Goal: Task Accomplishment & Management: Complete application form

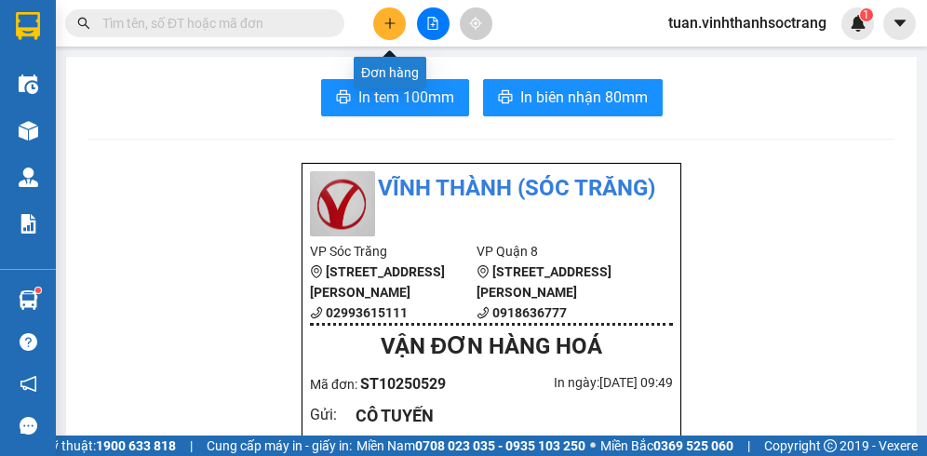
click at [395, 18] on button at bounding box center [389, 23] width 33 height 33
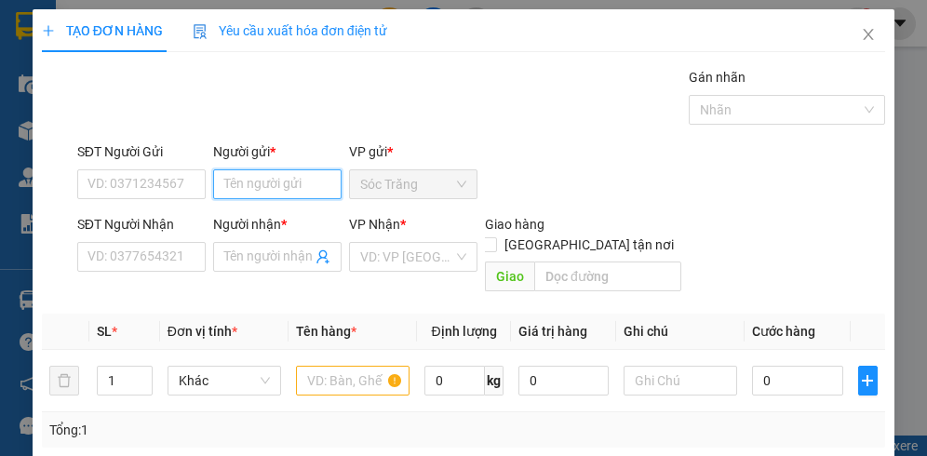
click at [238, 180] on input "Người gửi *" at bounding box center [277, 184] width 128 height 30
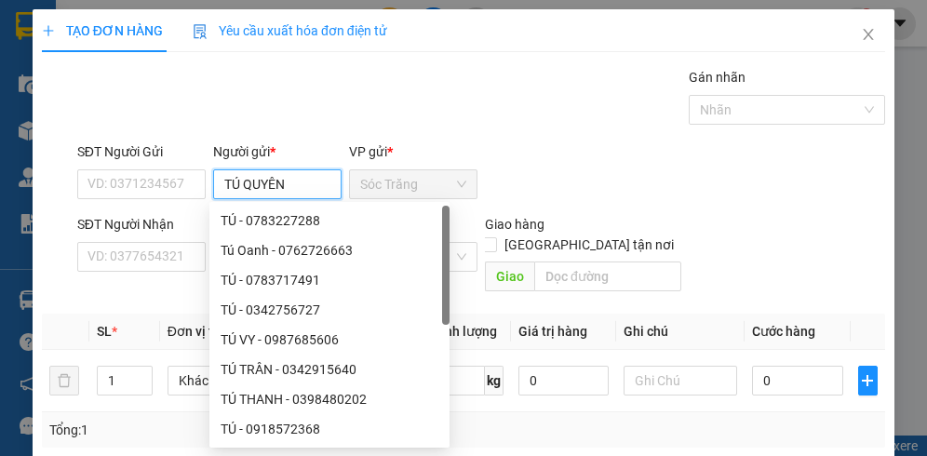
type input "TÚ QUYÊN"
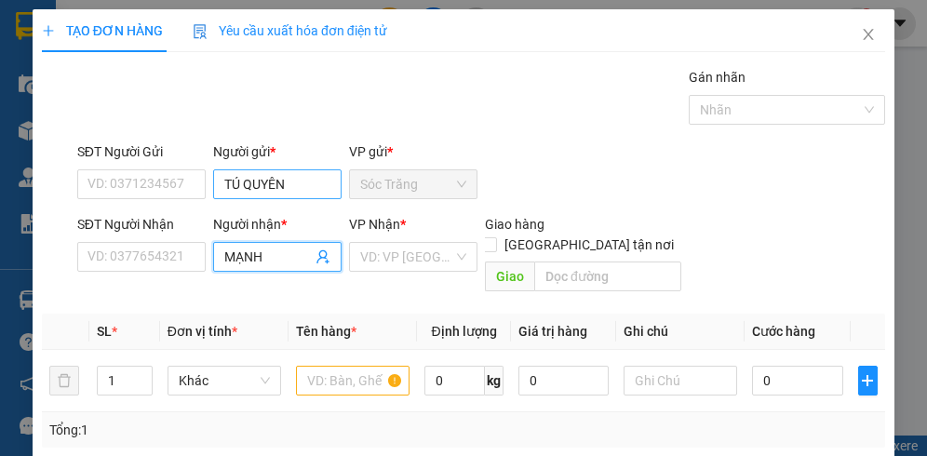
type input "MẠNH"
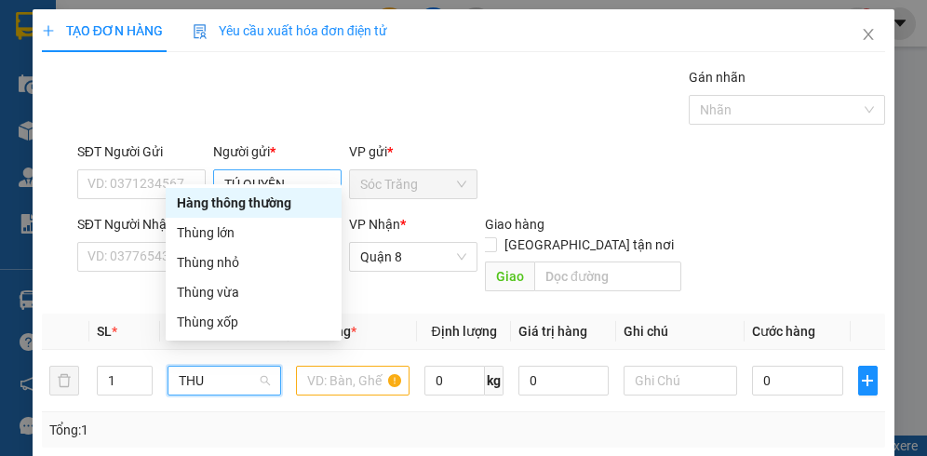
type input "THUN"
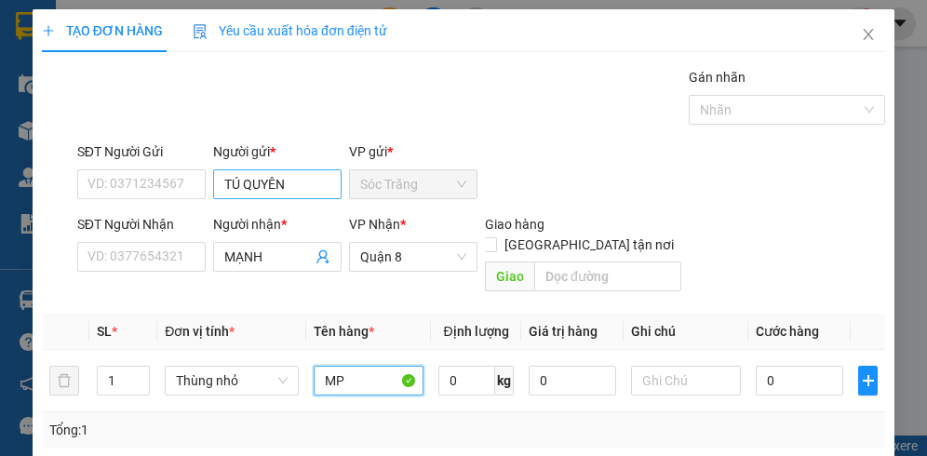
type input "MP"
type input "1"
type input "5"
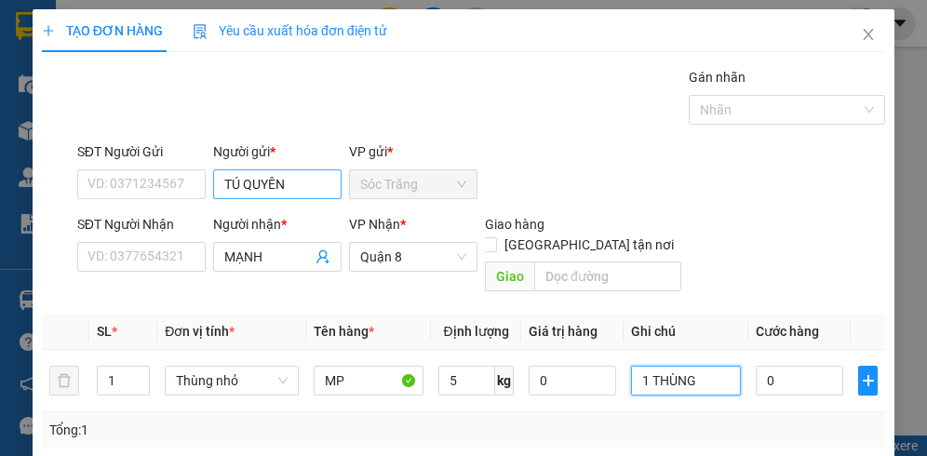
type input "1 THÙNG"
type input "2"
type input "20"
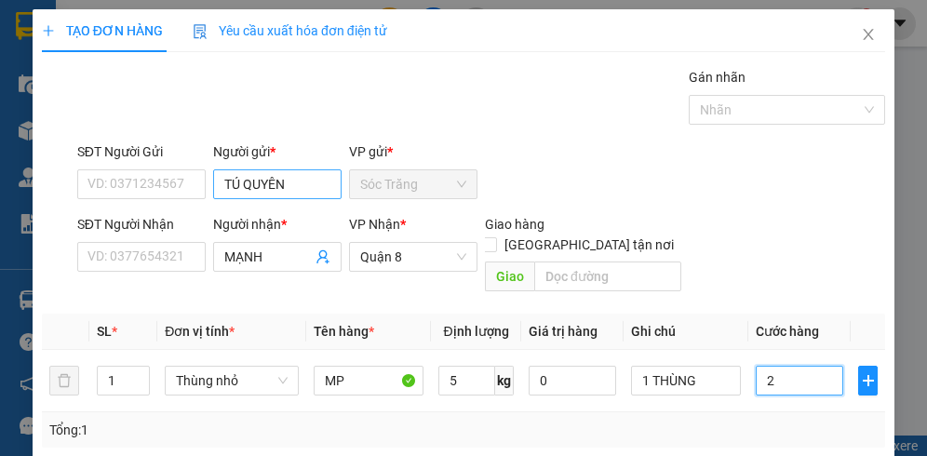
type input "20"
type input "200"
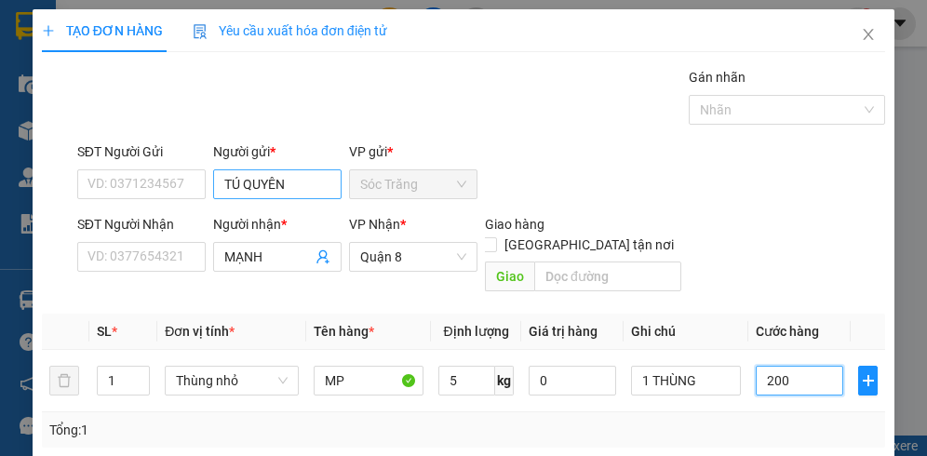
type input "2.000"
type input "20.000"
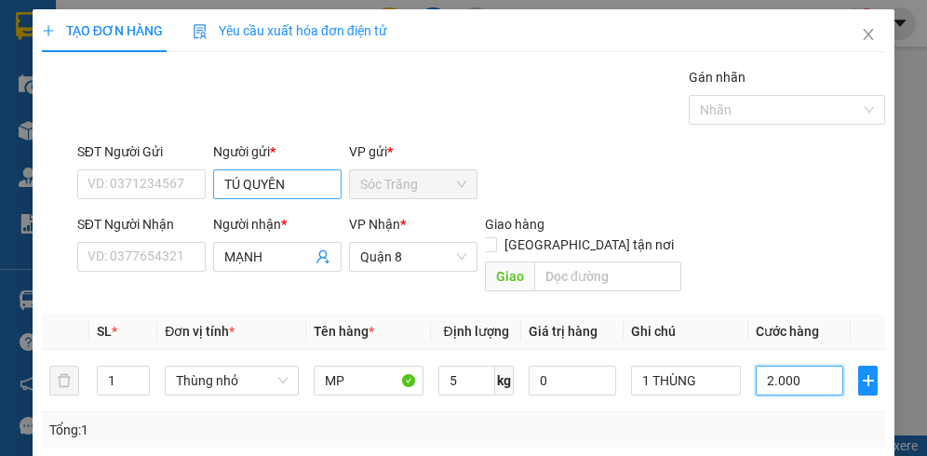
type input "20.000"
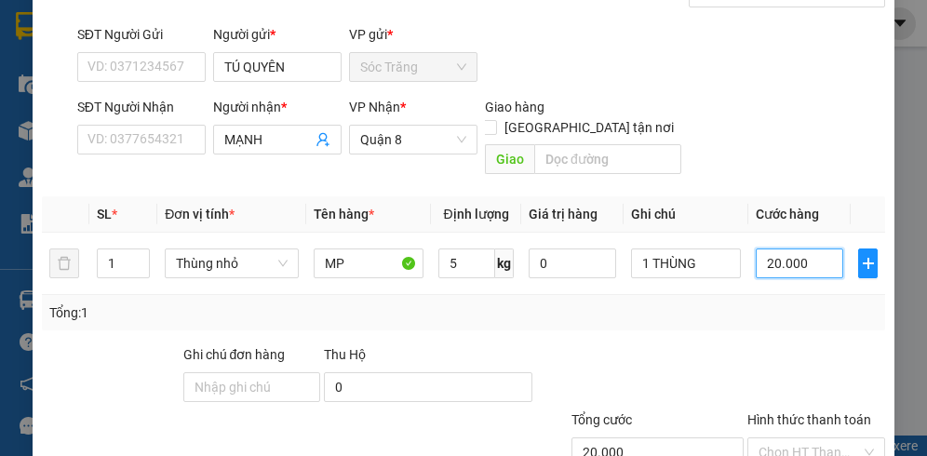
scroll to position [231, 0]
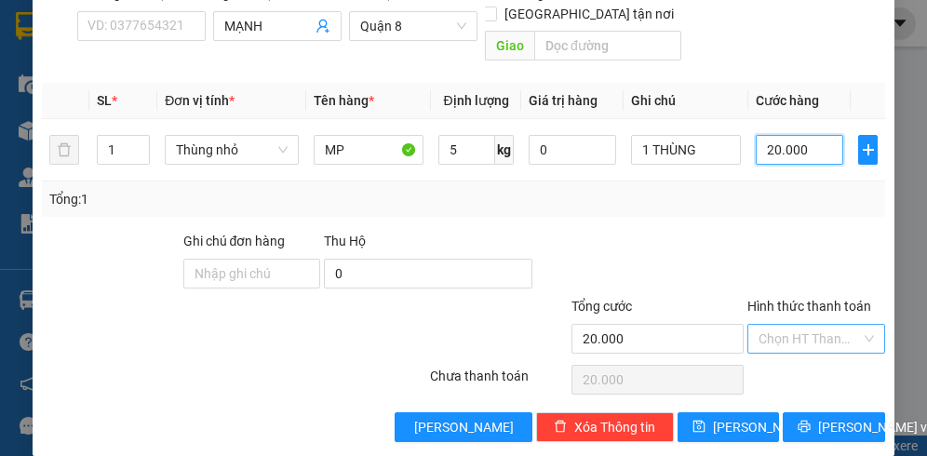
type input "20.000"
click at [780, 325] on input "Hình thức thanh toán" at bounding box center [809, 339] width 102 height 28
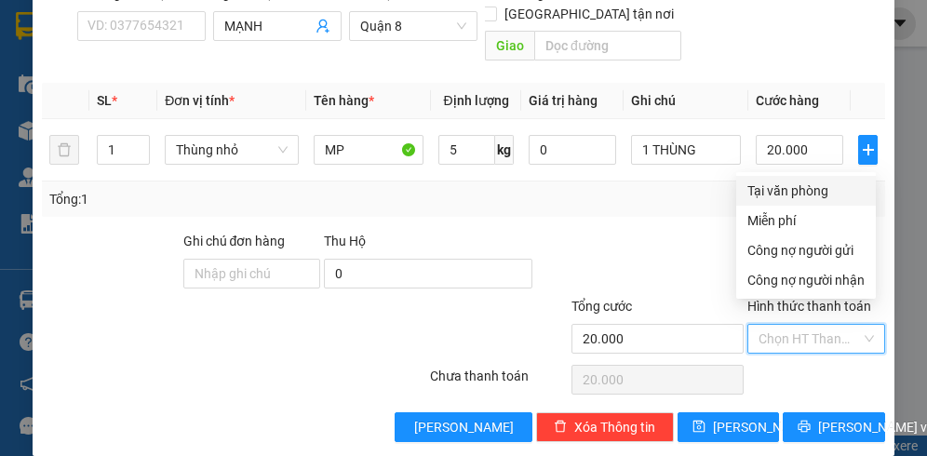
click at [799, 198] on div "Tại văn phòng" at bounding box center [805, 190] width 117 height 20
type input "0"
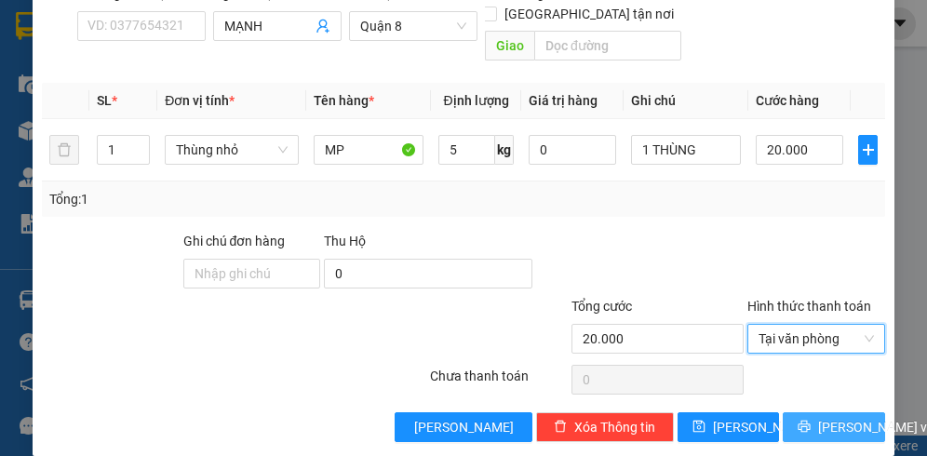
click at [818, 417] on span "[PERSON_NAME] và In" at bounding box center [883, 427] width 130 height 20
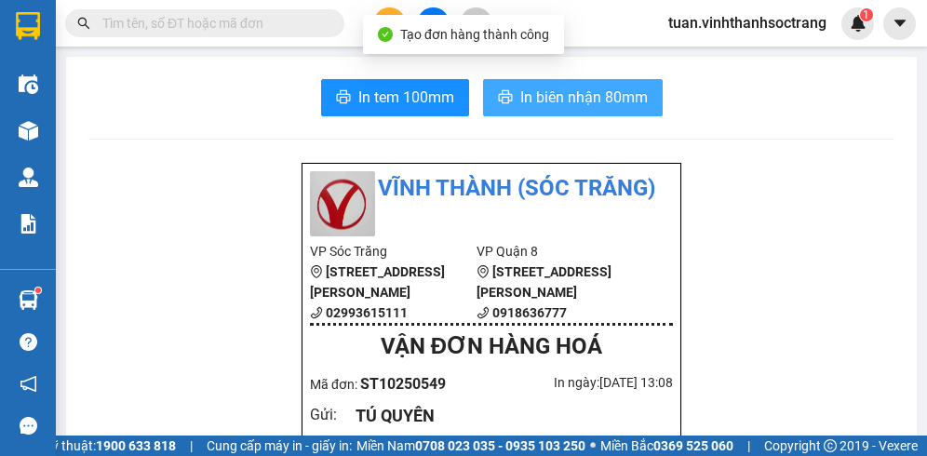
click at [603, 97] on span "In biên nhận 80mm" at bounding box center [583, 97] width 127 height 23
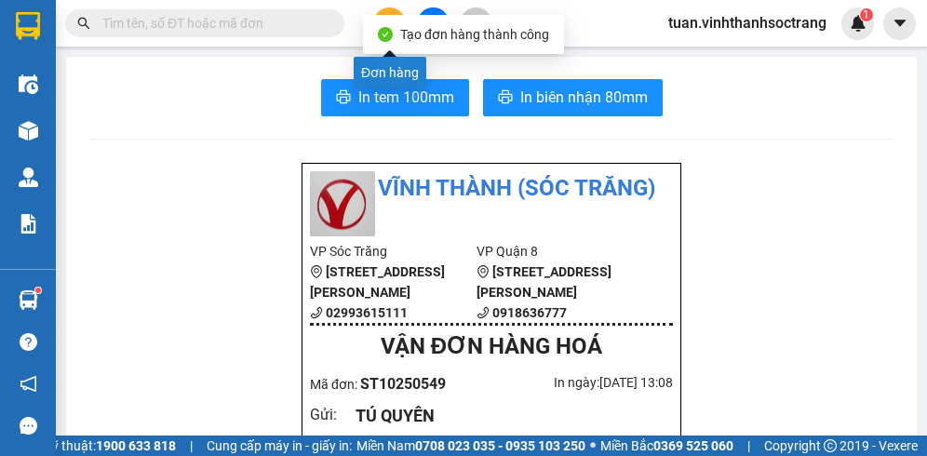
click at [394, 13] on button at bounding box center [389, 23] width 33 height 33
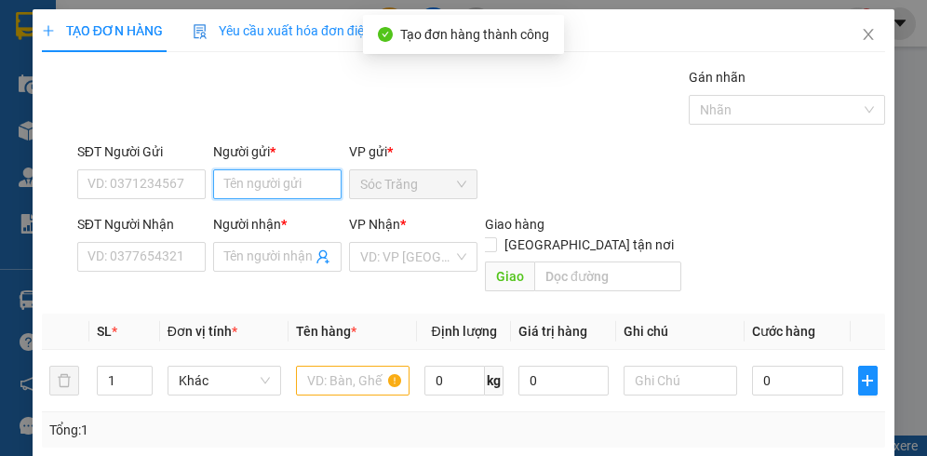
click at [309, 188] on input "Người gửi *" at bounding box center [277, 184] width 128 height 30
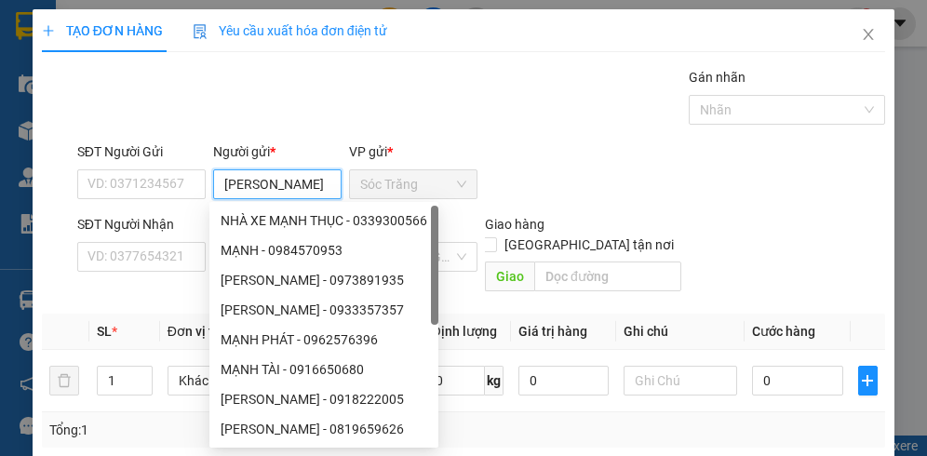
type input "[PERSON_NAME]"
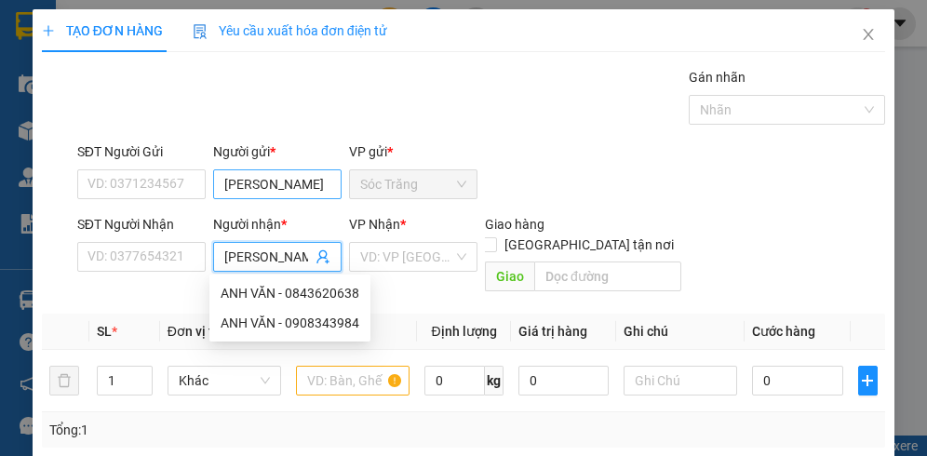
type input "[PERSON_NAME]"
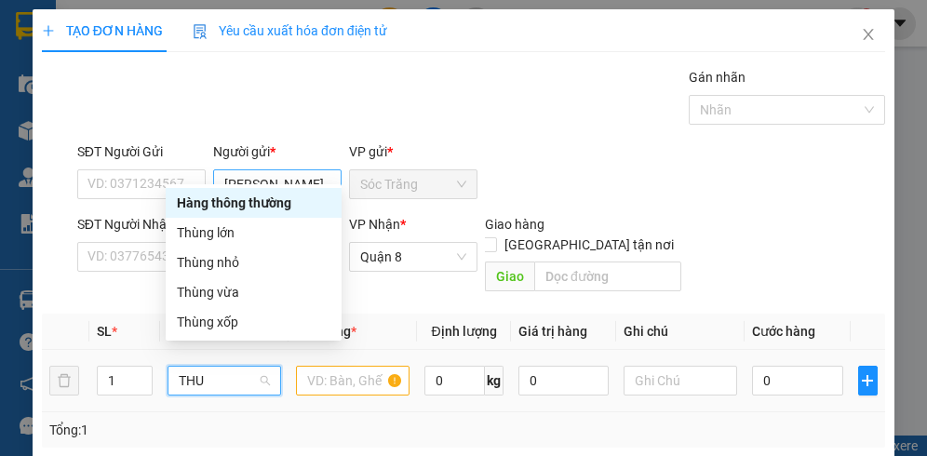
type input "THUN"
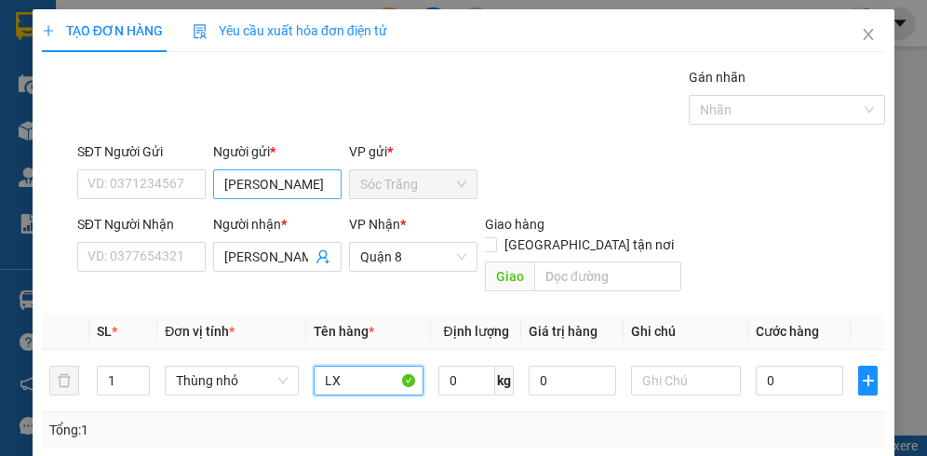
type input "LX"
type input "20"
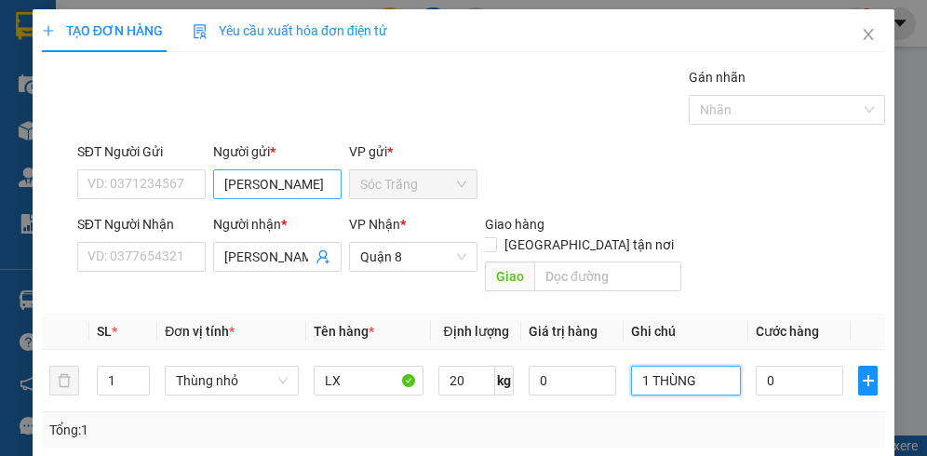
type input "1 THÙNG"
type input "2"
type input "20"
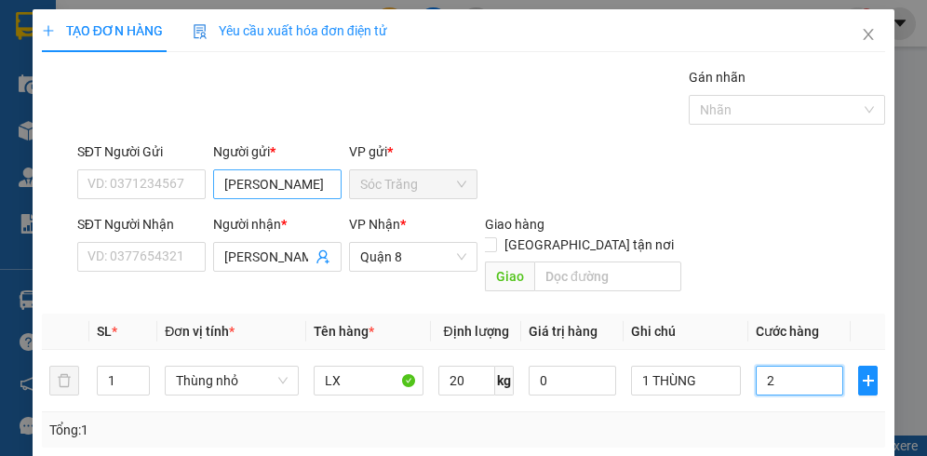
type input "20"
type input "200"
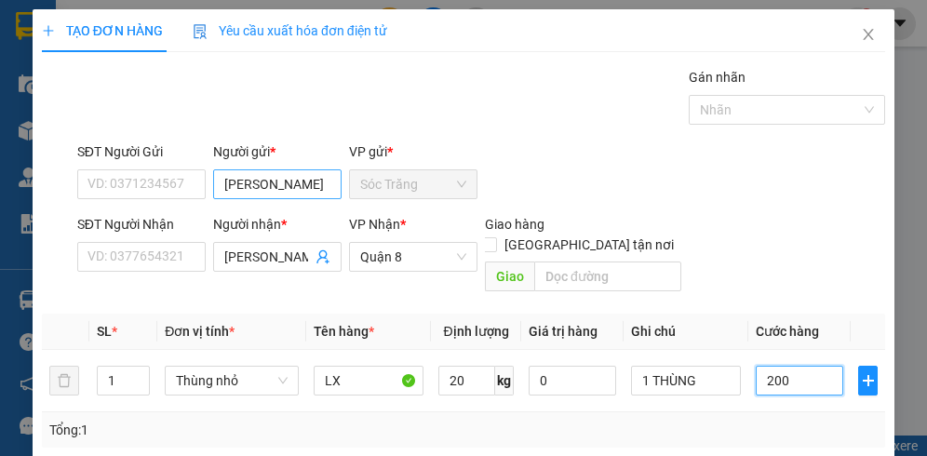
type input "2.000"
type input "20.000"
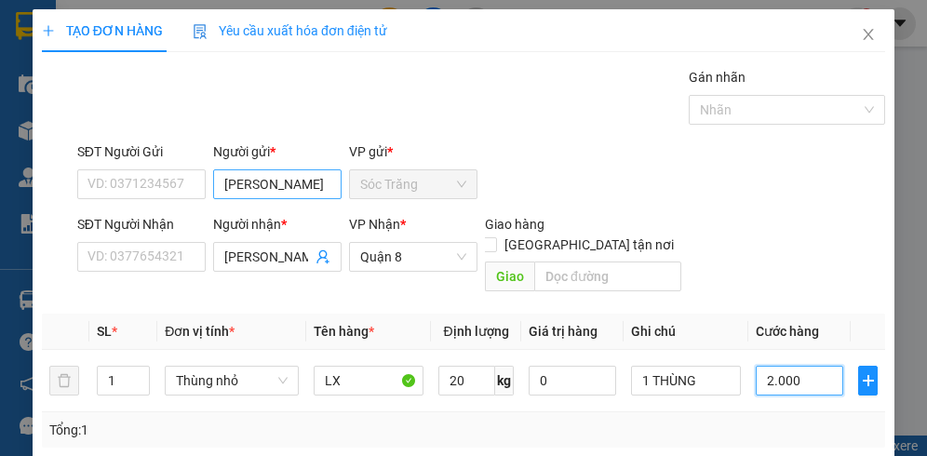
type input "20.000"
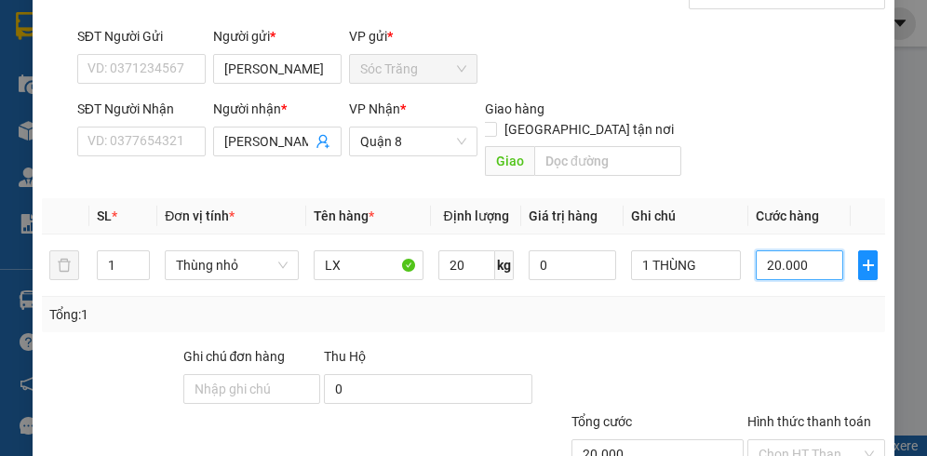
scroll to position [231, 0]
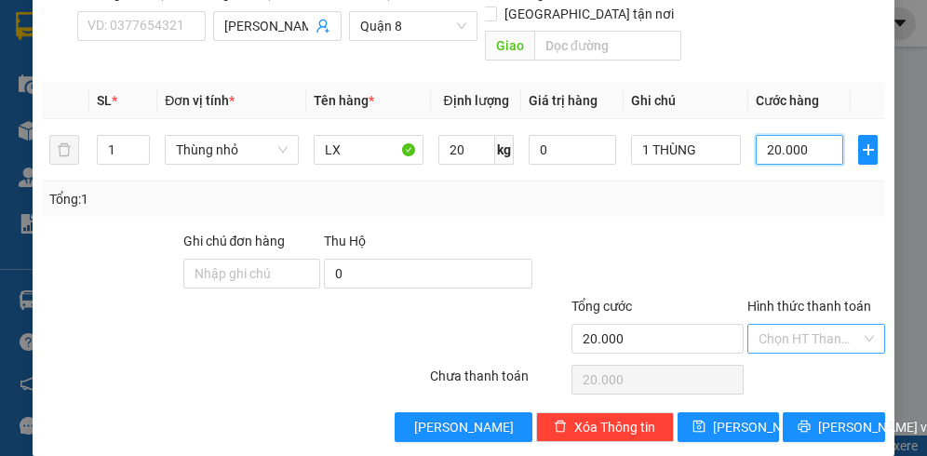
type input "20.000"
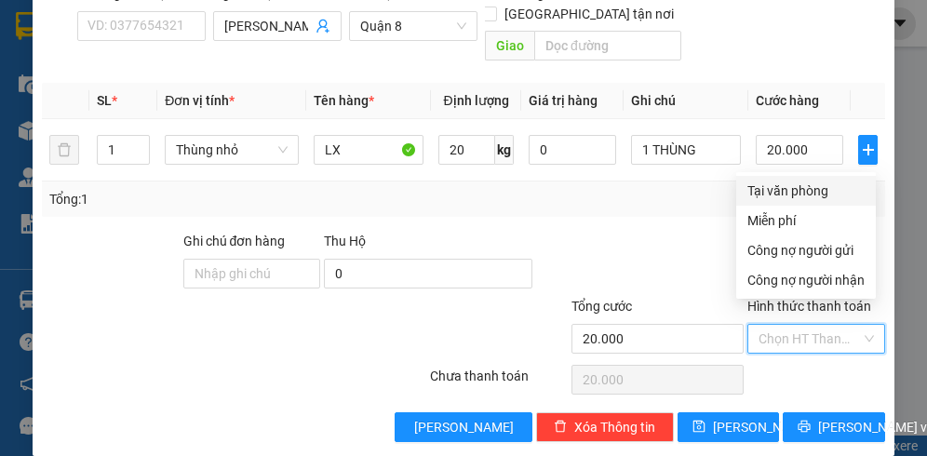
drag, startPoint x: 780, startPoint y: 313, endPoint x: 820, endPoint y: 266, distance: 62.1
click at [783, 325] on input "Hình thức thanh toán" at bounding box center [809, 339] width 102 height 28
click at [825, 197] on div "Tại văn phòng" at bounding box center [805, 190] width 117 height 20
type input "0"
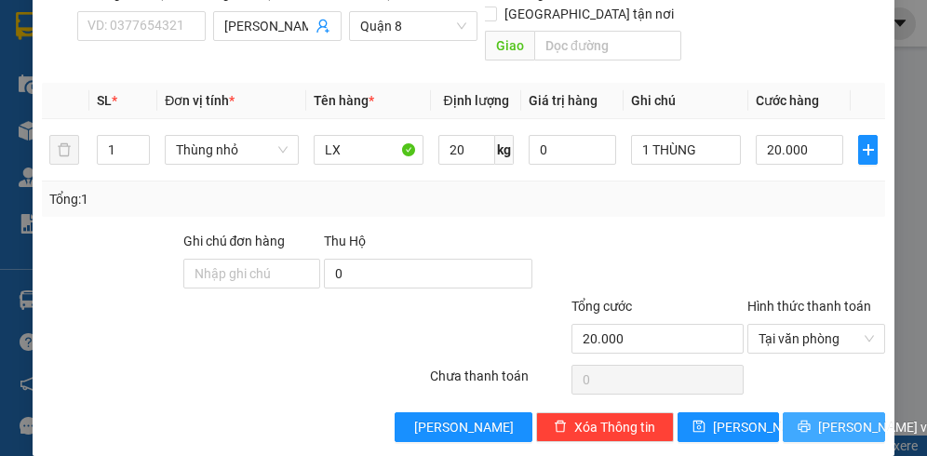
click at [837, 417] on span "[PERSON_NAME] và In" at bounding box center [883, 427] width 130 height 20
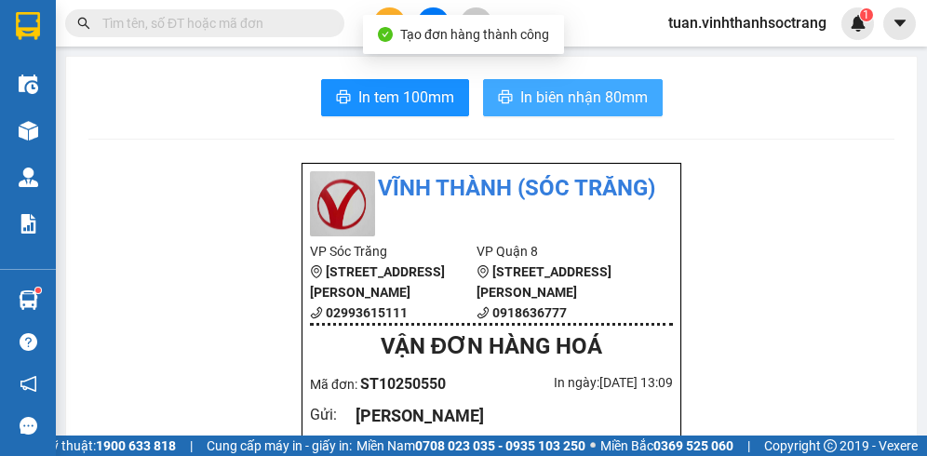
click at [553, 101] on span "In biên nhận 80mm" at bounding box center [583, 97] width 127 height 23
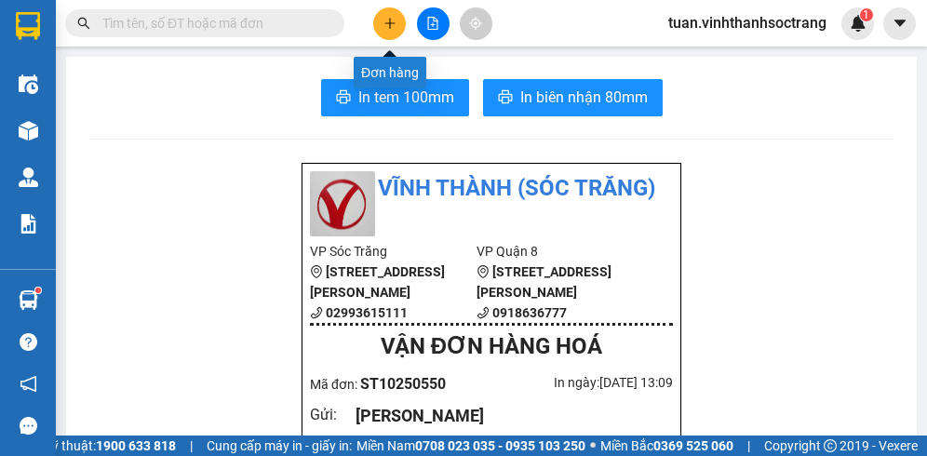
click at [391, 30] on button at bounding box center [389, 23] width 33 height 33
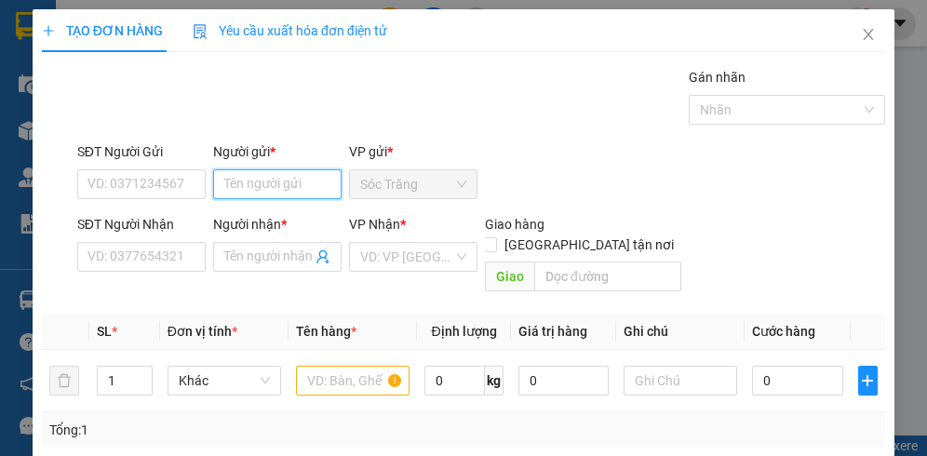
click at [305, 177] on input "Người gửi *" at bounding box center [277, 184] width 128 height 30
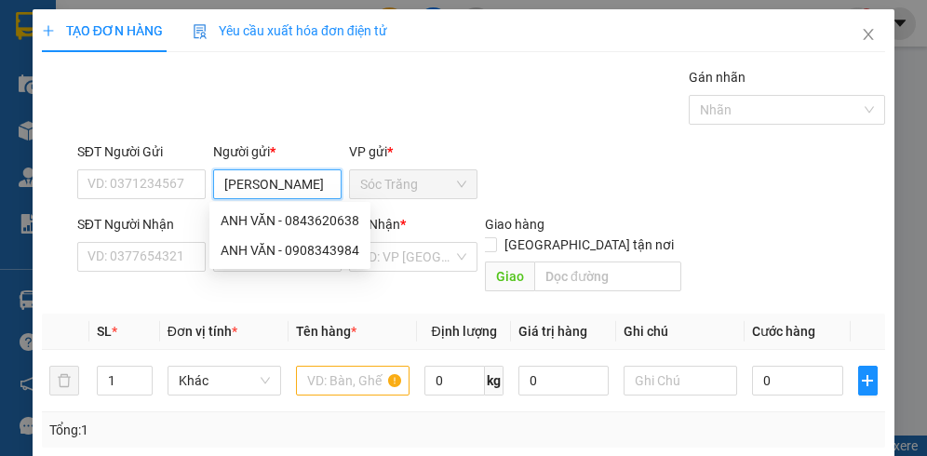
type input "[PERSON_NAME]"
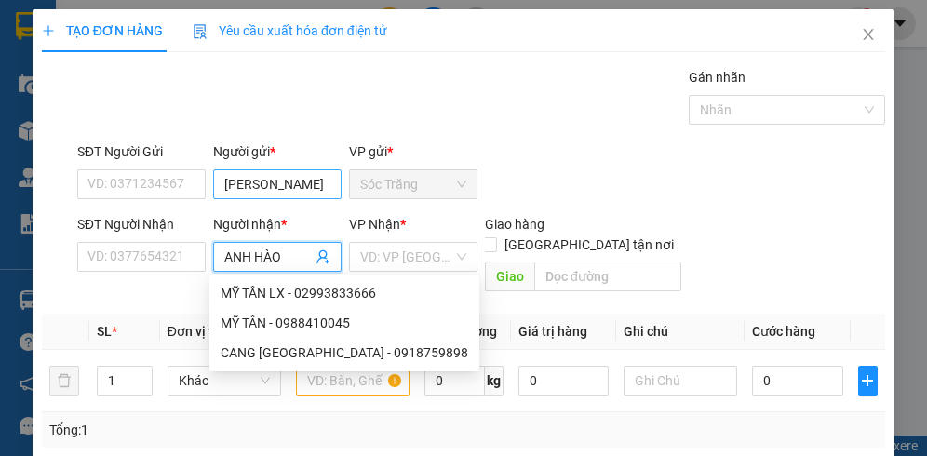
type input "ANH HÀO"
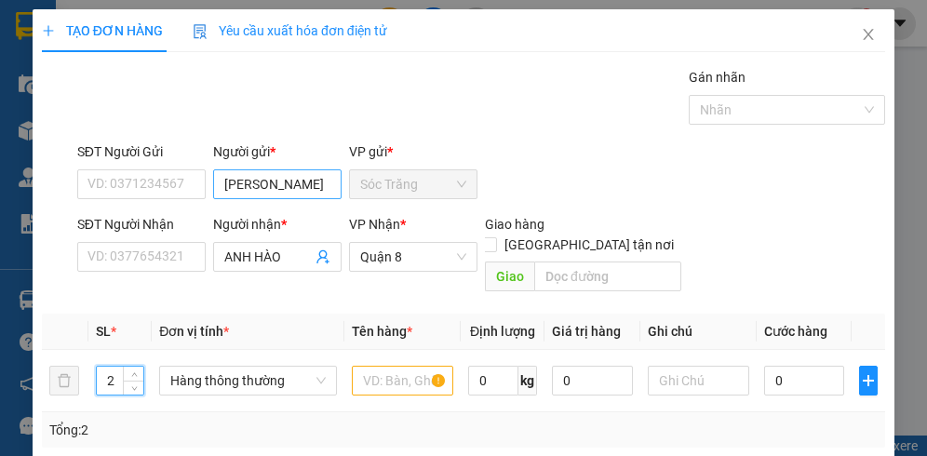
type input "2"
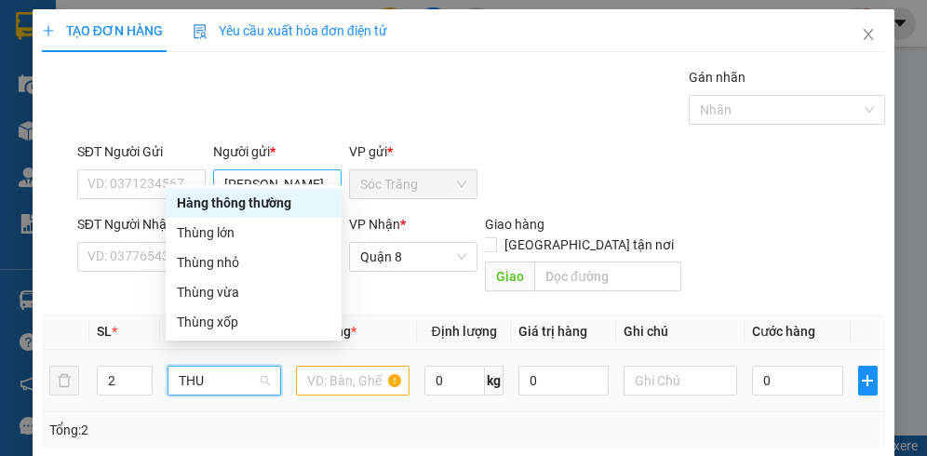
type input "THUN"
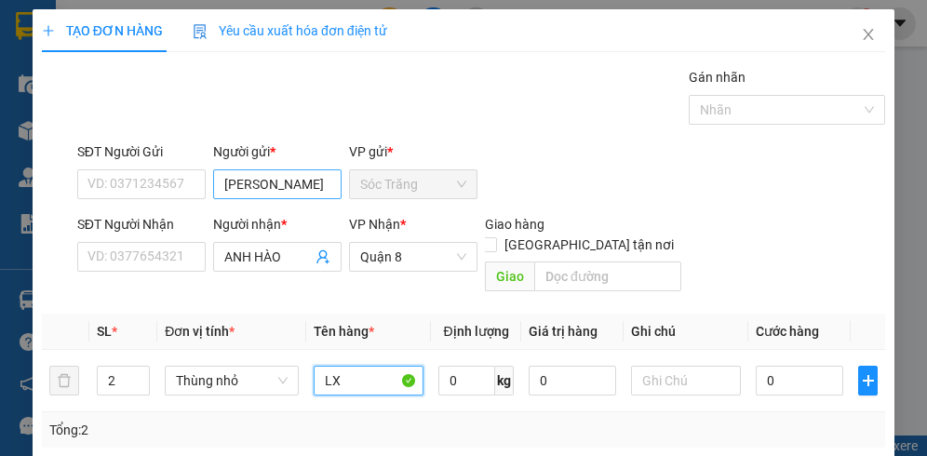
type input "LX"
type input "40"
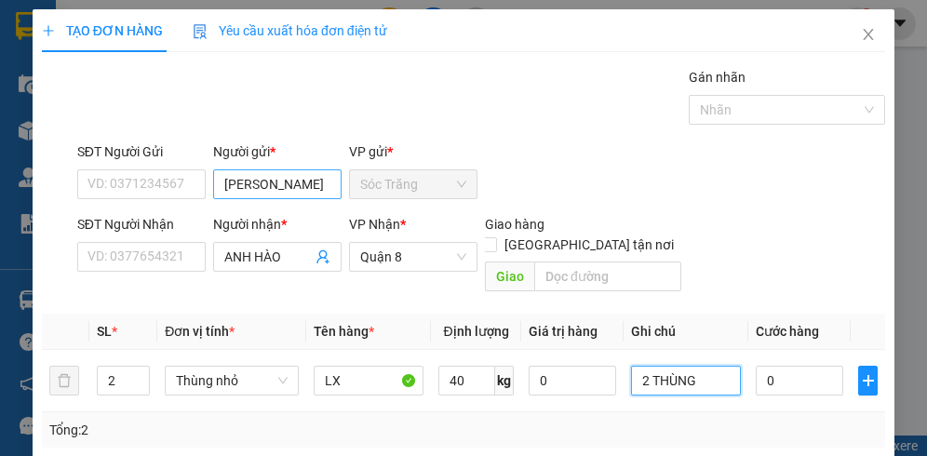
type input "2 THÙNG"
type input "4"
type input "40"
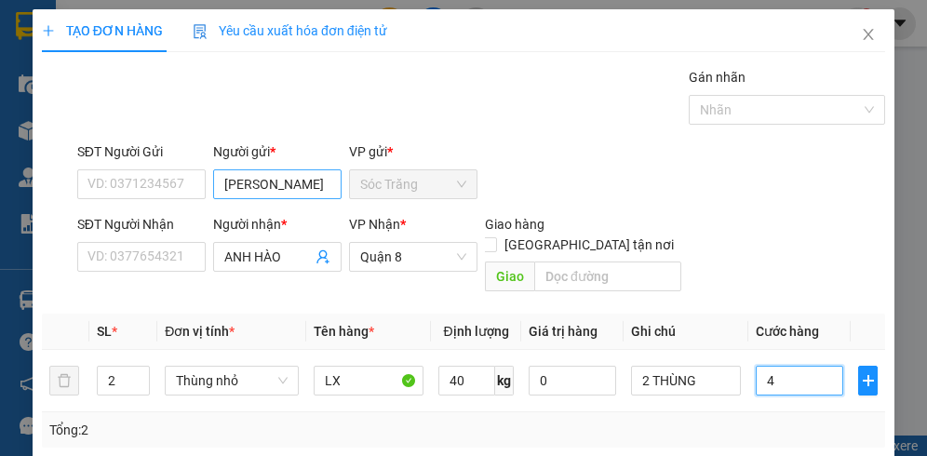
type input "40"
type input "400"
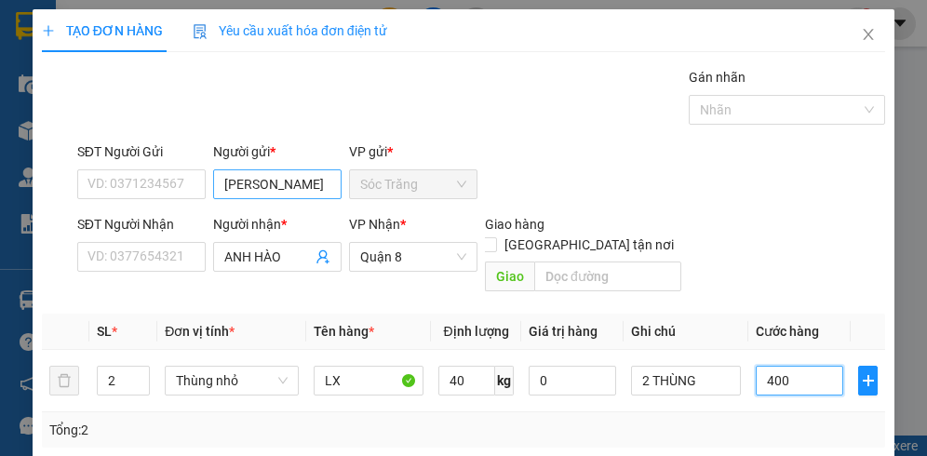
type input "4.000"
type input "40.000"
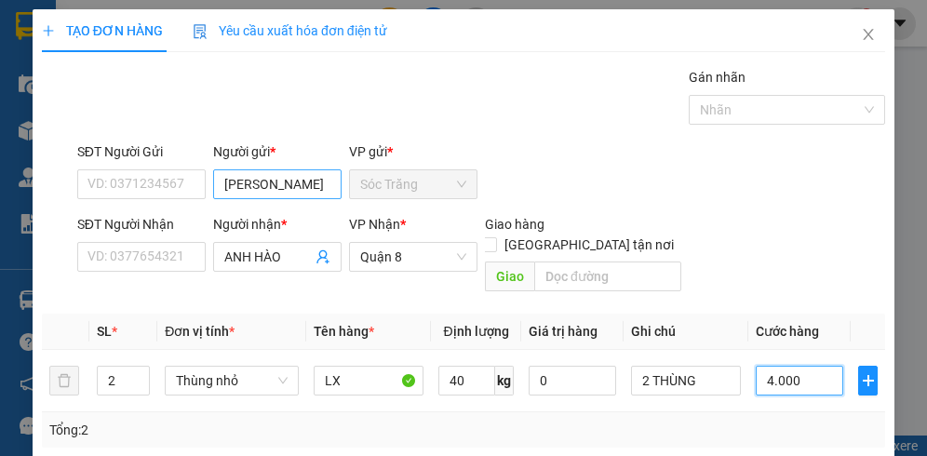
type input "40.000"
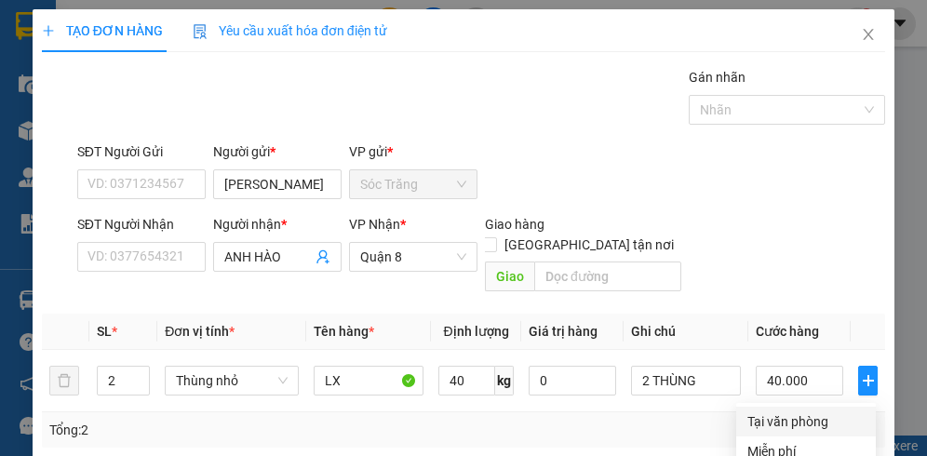
click at [798, 411] on div "Tại văn phòng" at bounding box center [805, 421] width 117 height 20
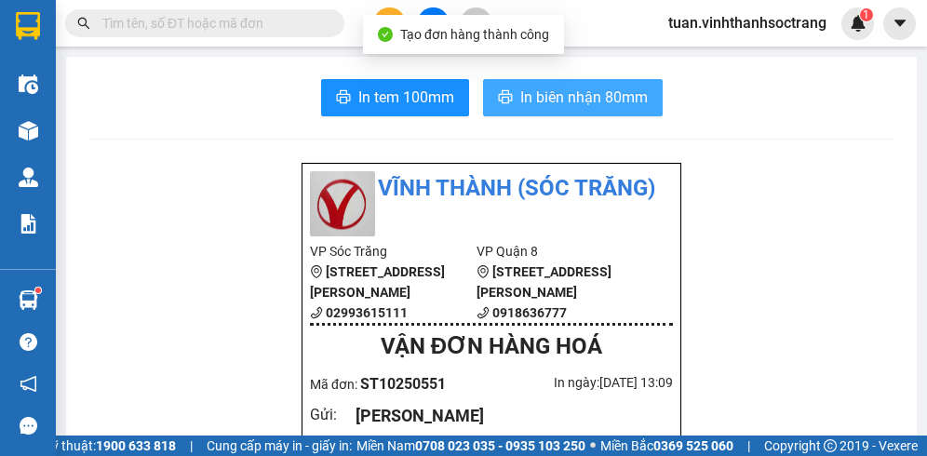
click at [588, 95] on span "In biên nhận 80mm" at bounding box center [583, 97] width 127 height 23
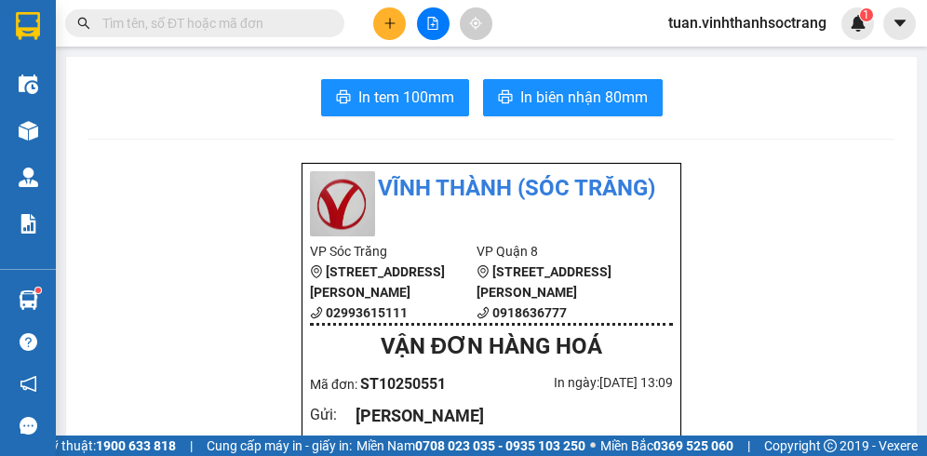
click at [399, 31] on button at bounding box center [389, 23] width 33 height 33
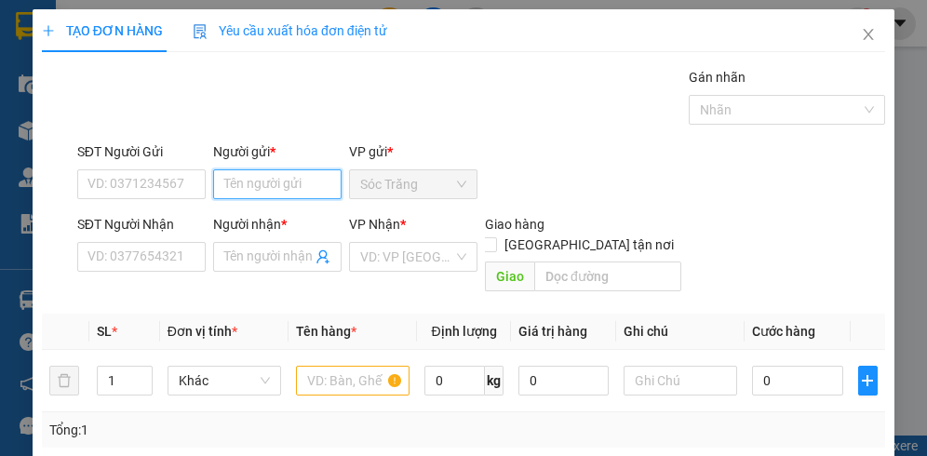
click at [301, 180] on input "Người gửi *" at bounding box center [277, 184] width 128 height 30
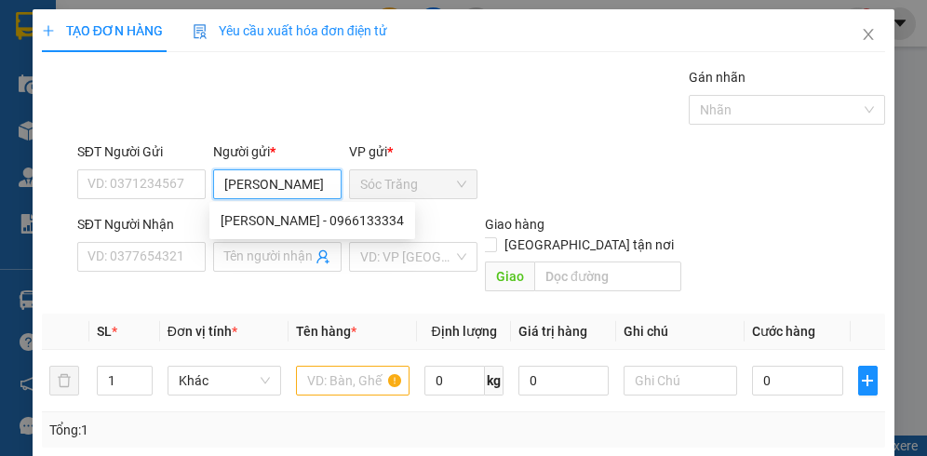
type input "[PERSON_NAME]"
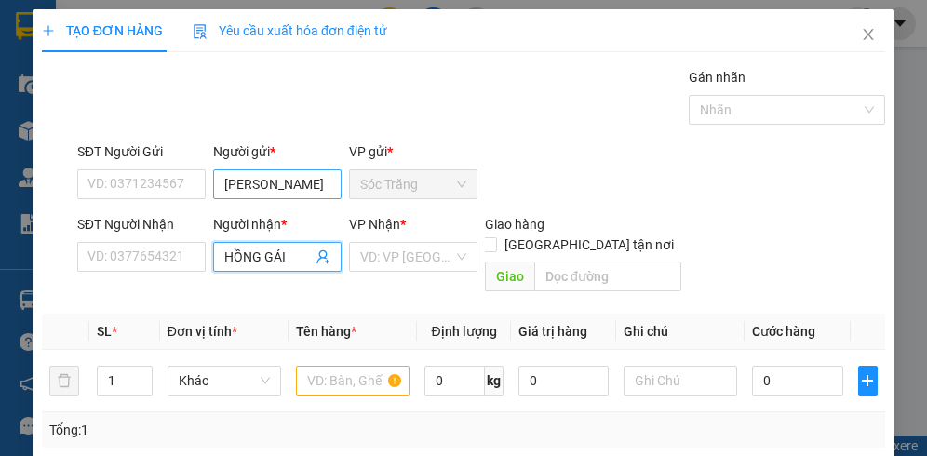
type input "HỒNG GÁI"
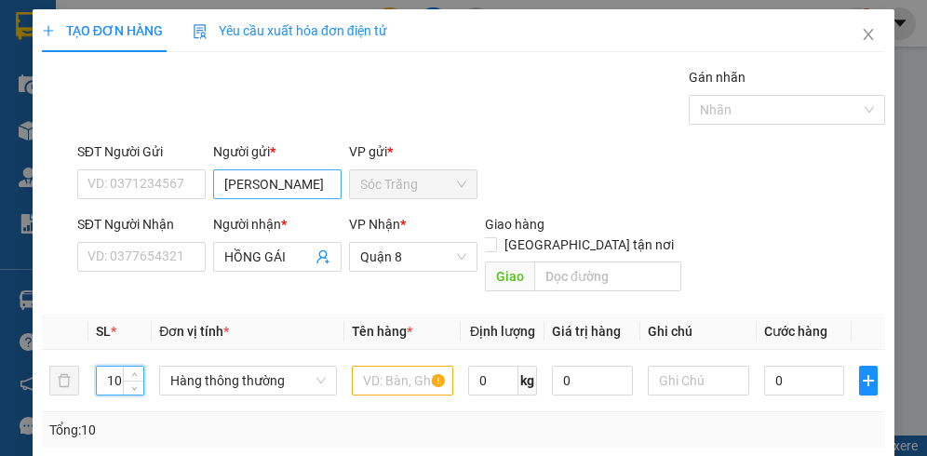
type input "10"
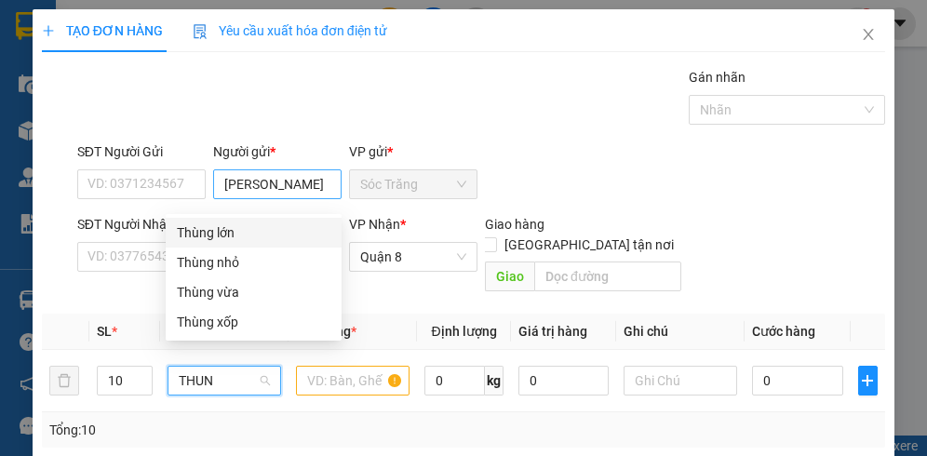
type input "THUNG"
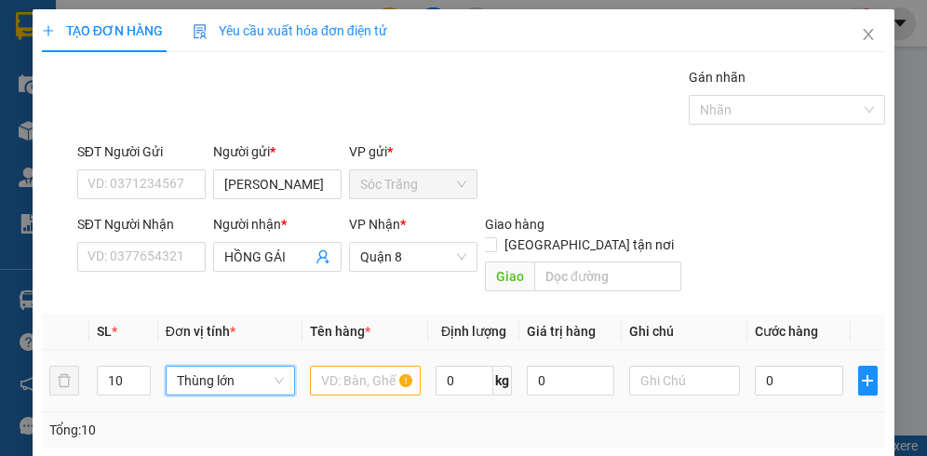
click at [243, 367] on span "Thùng lớn" at bounding box center [230, 381] width 107 height 28
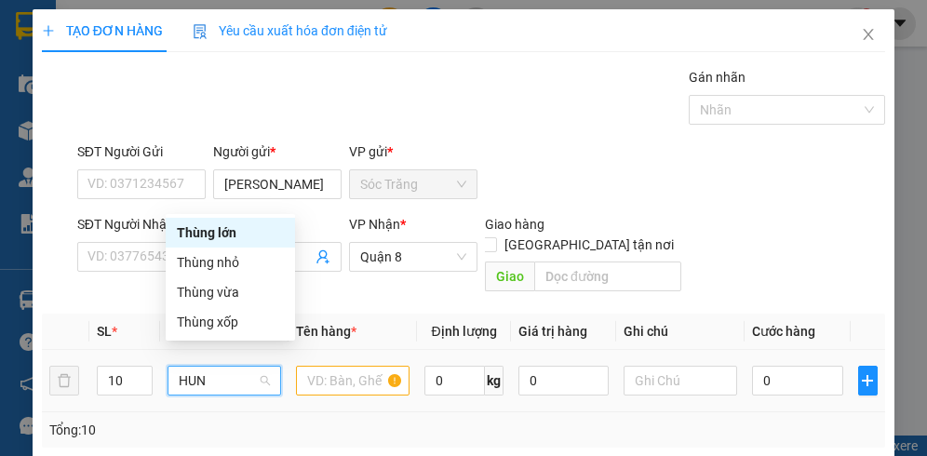
type input "HUNG"
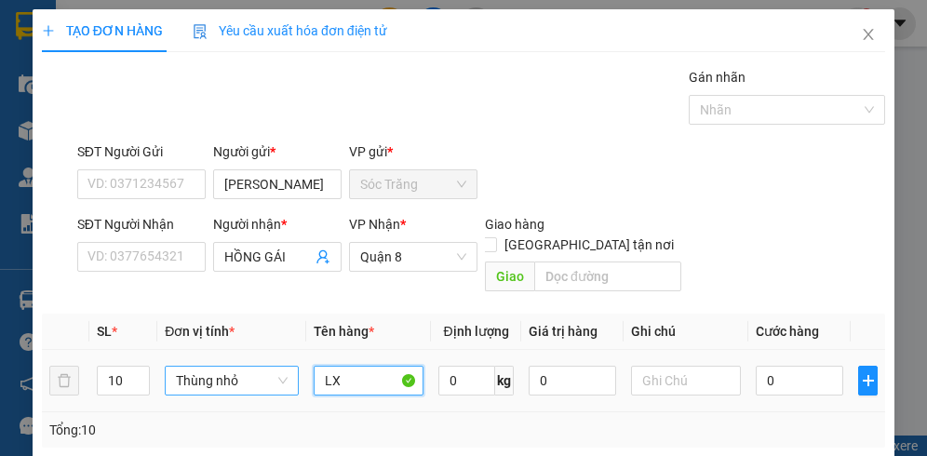
type input "LX"
type input "200"
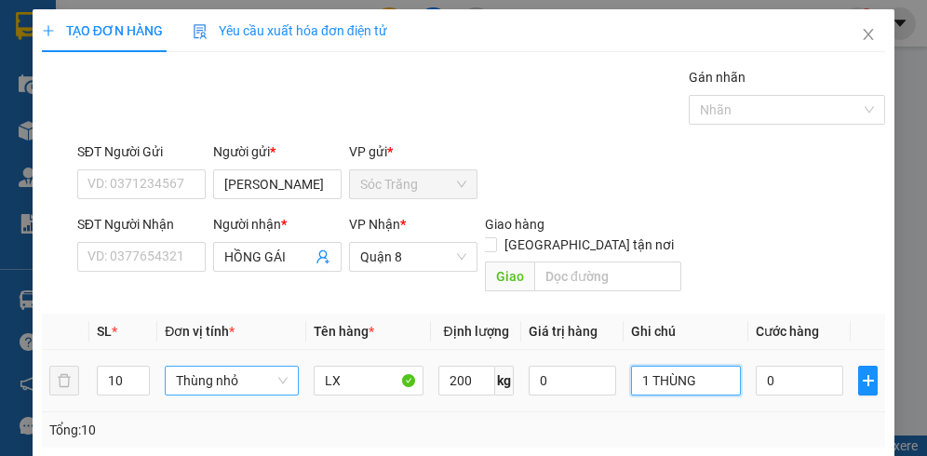
type input "1 THÙNG"
type input "2"
type input "20"
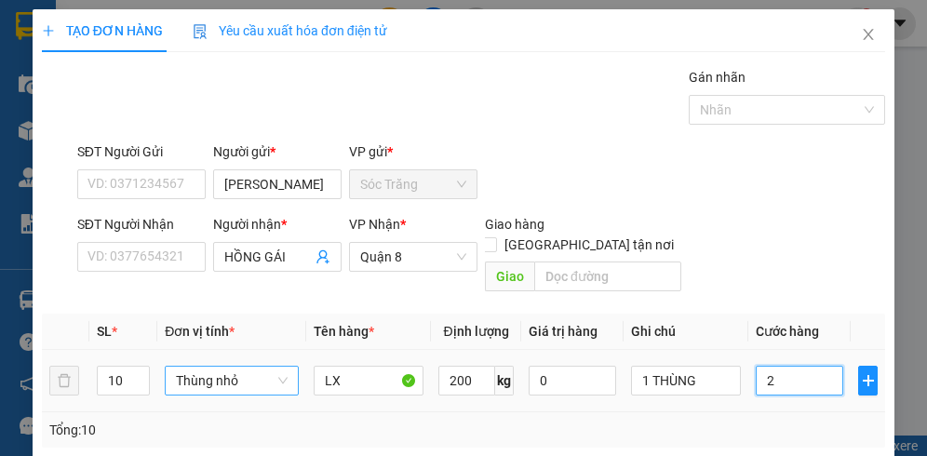
type input "20"
type input "200"
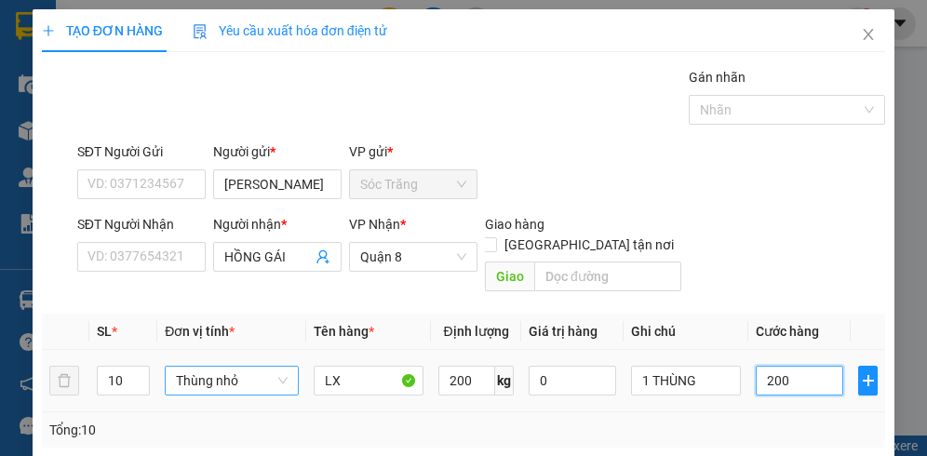
type input "2.000"
type input "20.000"
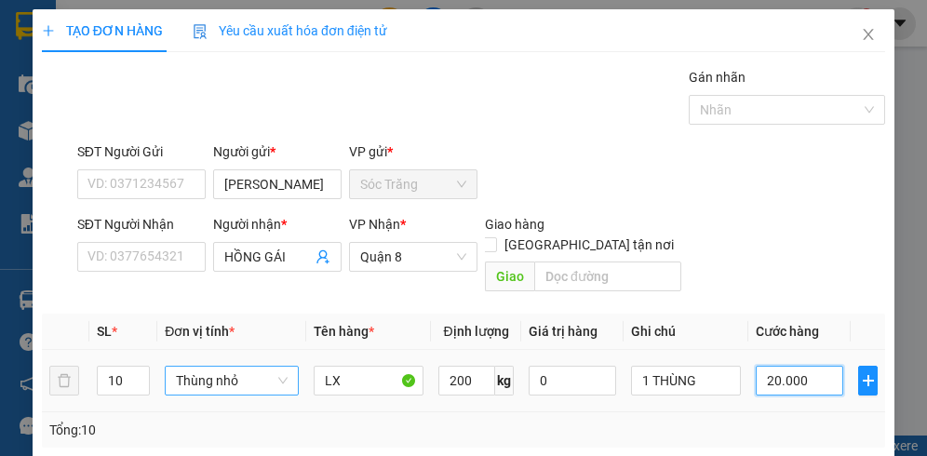
type input "20.000"
type input "200.000"
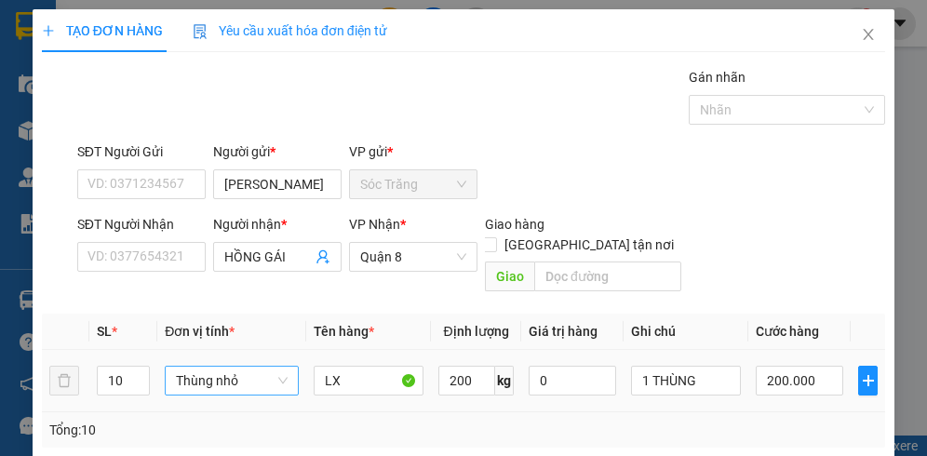
click at [811, 411] on div "Tại văn phòng" at bounding box center [805, 421] width 117 height 20
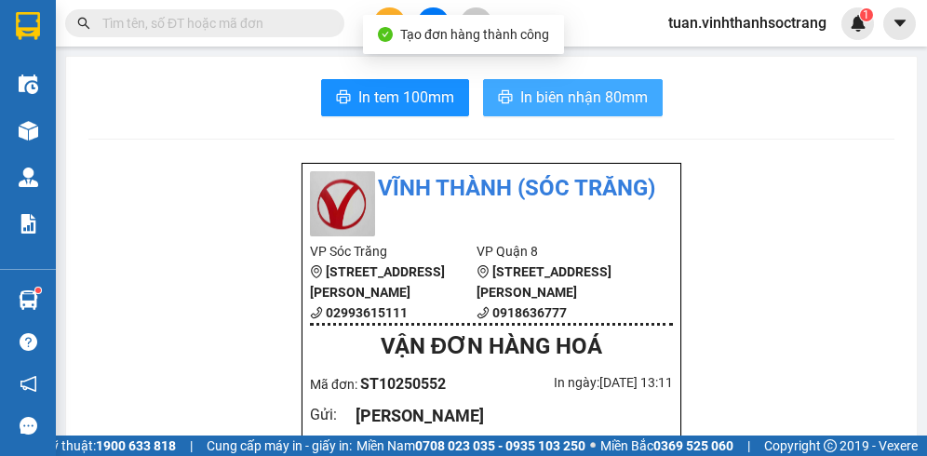
click at [572, 101] on span "In biên nhận 80mm" at bounding box center [583, 97] width 127 height 23
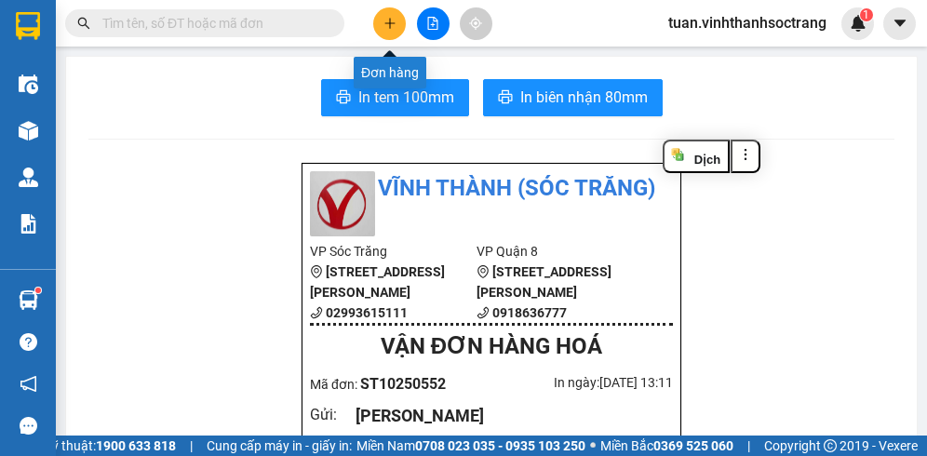
click at [397, 17] on button at bounding box center [389, 23] width 33 height 33
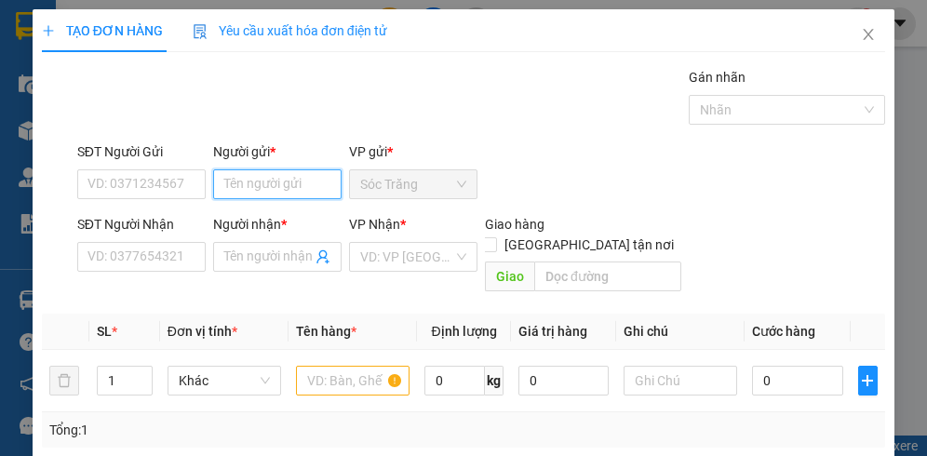
click at [255, 177] on input "Người gửi *" at bounding box center [277, 184] width 128 height 30
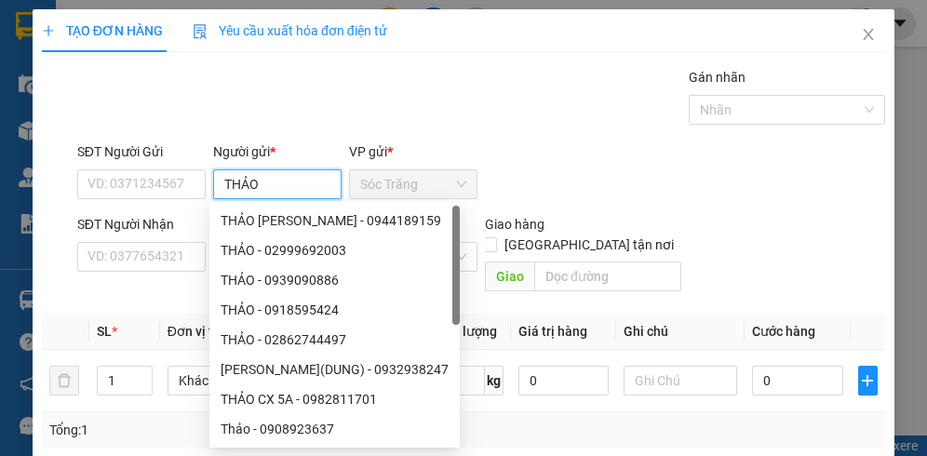
type input "THẢO"
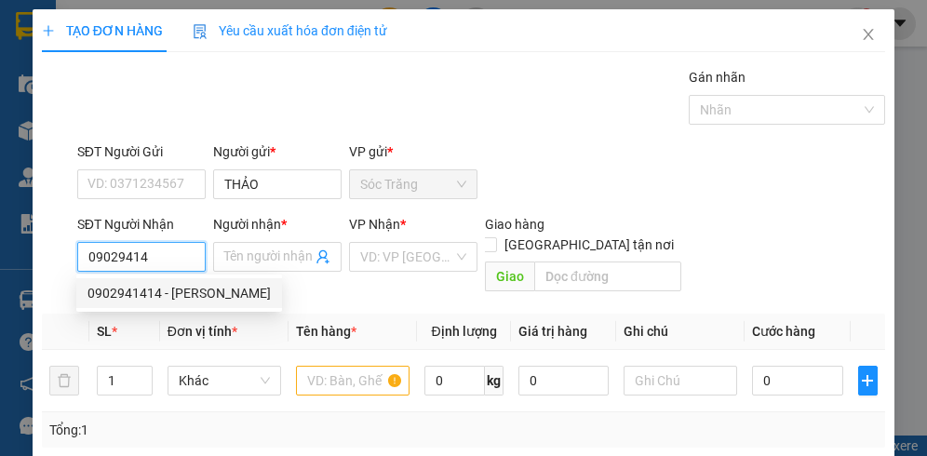
click at [197, 286] on div "0902941414 - [PERSON_NAME]" at bounding box center [178, 293] width 183 height 20
type input "0902941414"
type input "THANH HƯỜNG"
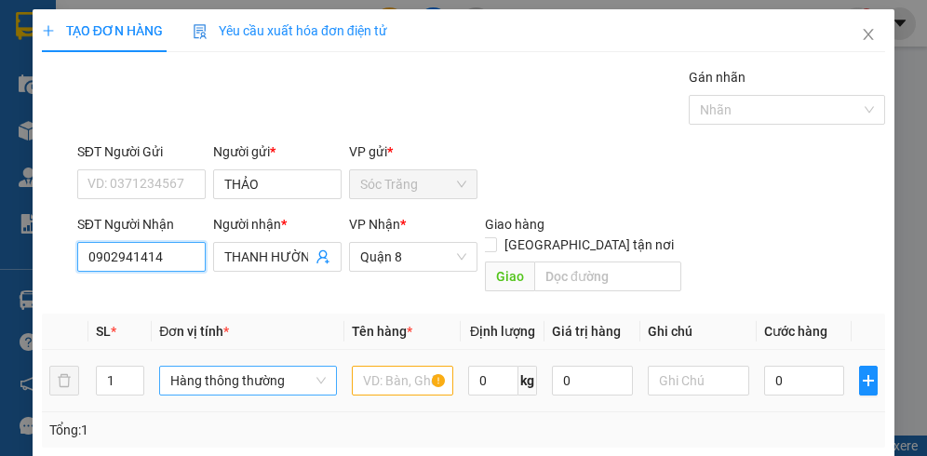
click at [182, 367] on span "Hàng thông thường" at bounding box center [247, 381] width 154 height 28
type input "0902941414"
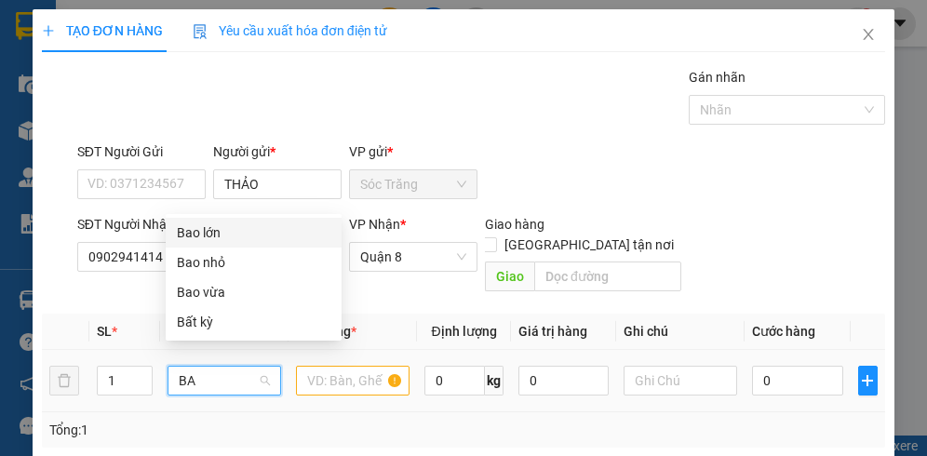
type input "BAO"
click at [224, 267] on div "Bao lớn" at bounding box center [253, 262] width 153 height 20
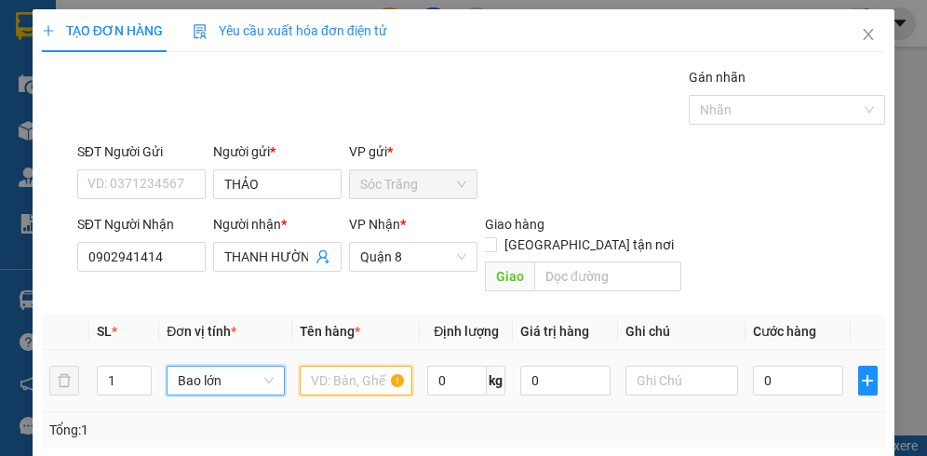
click at [327, 366] on input "text" at bounding box center [356, 381] width 113 height 30
type input "Q ÁO"
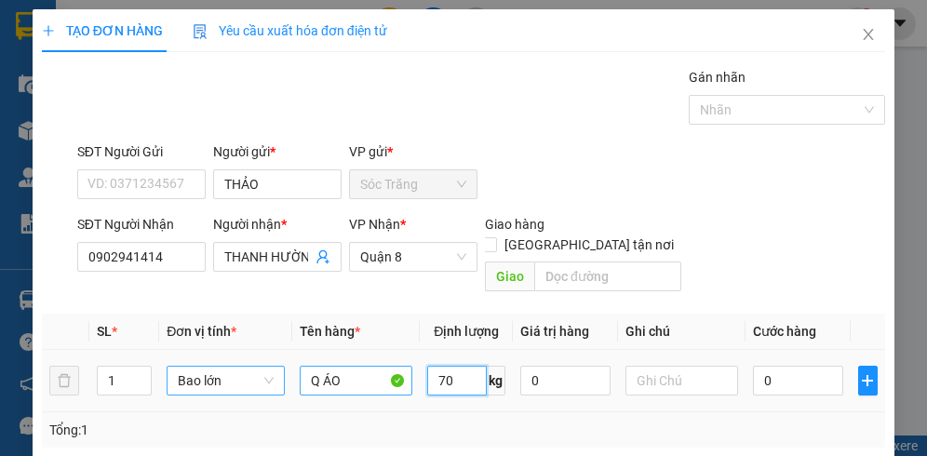
type input "70"
type input "1 BAO"
type input "6"
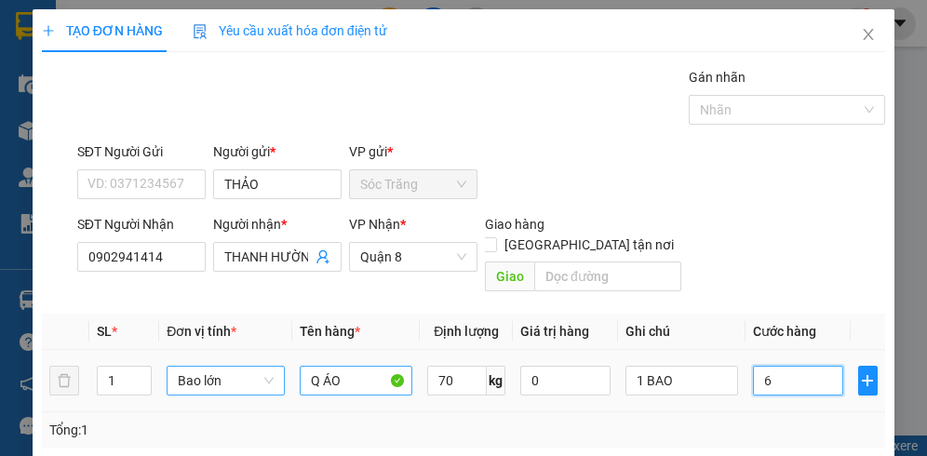
type input "60"
type input "600"
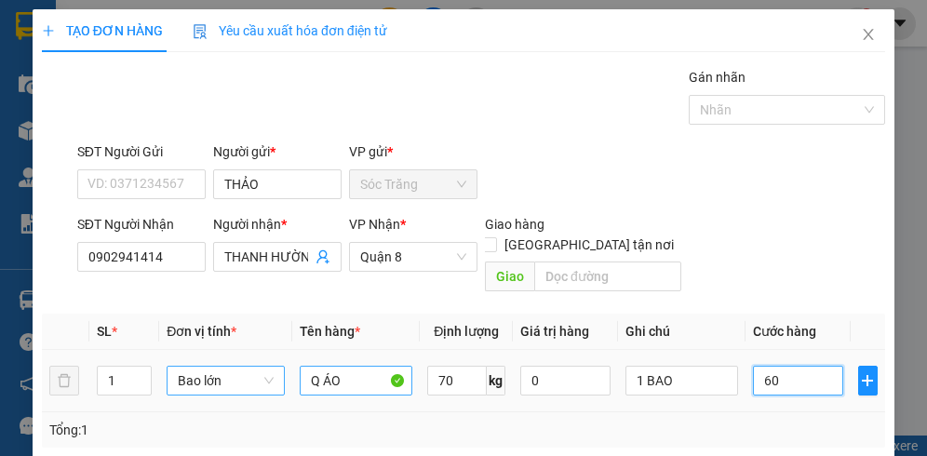
type input "600"
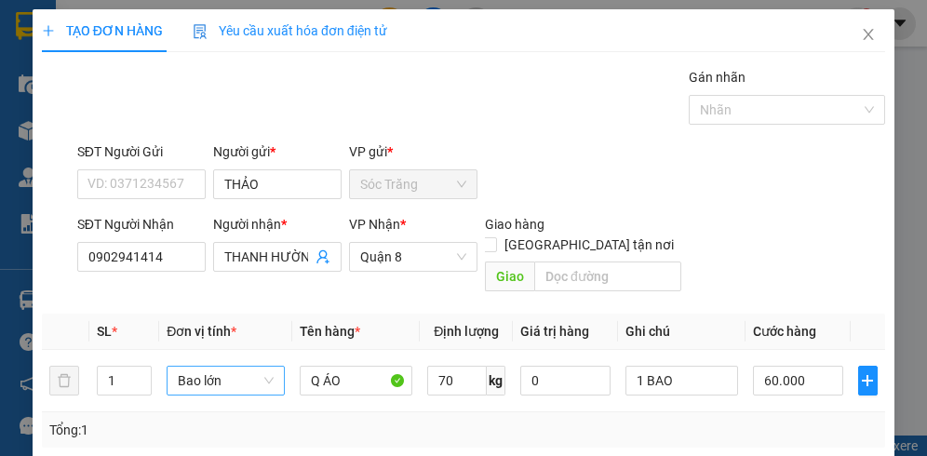
click at [764, 411] on div "Tại văn phòng" at bounding box center [805, 421] width 117 height 20
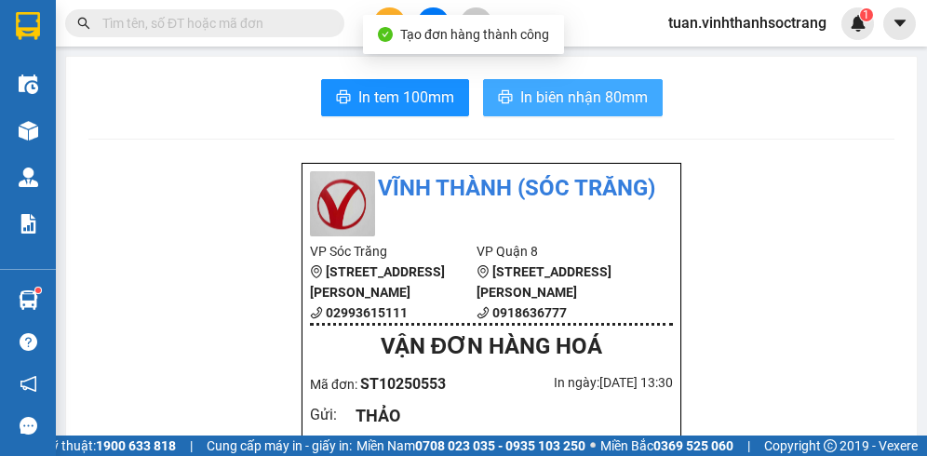
click at [540, 105] on span "In biên nhận 80mm" at bounding box center [583, 97] width 127 height 23
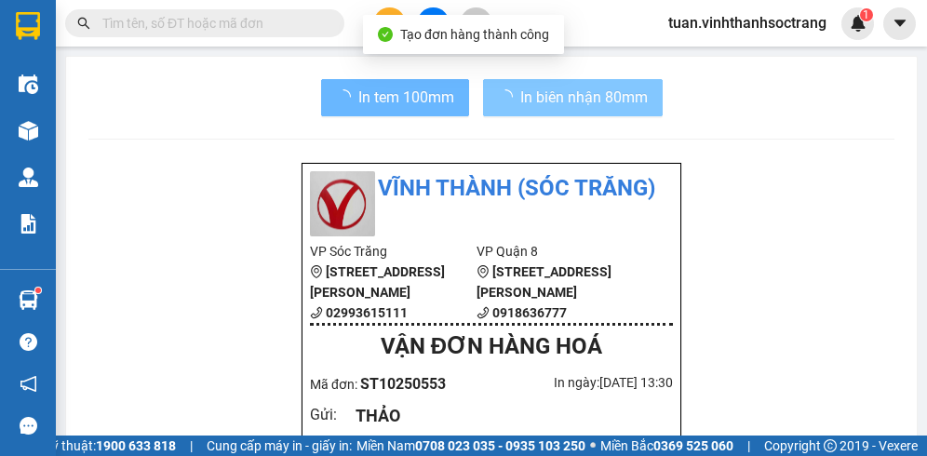
drag, startPoint x: 566, startPoint y: 99, endPoint x: 576, endPoint y: 102, distance: 10.9
click at [567, 99] on span "In biên nhận 80mm" at bounding box center [583, 97] width 127 height 23
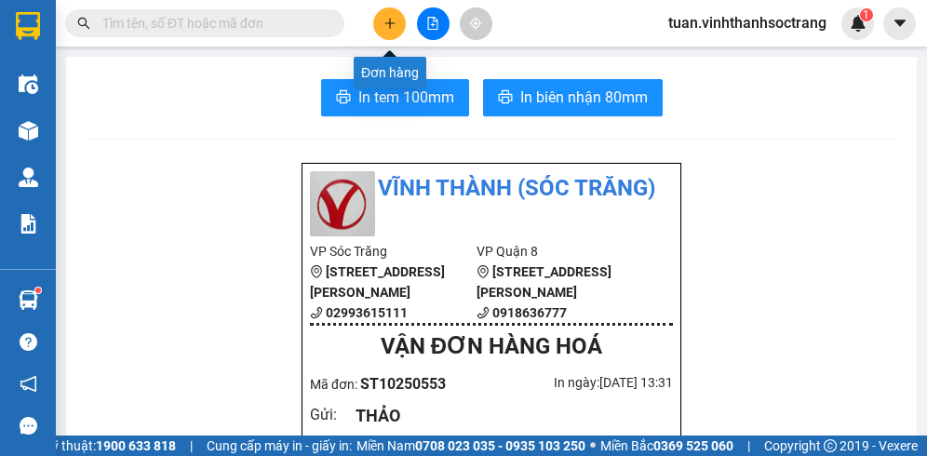
click at [391, 17] on icon "plus" at bounding box center [389, 23] width 13 height 13
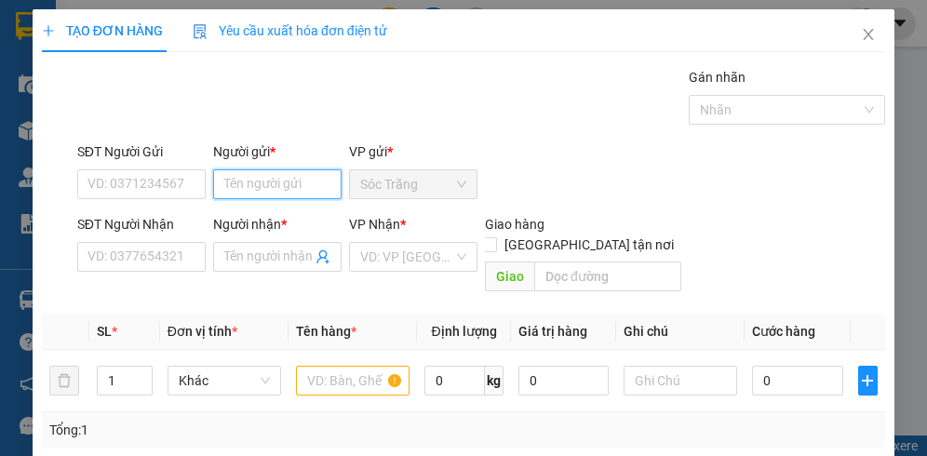
click at [255, 178] on input "Người gửi *" at bounding box center [277, 184] width 128 height 30
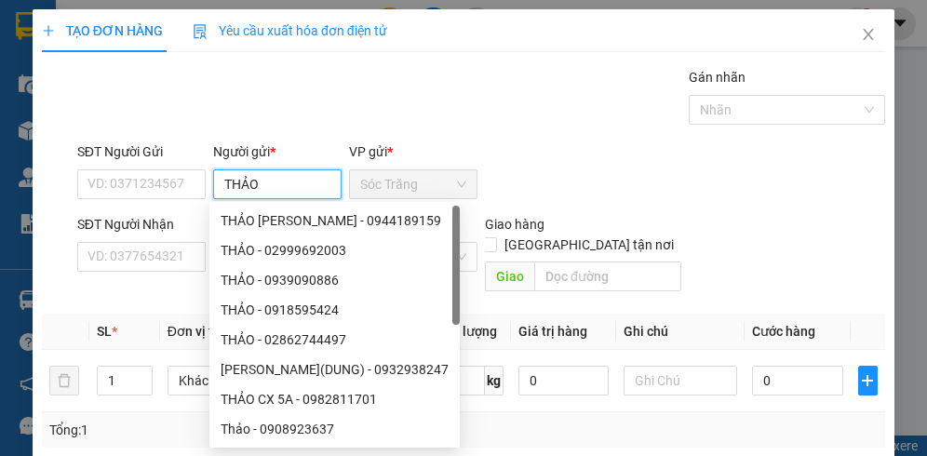
type input "THẢO"
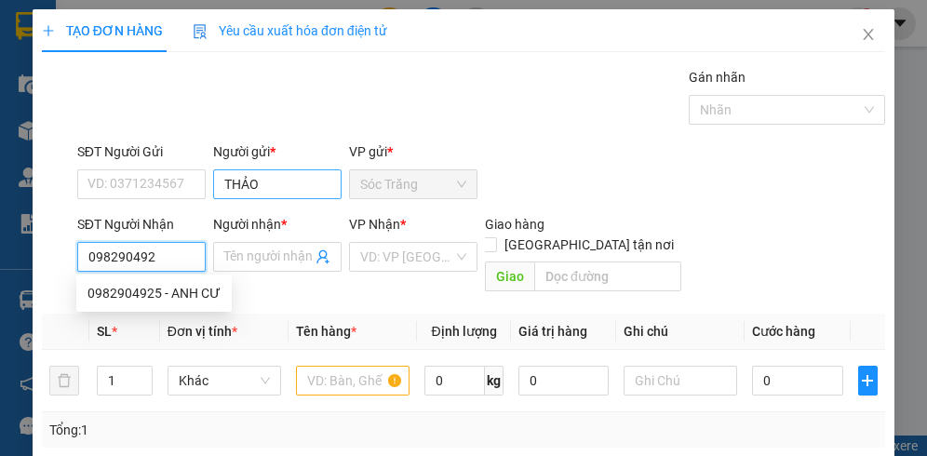
type input "0982904925"
click at [167, 293] on div "0982904925 - ANH CƯ" at bounding box center [153, 293] width 133 height 20
type input "ANH CƯ"
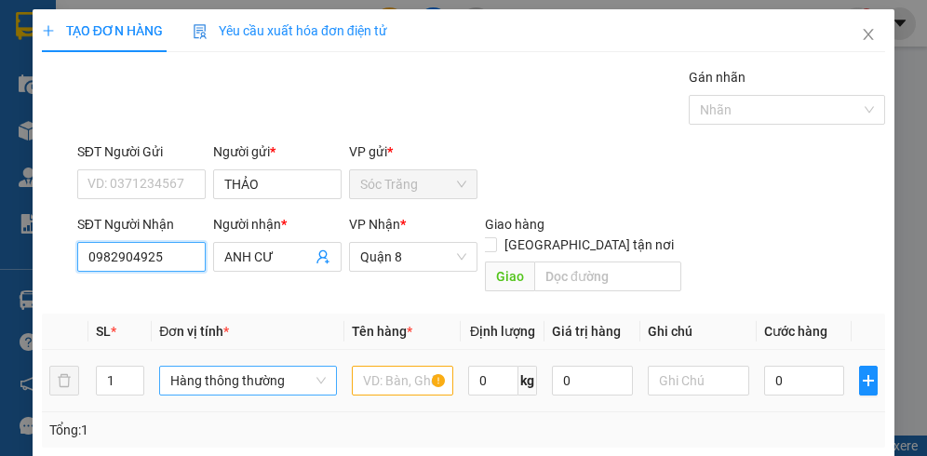
click at [215, 367] on span "Hàng thông thường" at bounding box center [247, 381] width 154 height 28
type input "0982904925"
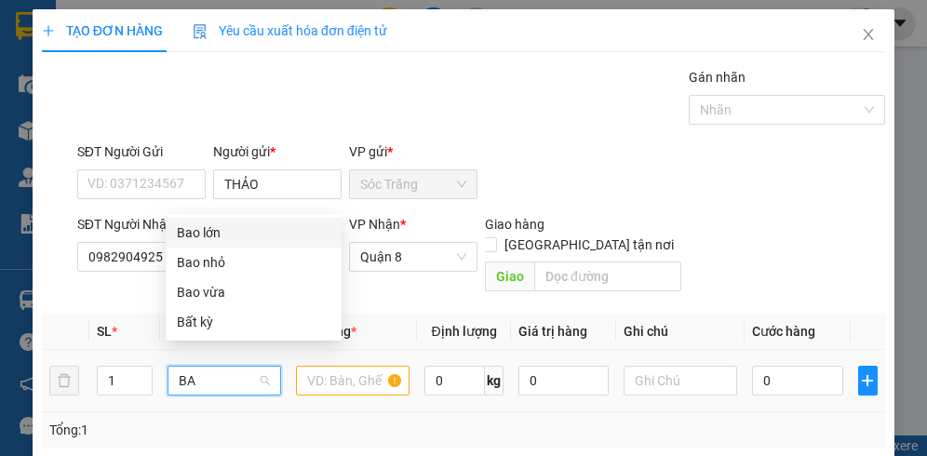
type input "BAO"
click at [216, 264] on div "Bao lớn" at bounding box center [253, 262] width 153 height 20
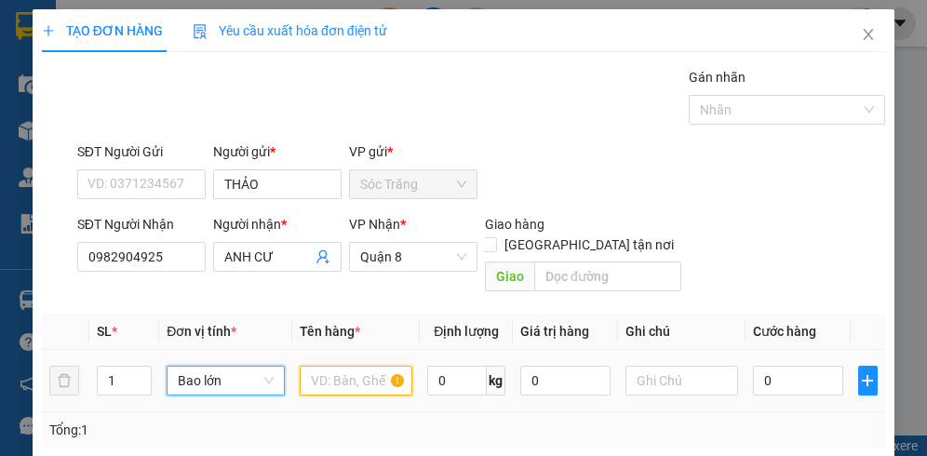
click at [325, 367] on input "text" at bounding box center [356, 381] width 113 height 30
type input "Q ÁO"
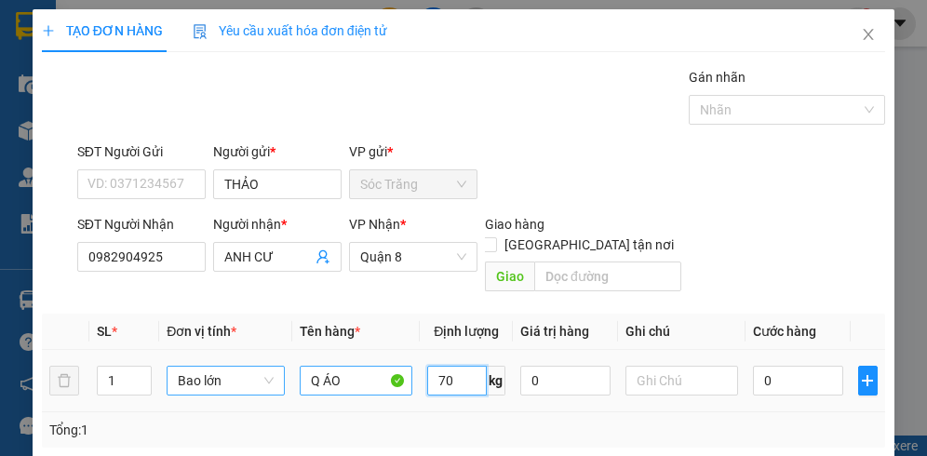
type input "70"
type input "1 BAO"
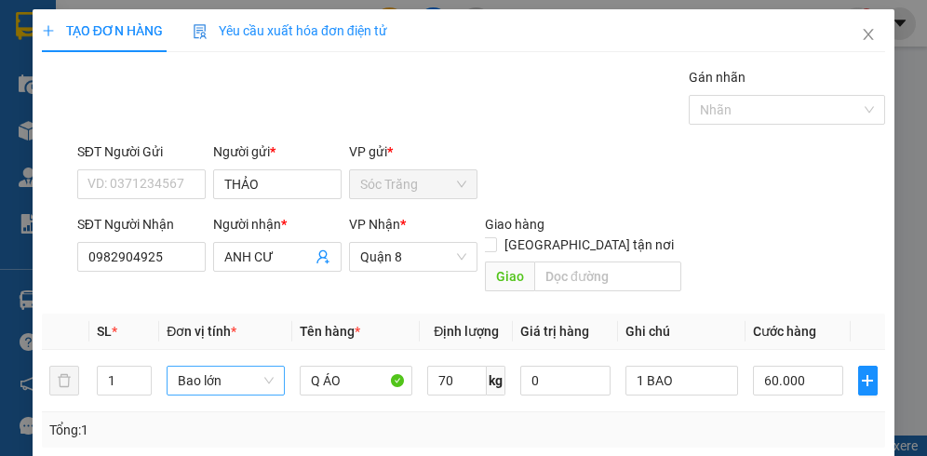
click at [818, 411] on div "Tại văn phòng" at bounding box center [805, 421] width 117 height 20
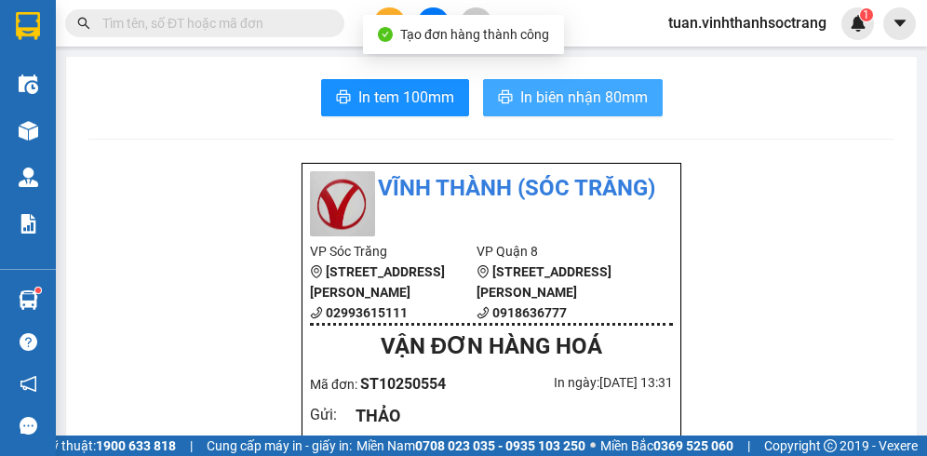
click at [627, 91] on span "In biên nhận 80mm" at bounding box center [583, 97] width 127 height 23
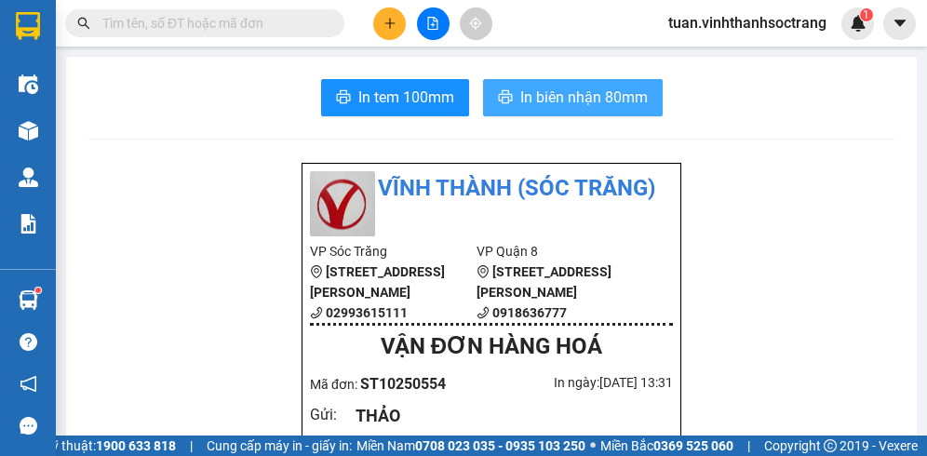
click at [588, 102] on span "In biên nhận 80mm" at bounding box center [583, 97] width 127 height 23
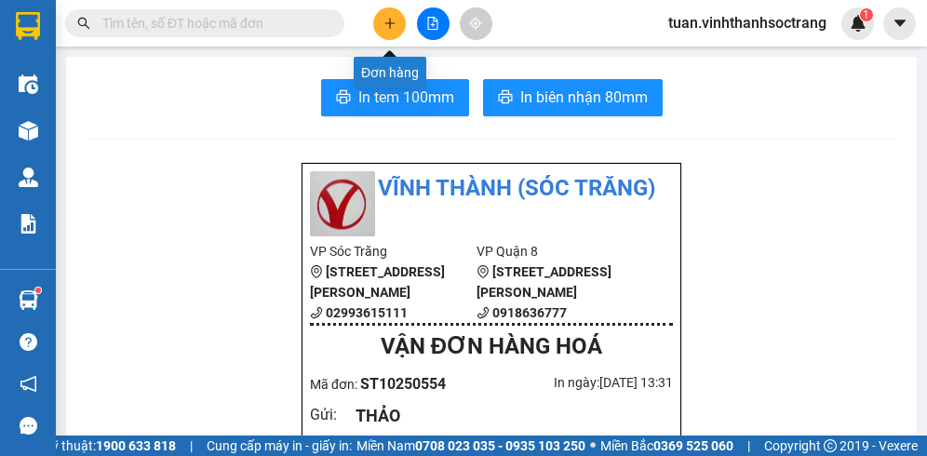
click at [385, 14] on button at bounding box center [389, 23] width 33 height 33
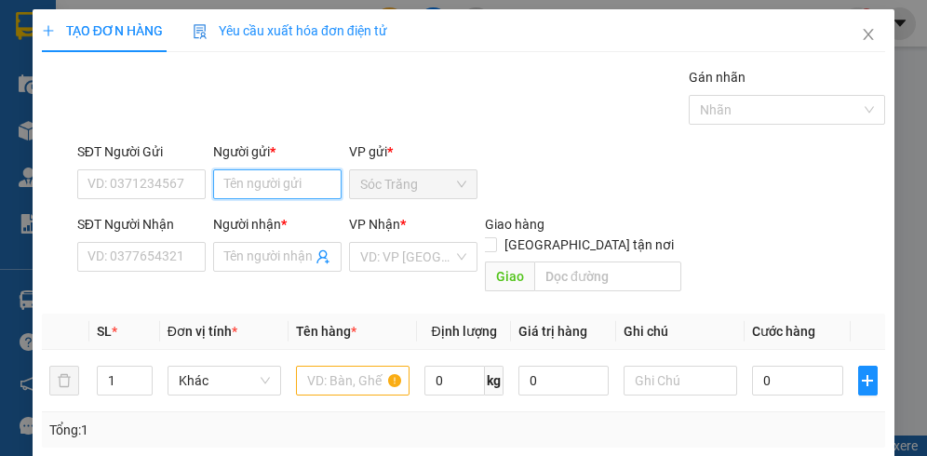
click at [267, 177] on input "Người gửi *" at bounding box center [277, 184] width 128 height 30
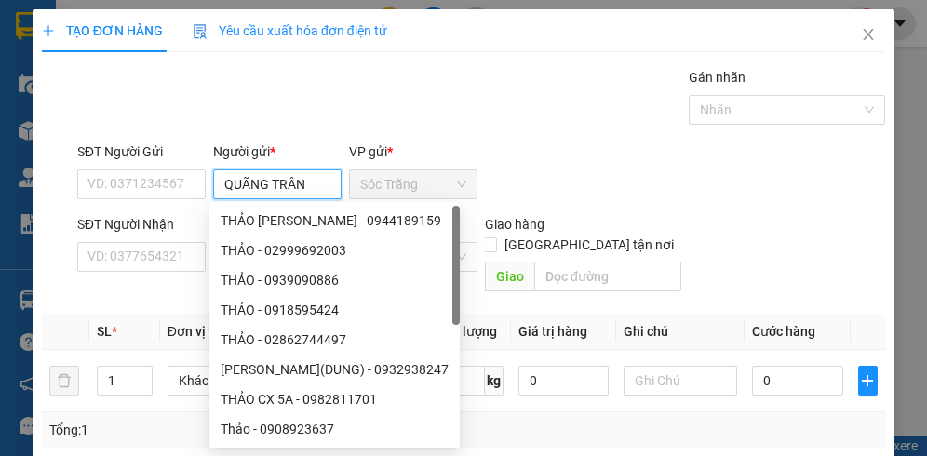
type input "QUÃNG TRÂN"
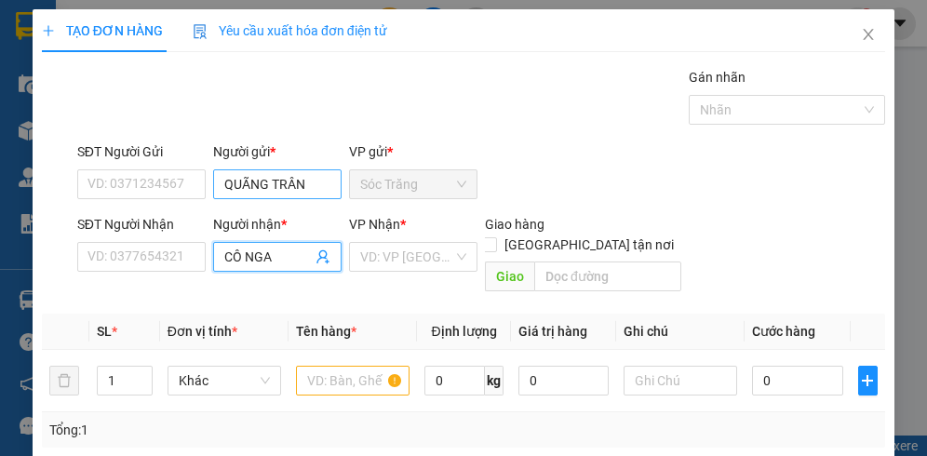
type input "CÔ NGA"
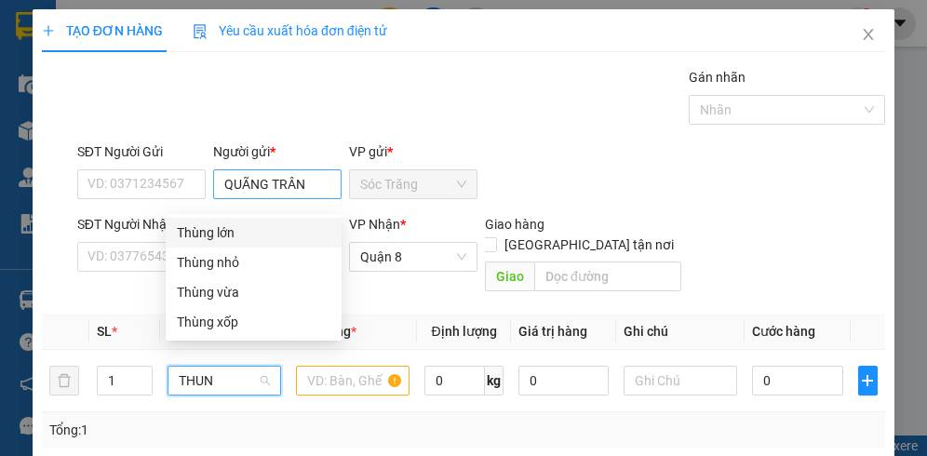
type input "THUNG"
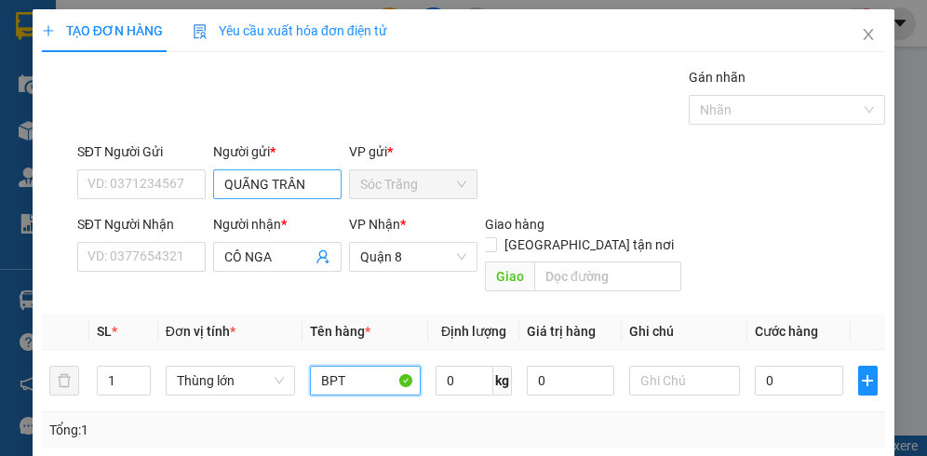
type input "BPT"
type input "25"
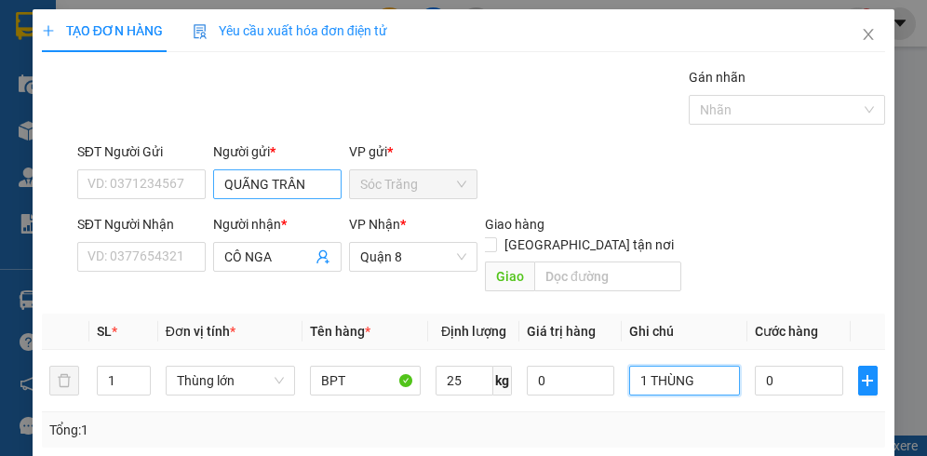
type input "1 THÙNG"
type input "3"
type input "35"
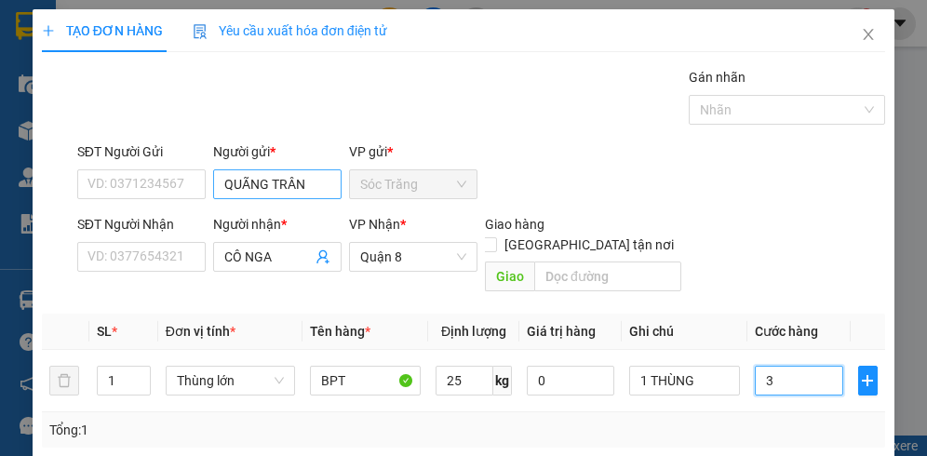
type input "35"
type input "350"
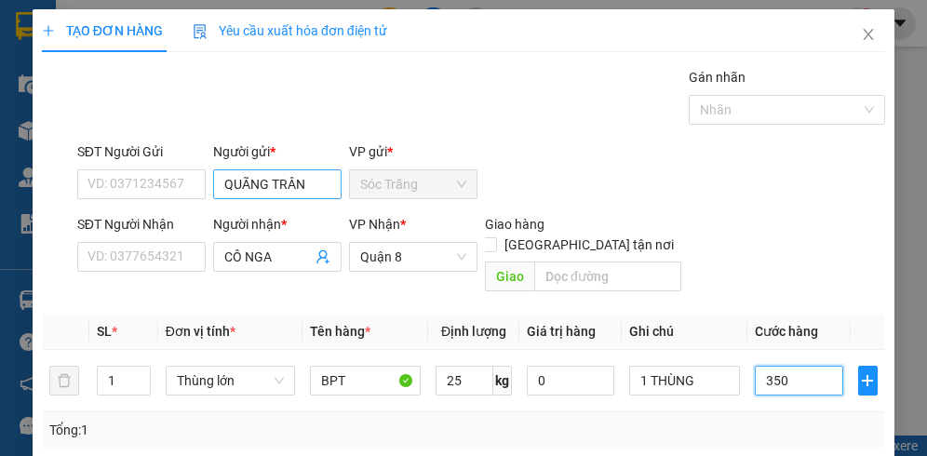
type input "3.500"
type input "35.000"
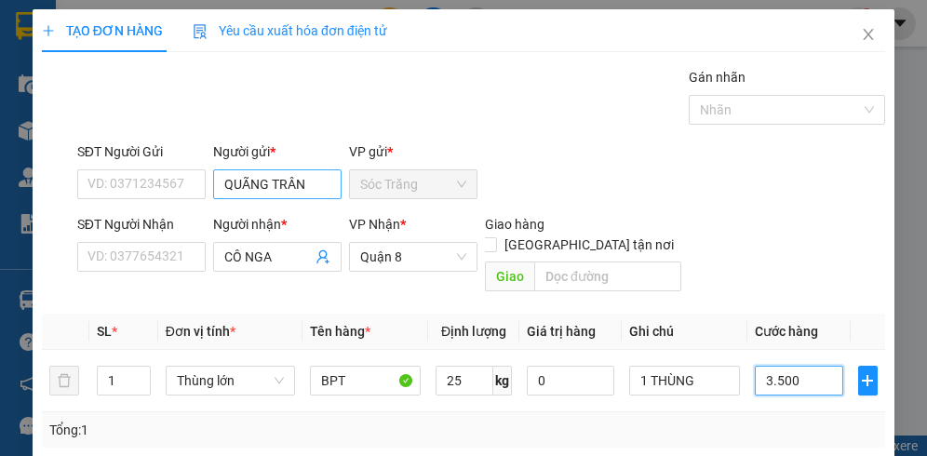
type input "35.000"
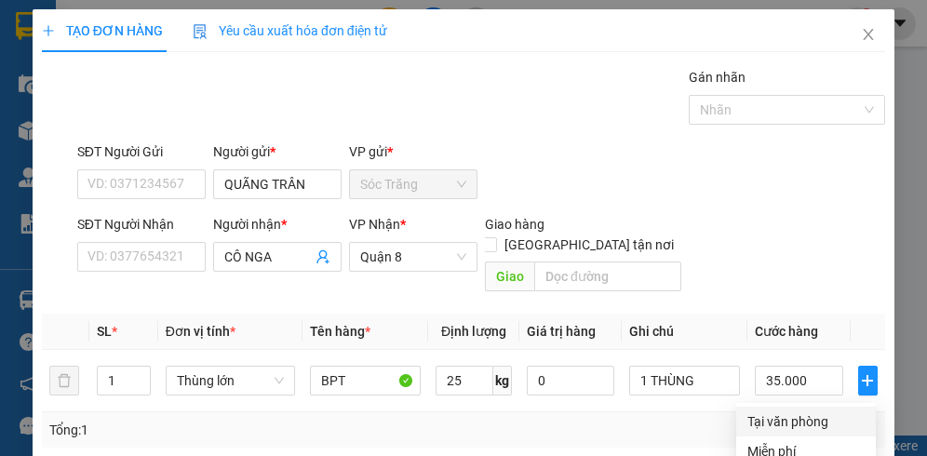
click at [822, 411] on div "Tại văn phòng" at bounding box center [805, 421] width 117 height 20
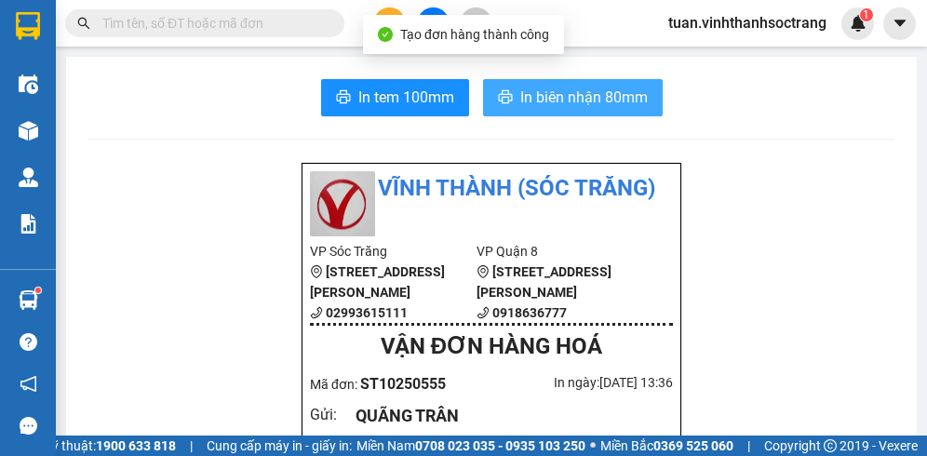
click at [565, 91] on span "In biên nhận 80mm" at bounding box center [583, 97] width 127 height 23
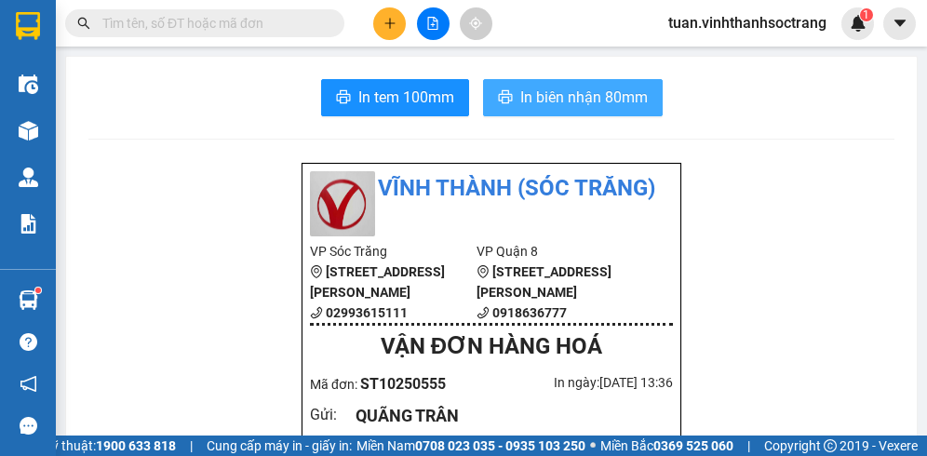
click at [538, 92] on span "In biên nhận 80mm" at bounding box center [583, 97] width 127 height 23
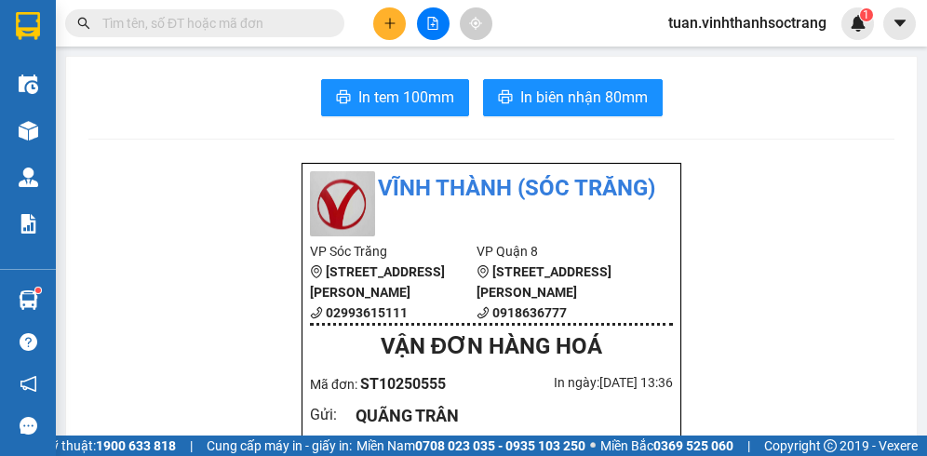
drag, startPoint x: 693, startPoint y: 405, endPoint x: 528, endPoint y: 390, distance: 165.3
drag, startPoint x: 528, startPoint y: 393, endPoint x: 491, endPoint y: 374, distance: 42.0
click at [491, 365] on div "VẬN ĐƠN HÀNG HOÁ" at bounding box center [491, 346] width 363 height 35
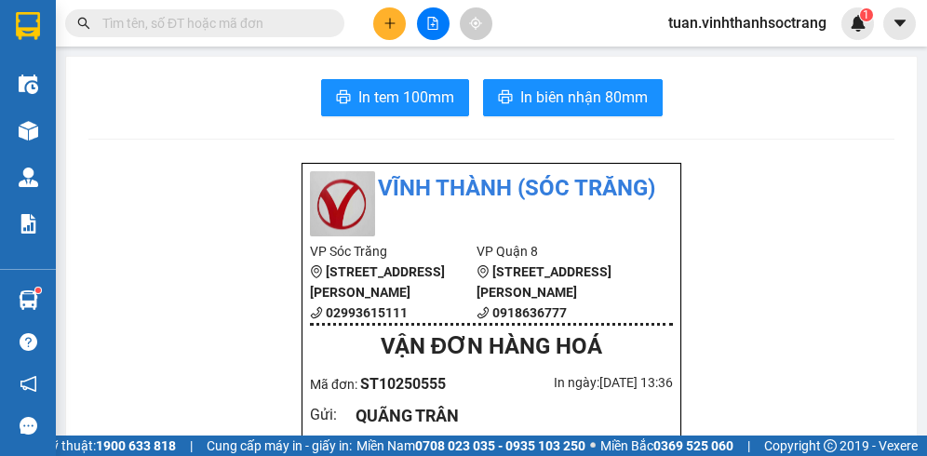
drag, startPoint x: 491, startPoint y: 375, endPoint x: 536, endPoint y: 476, distance: 110.8
click at [536, 455] on html "Kết quả tìm kiếm ( 0 ) Bộ lọc No Data tuan.vinhthanhsoctrang 1 Điều hành xe Kho…" at bounding box center [463, 228] width 927 height 456
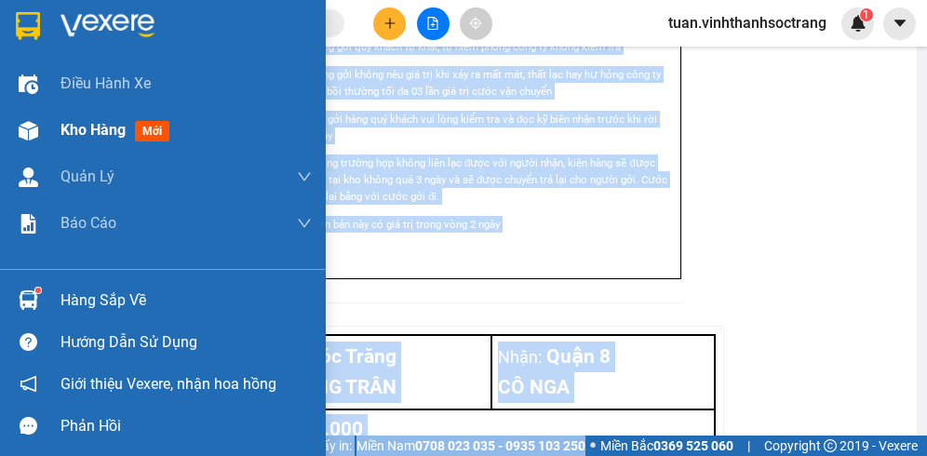
click at [74, 139] on span "Kho hàng" at bounding box center [92, 130] width 65 height 18
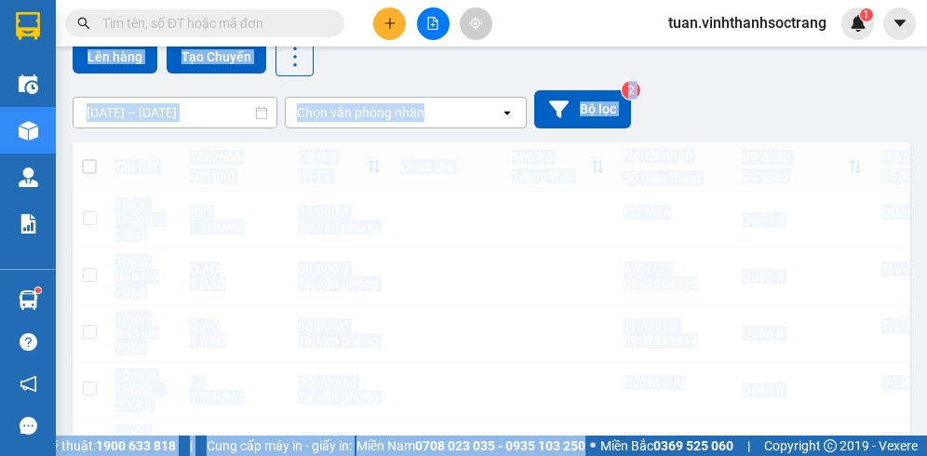
scroll to position [222, 0]
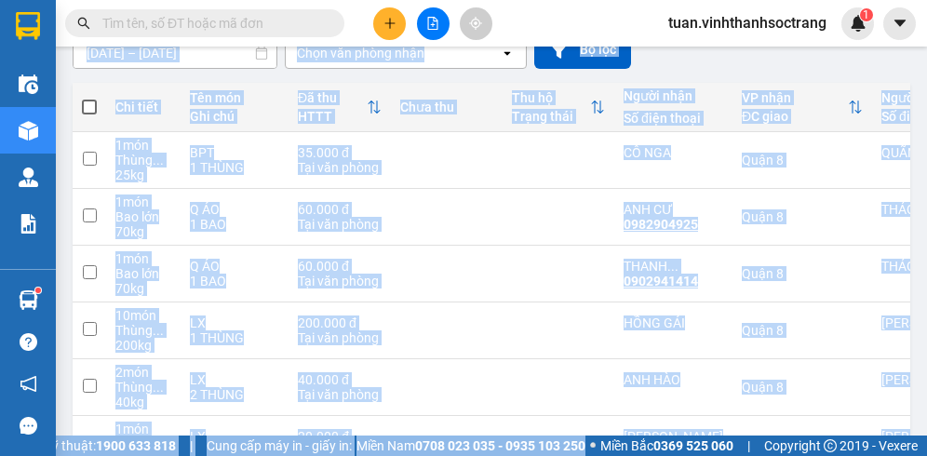
click at [789, 66] on div "[DATE] – [DATE] Press the down arrow key to interact with the calendar and sele…" at bounding box center [491, 50] width 837 height 38
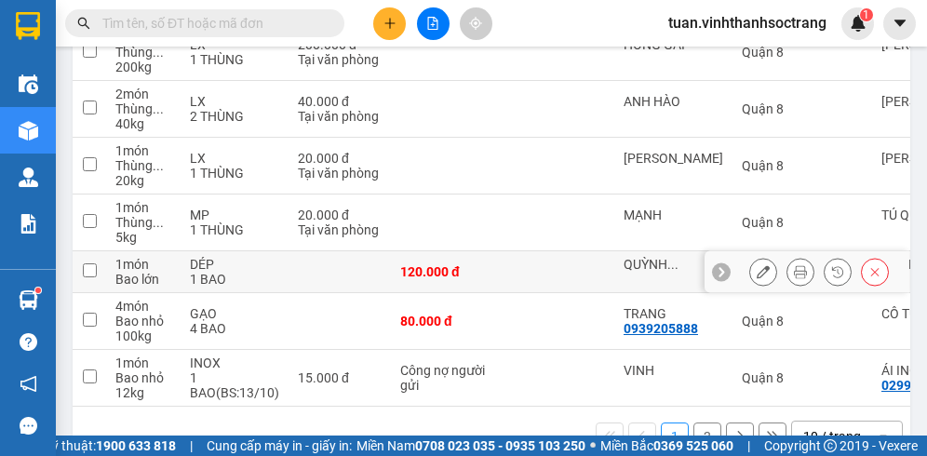
scroll to position [501, 0]
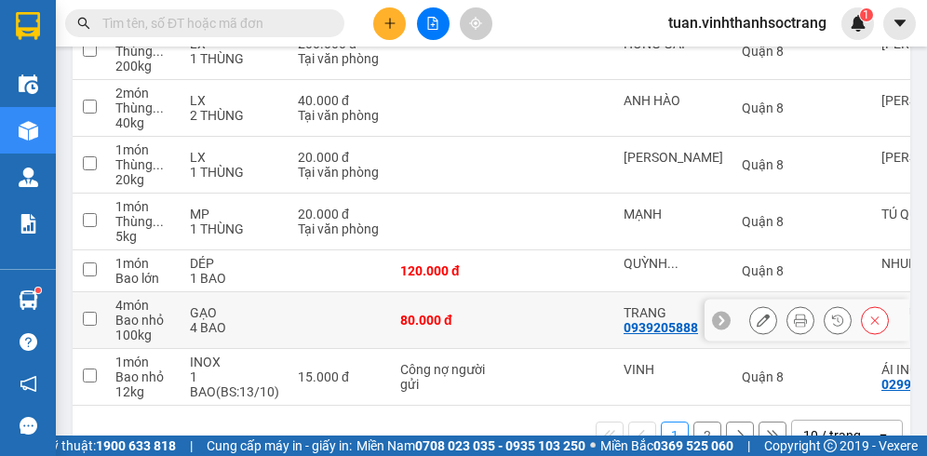
click at [750, 311] on button at bounding box center [763, 320] width 26 height 33
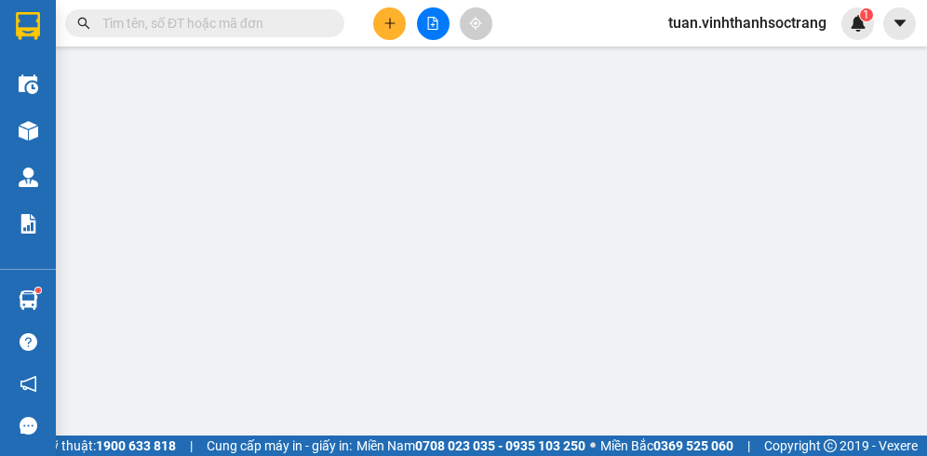
type input "CÔ TUYẾN"
type input "0939205888"
type input "TRANG"
type input "80.000"
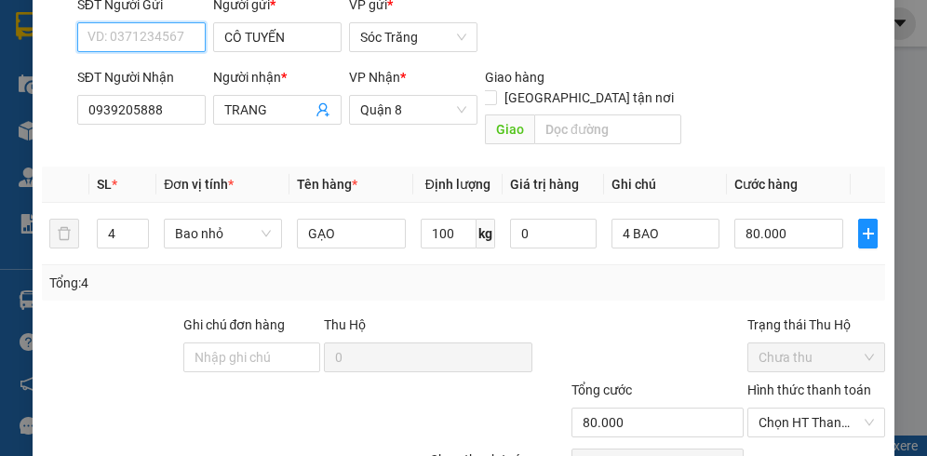
scroll to position [276, 0]
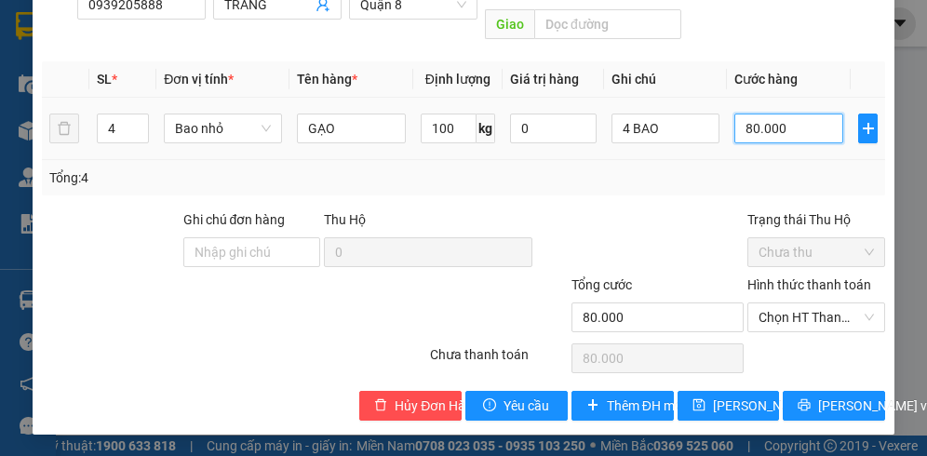
click at [782, 137] on input "80.000" at bounding box center [788, 128] width 109 height 30
type input "0"
click at [803, 311] on span "Chọn HT Thanh Toán" at bounding box center [815, 317] width 115 height 28
type input "0"
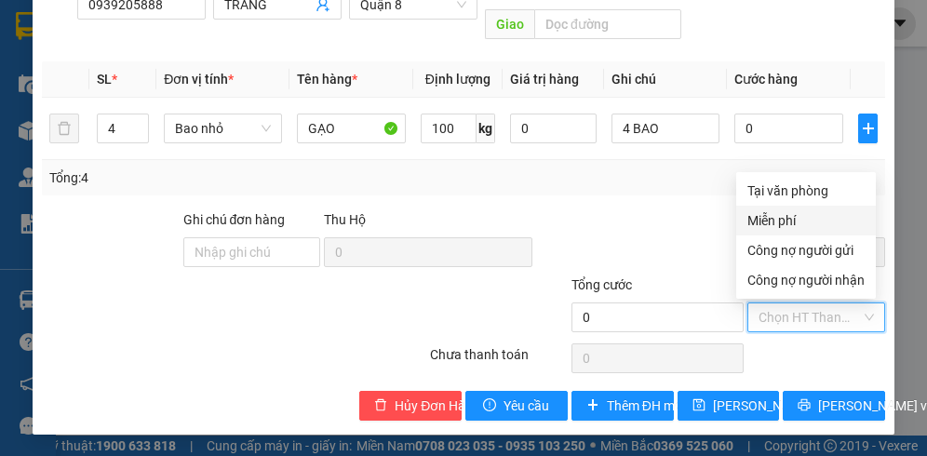
click at [779, 226] on div "Miễn phí" at bounding box center [805, 220] width 117 height 20
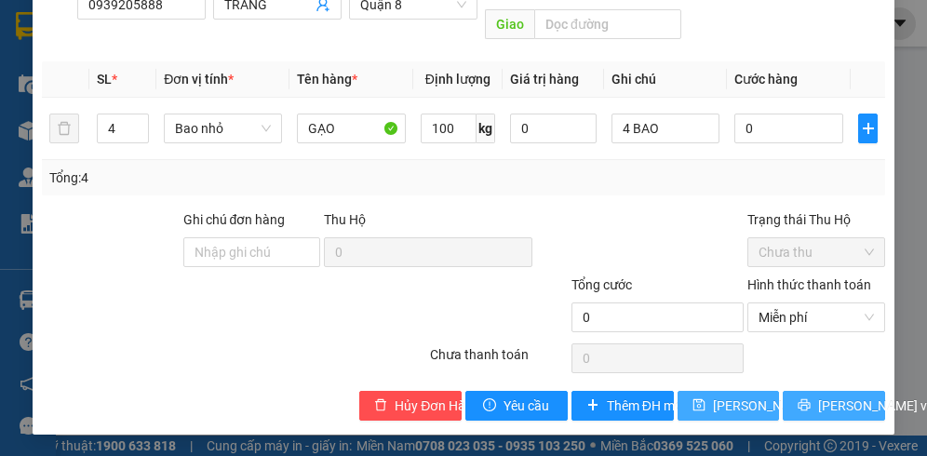
drag, startPoint x: 813, startPoint y: 401, endPoint x: 725, endPoint y: 404, distance: 88.4
click at [725, 404] on div "Hủy Đơn Hàng Yêu cầu Thêm ĐH mới [PERSON_NAME] thay đổi [PERSON_NAME] và [PERSO…" at bounding box center [463, 406] width 847 height 30
click at [725, 404] on span "[PERSON_NAME] thay đổi" at bounding box center [787, 405] width 149 height 20
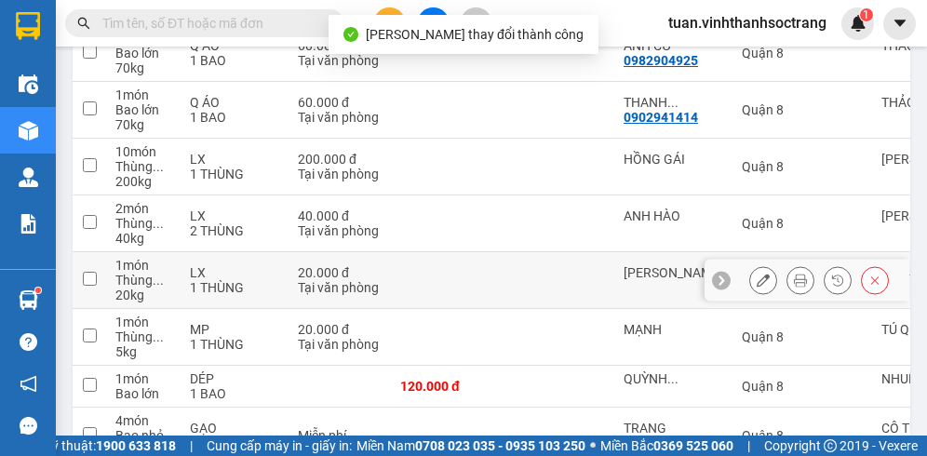
scroll to position [558, 0]
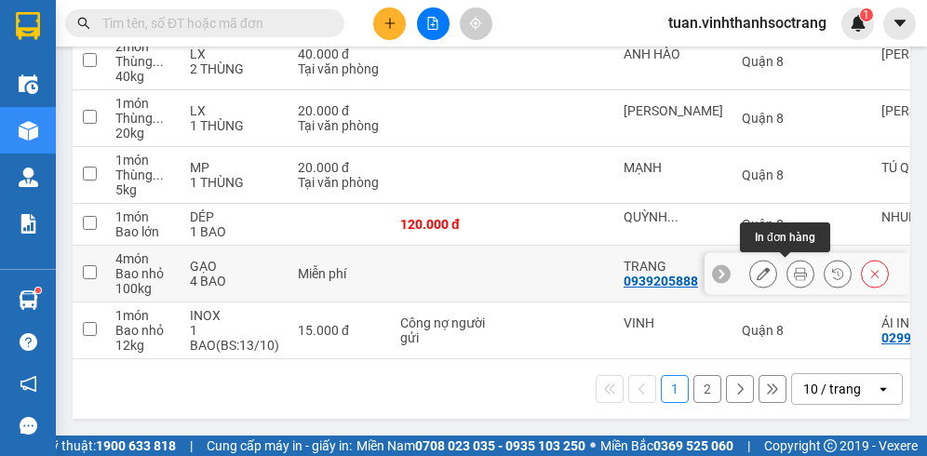
click at [788, 258] on button at bounding box center [800, 274] width 26 height 33
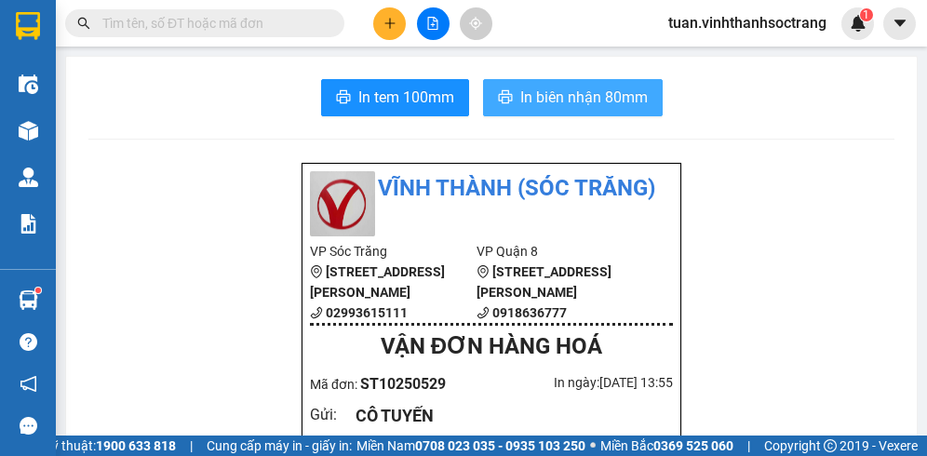
click at [539, 102] on span "In biên nhận 80mm" at bounding box center [583, 97] width 127 height 23
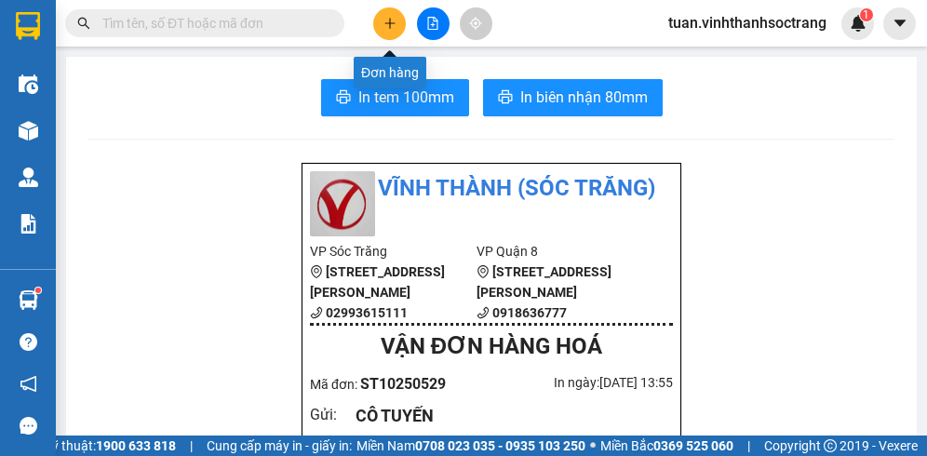
click at [384, 36] on button at bounding box center [389, 23] width 33 height 33
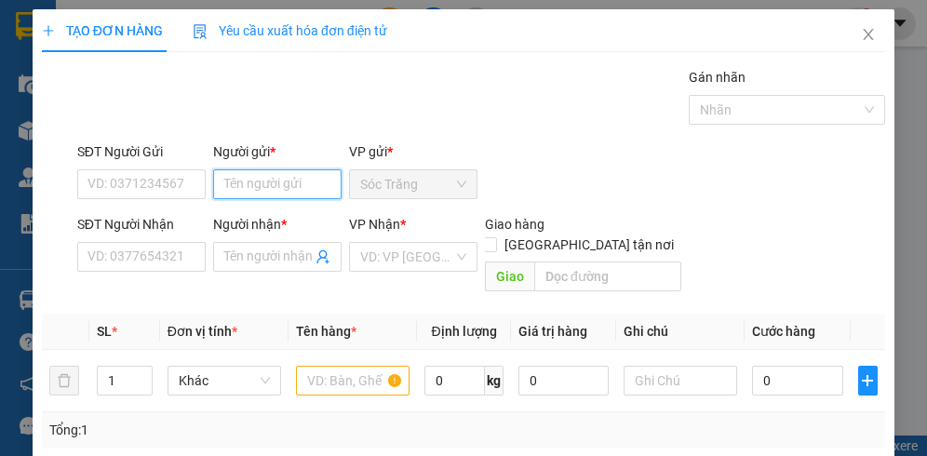
click at [281, 179] on input "Người gửi *" at bounding box center [277, 184] width 128 height 30
type input "QUYÊN"
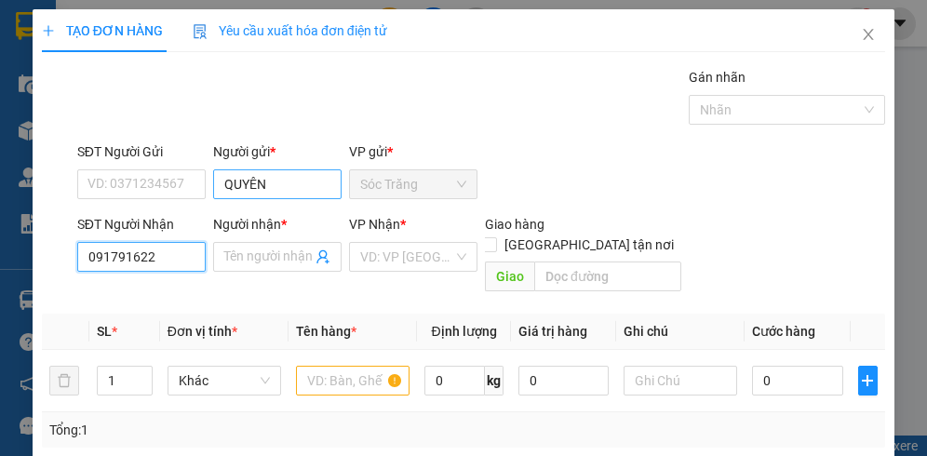
type input "0917916226"
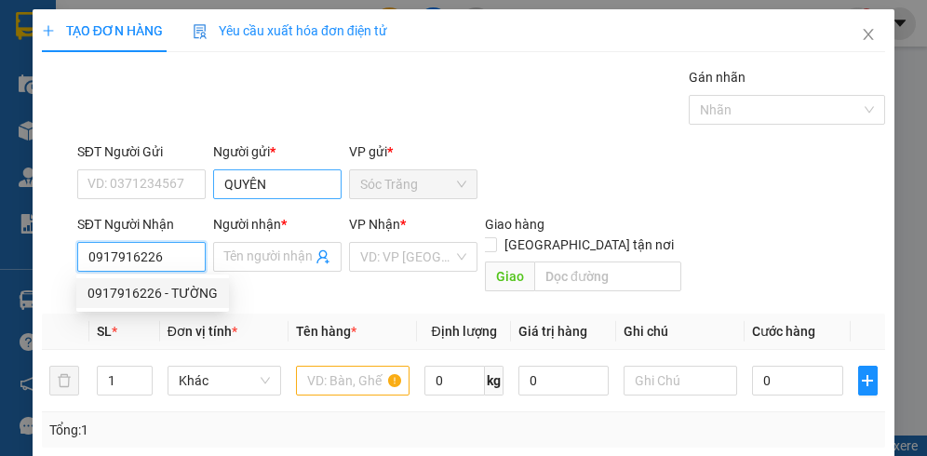
type input "TƯỜNG"
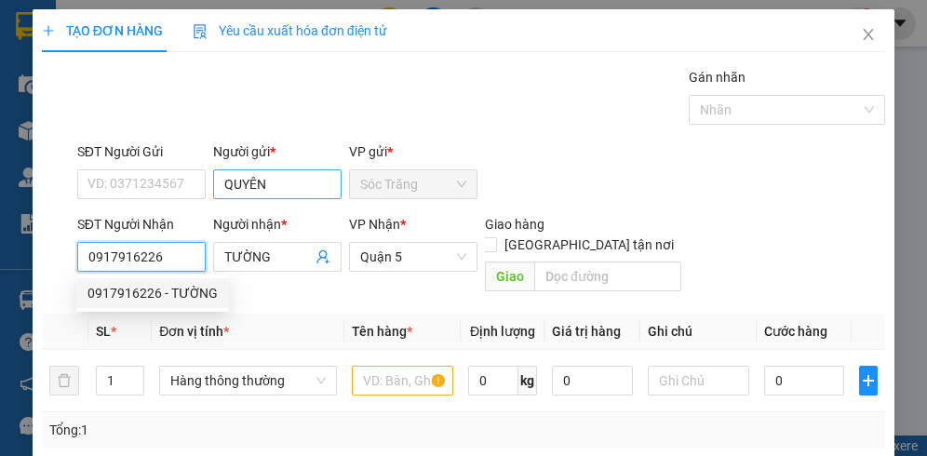
type input "0917916226"
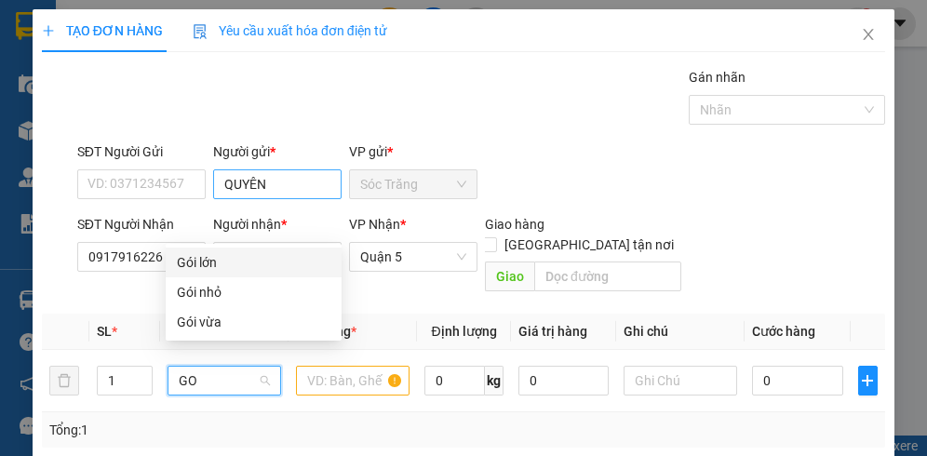
type input "GOI"
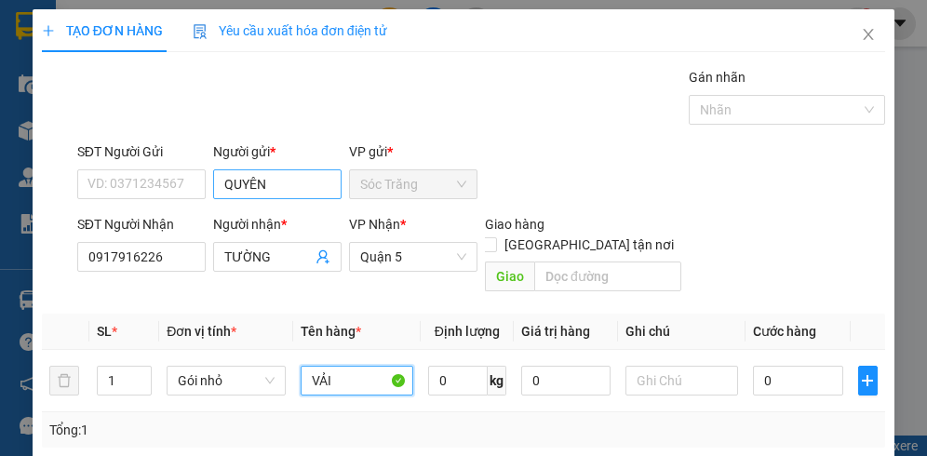
type input "VẢI"
type input "5"
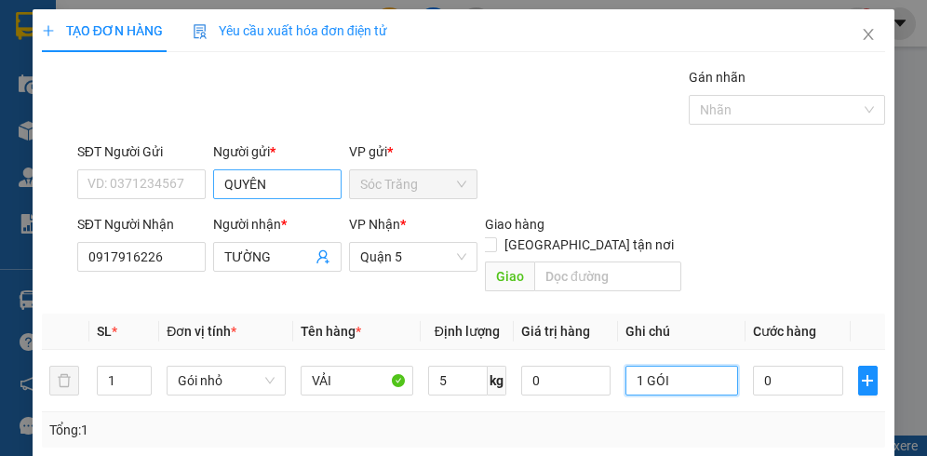
type input "1 GÓI"
type input "2"
type input "20"
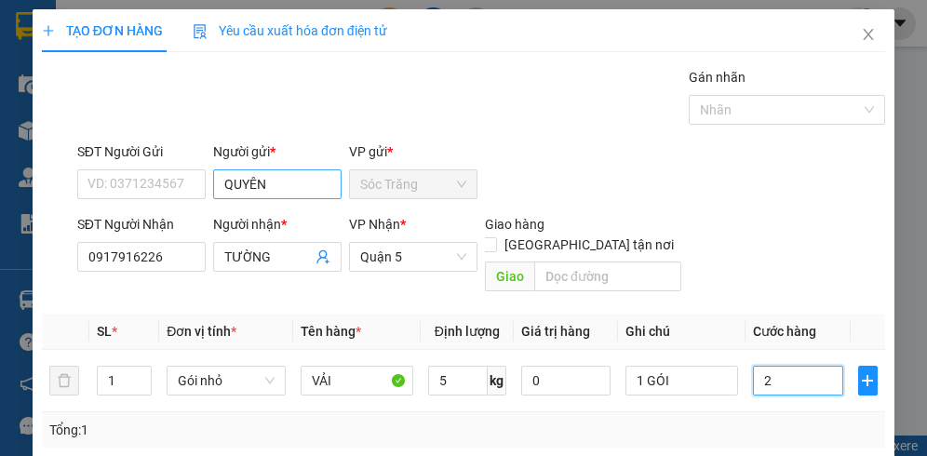
type input "20"
type input "200"
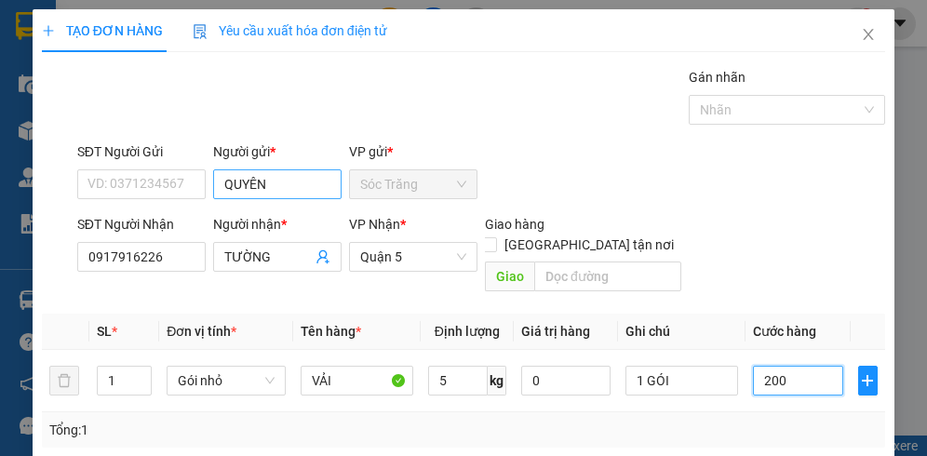
type input "2.000"
type input "20.000"
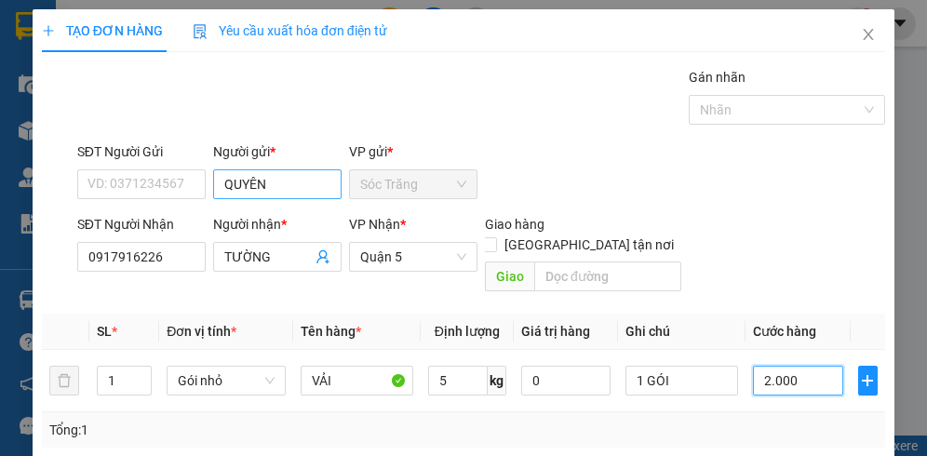
type input "20.000"
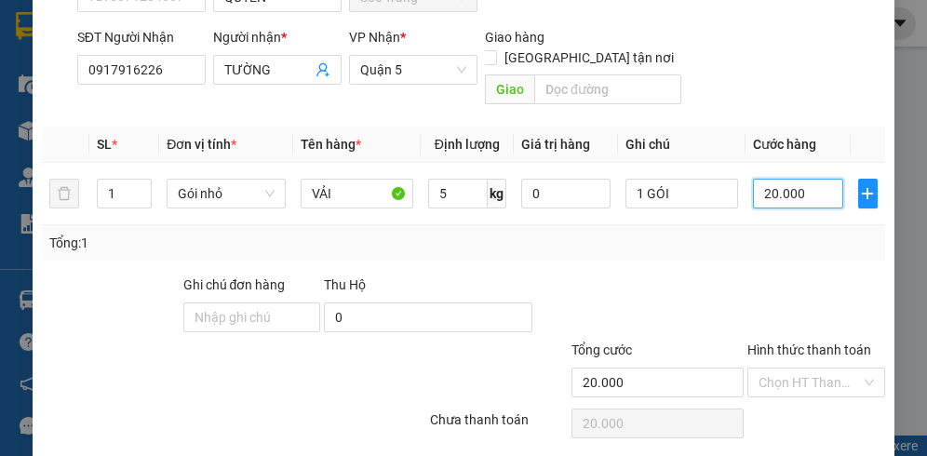
scroll to position [231, 0]
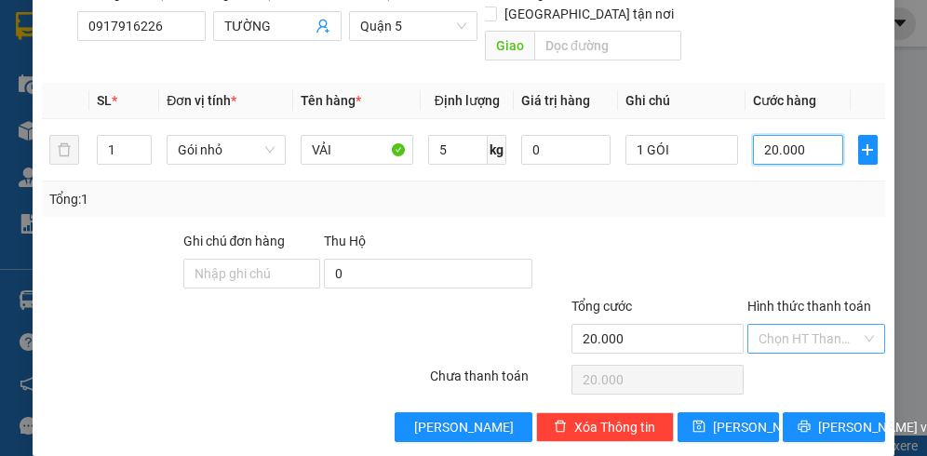
type input "20.000"
drag, startPoint x: 840, startPoint y: 317, endPoint x: 836, endPoint y: 308, distance: 10.0
click at [840, 325] on input "Hình thức thanh toán" at bounding box center [809, 339] width 102 height 28
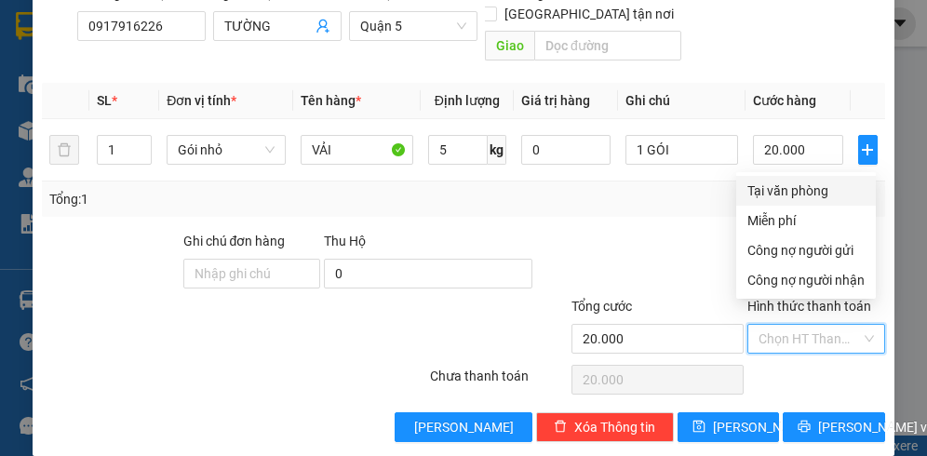
click at [800, 193] on div "Tại văn phòng" at bounding box center [805, 190] width 117 height 20
type input "0"
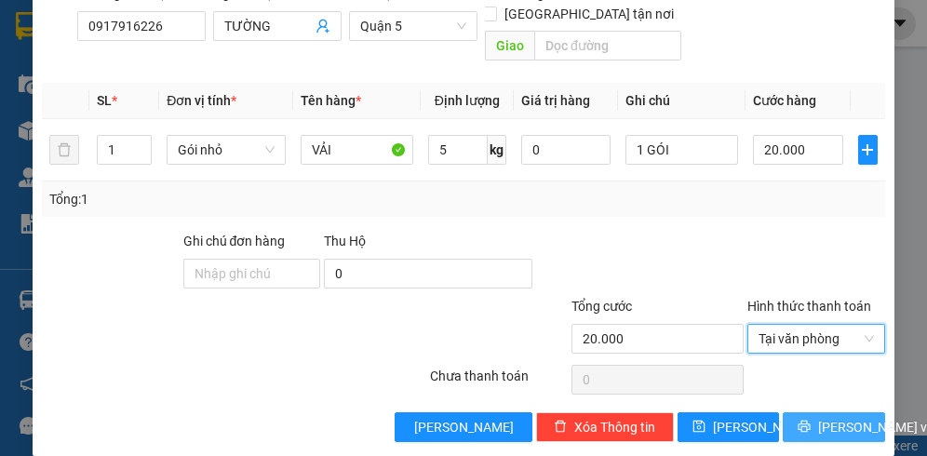
click at [829, 417] on span "[PERSON_NAME] và In" at bounding box center [883, 427] width 130 height 20
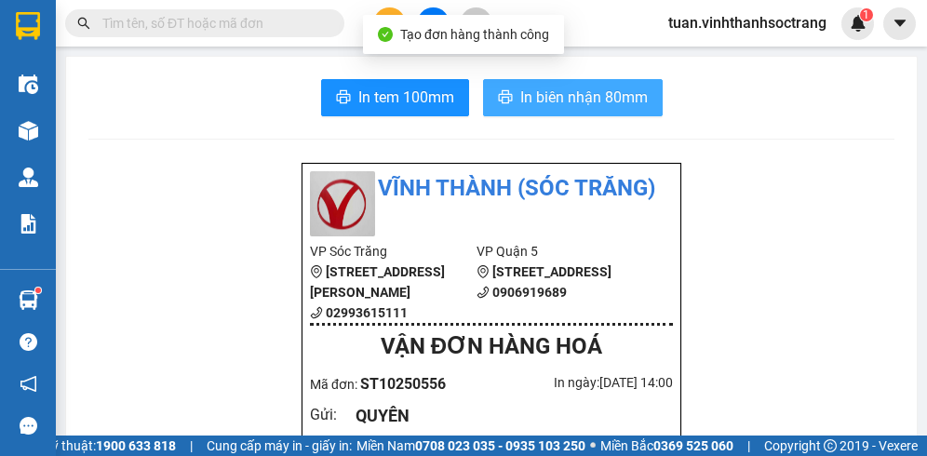
click at [567, 87] on span "In biên nhận 80mm" at bounding box center [583, 97] width 127 height 23
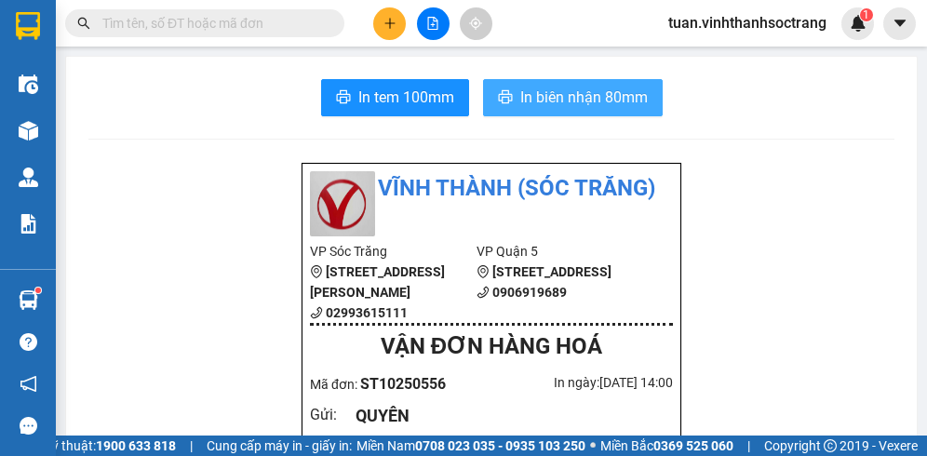
click at [565, 92] on span "In biên nhận 80mm" at bounding box center [583, 97] width 127 height 23
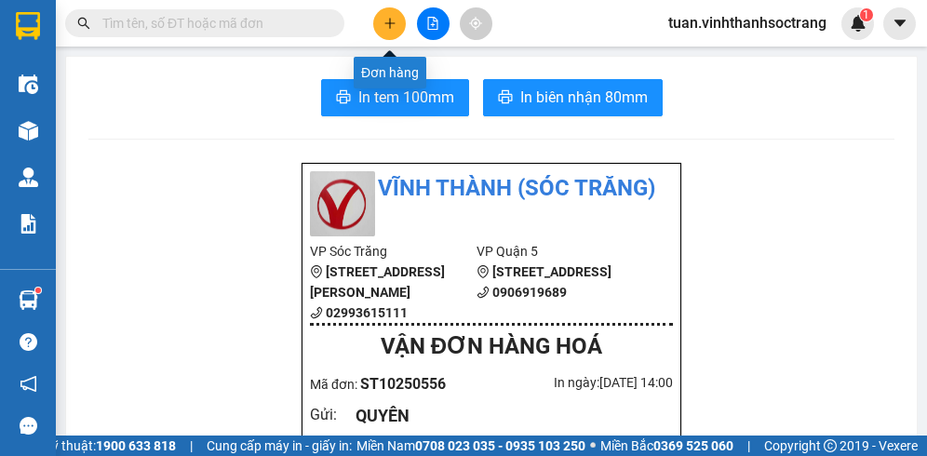
click at [395, 13] on button at bounding box center [389, 23] width 33 height 33
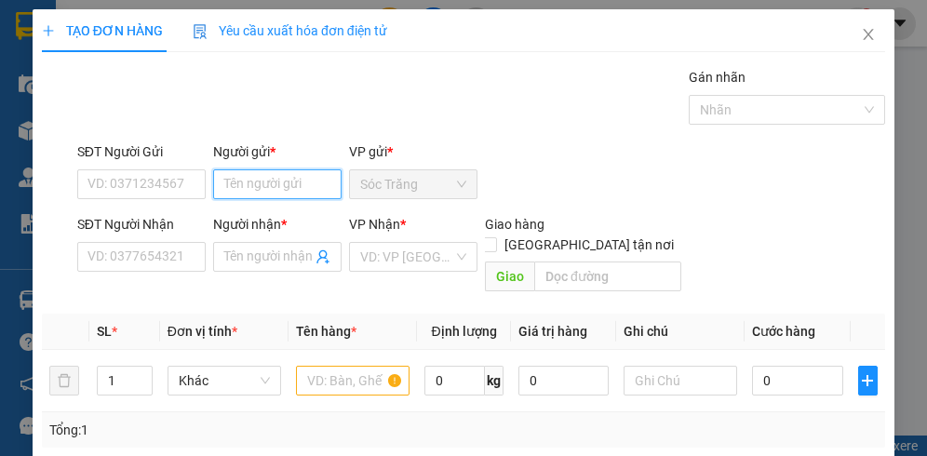
click at [313, 192] on input "Người gửi *" at bounding box center [277, 184] width 128 height 30
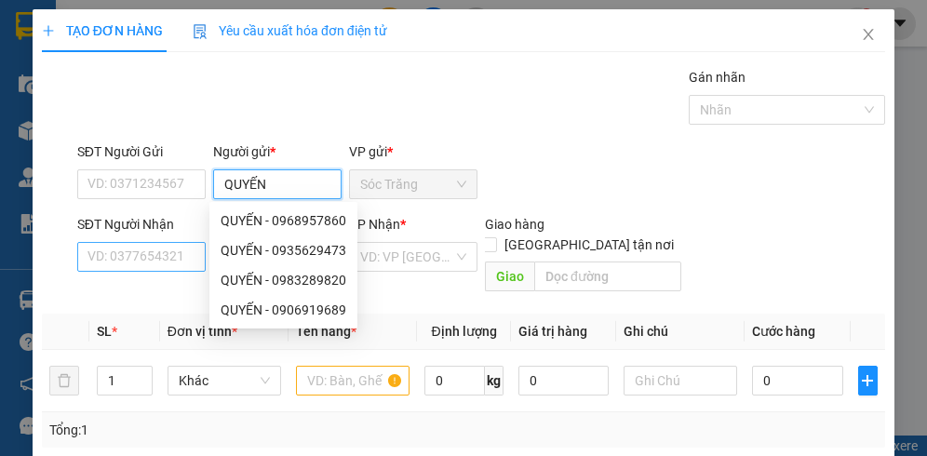
type input "QUYẾN"
click at [153, 264] on input "SĐT Người Nhận" at bounding box center [141, 257] width 128 height 30
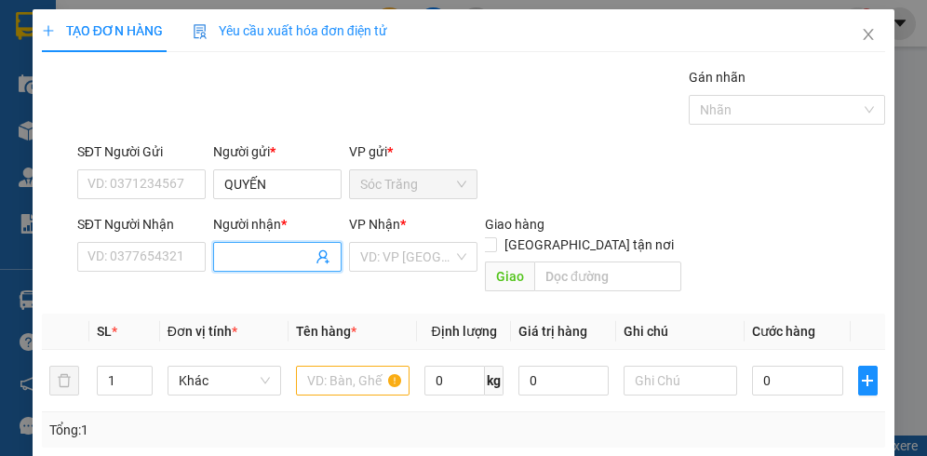
drag, startPoint x: 264, startPoint y: 258, endPoint x: 268, endPoint y: 237, distance: 20.8
click at [268, 256] on input "Người nhận *" at bounding box center [267, 257] width 87 height 20
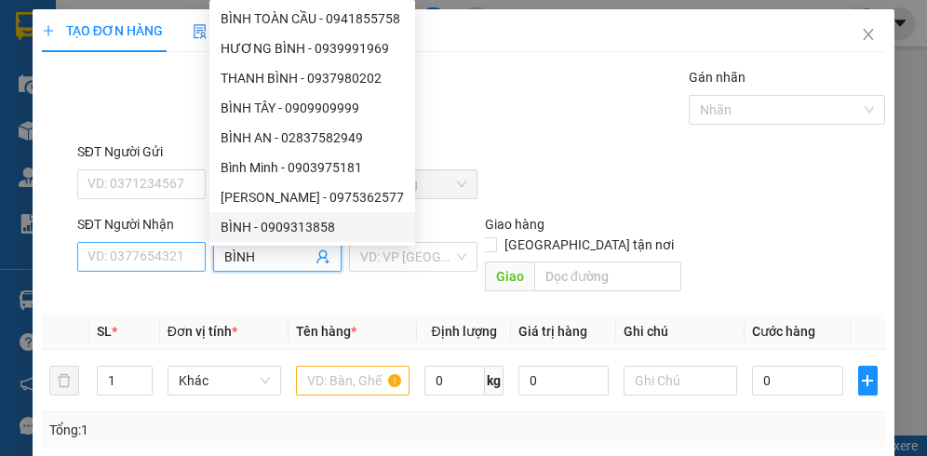
type input "BÌNH"
click at [116, 258] on input "SĐT Người Nhận" at bounding box center [141, 257] width 128 height 30
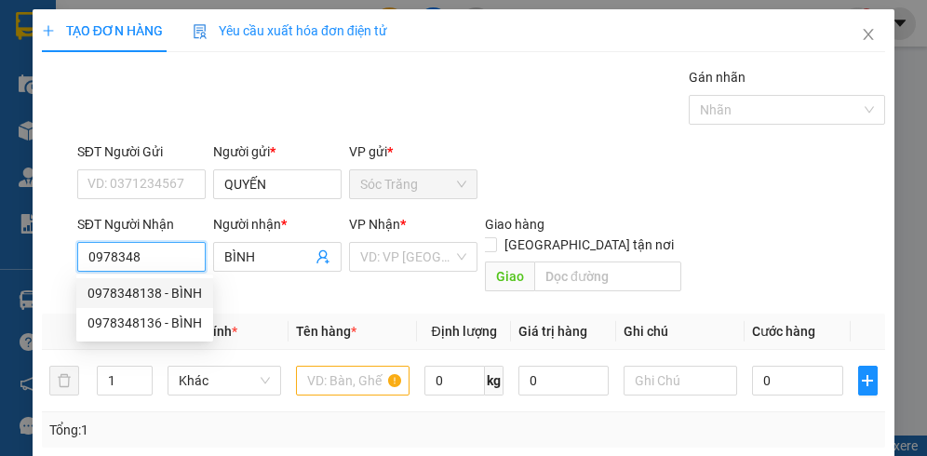
click at [155, 298] on div "0978348138 - BÌNH" at bounding box center [144, 293] width 114 height 20
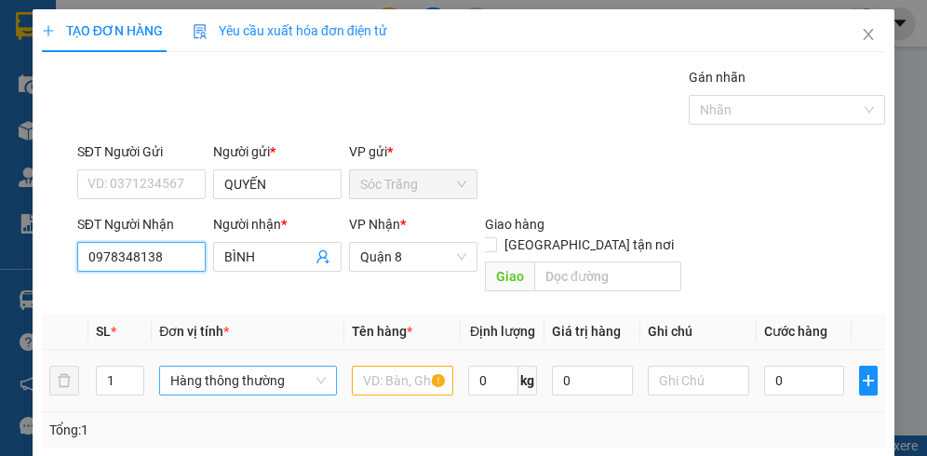
drag, startPoint x: 287, startPoint y: 363, endPoint x: 293, endPoint y: 374, distance: 12.9
click at [287, 367] on span "Hàng thông thường" at bounding box center [247, 381] width 154 height 28
type input "0978348138"
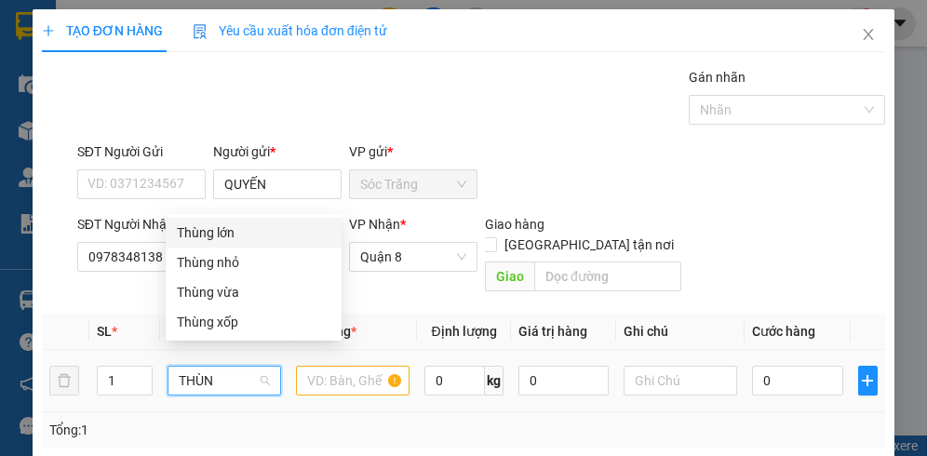
type input "THÙNG"
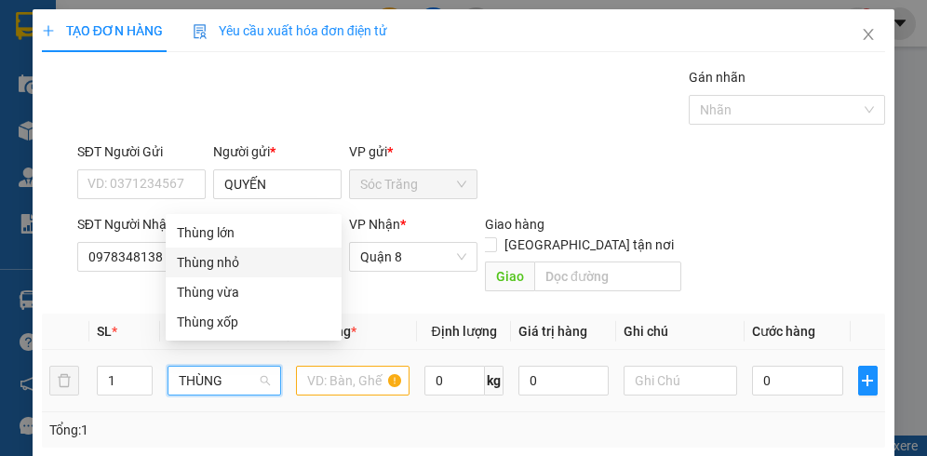
click at [232, 255] on div "Thùng nhỏ" at bounding box center [253, 262] width 153 height 20
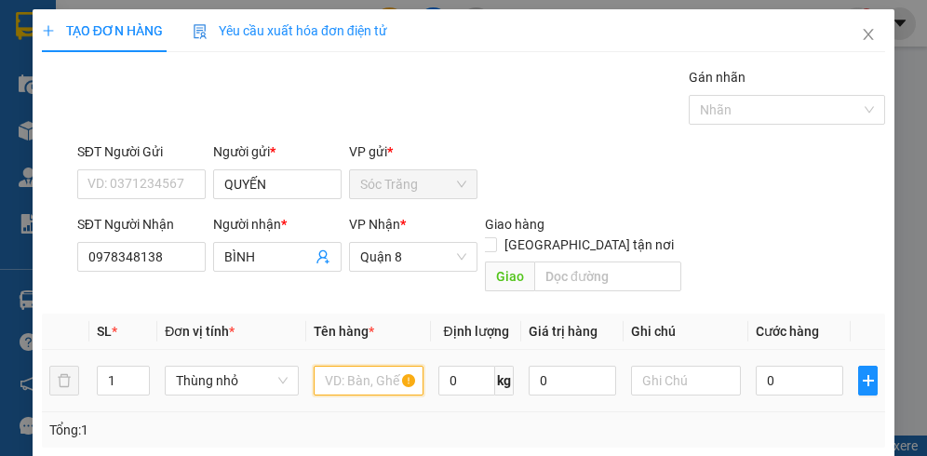
click at [353, 366] on input "text" at bounding box center [368, 381] width 110 height 30
type input "LK"
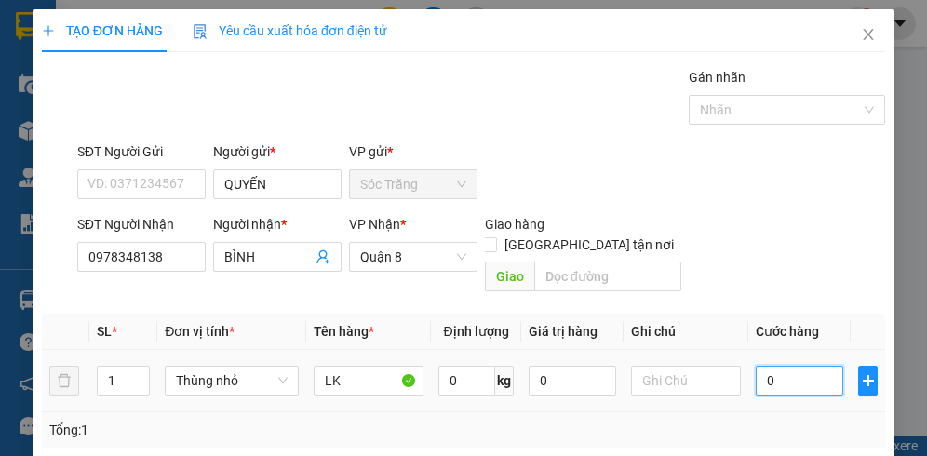
click at [804, 367] on input "0" at bounding box center [798, 381] width 87 height 30
type input "2"
type input "20"
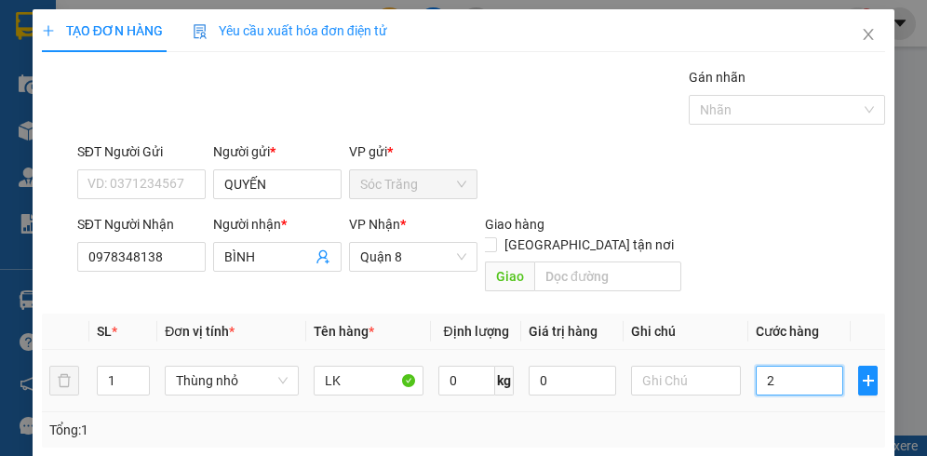
type input "20"
type input "200"
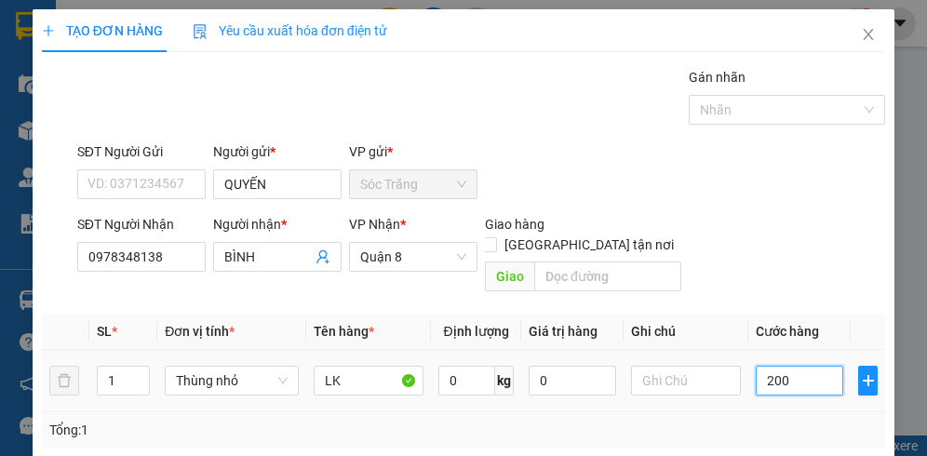
type input "2.000"
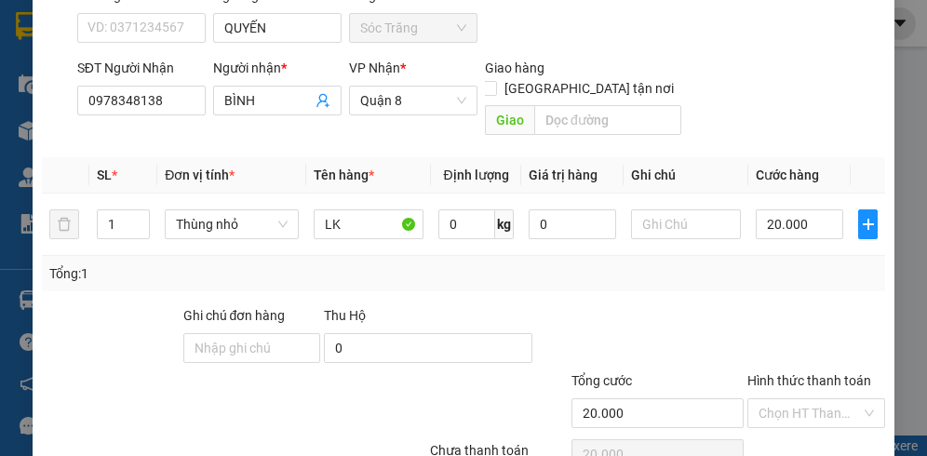
scroll to position [231, 0]
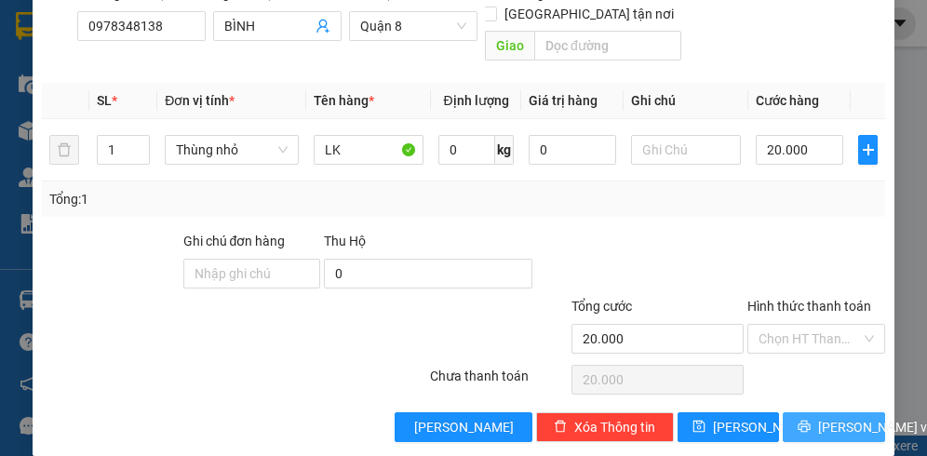
click at [850, 417] on span "[PERSON_NAME] và In" at bounding box center [883, 427] width 130 height 20
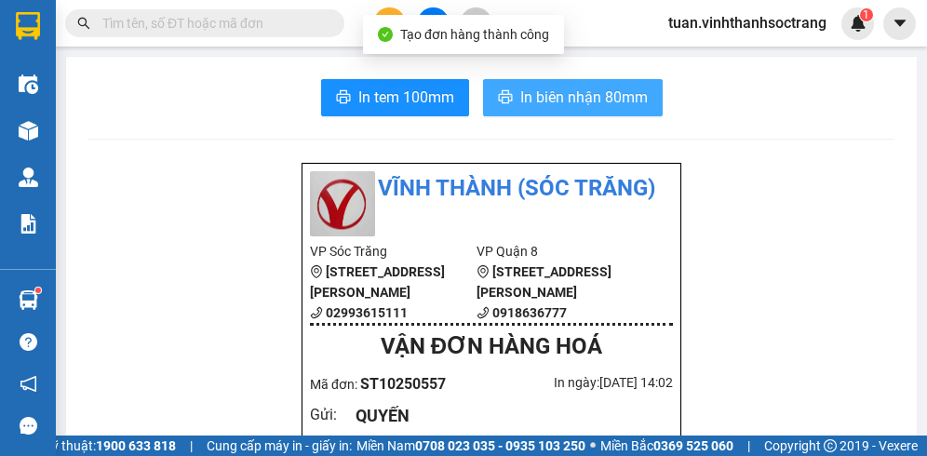
click at [629, 95] on span "In biên nhận 80mm" at bounding box center [583, 97] width 127 height 23
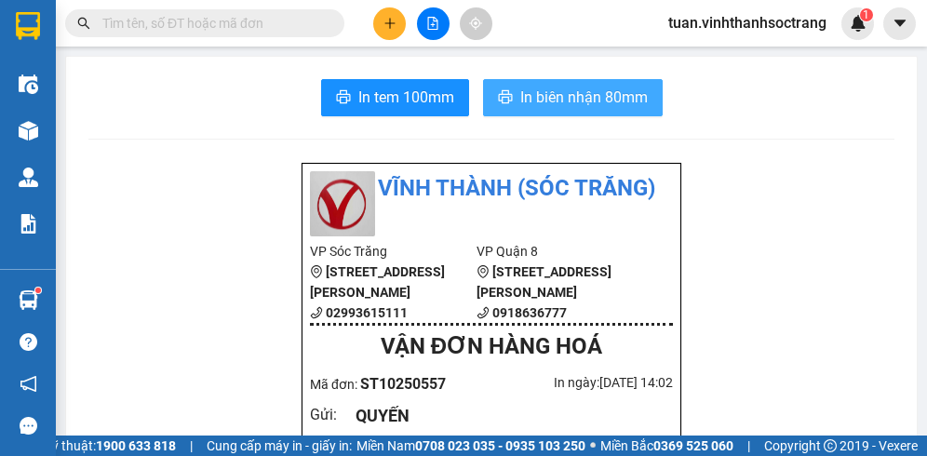
click at [593, 103] on span "In biên nhận 80mm" at bounding box center [583, 97] width 127 height 23
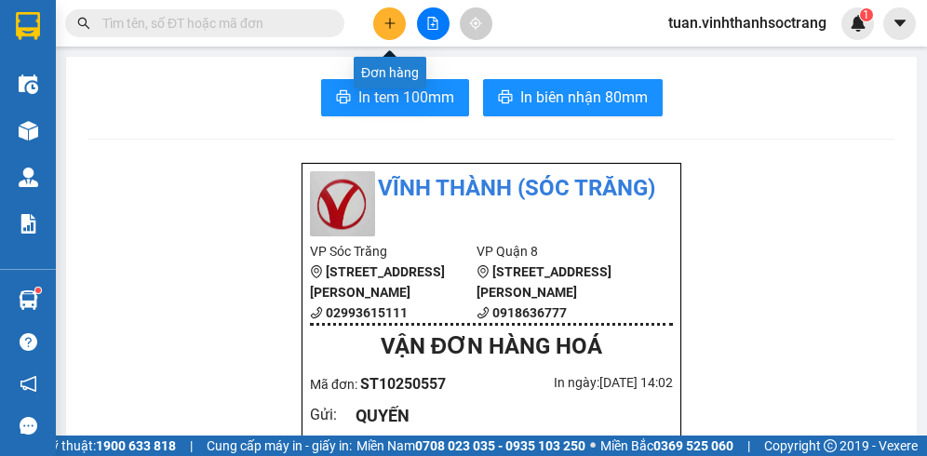
click at [385, 16] on button at bounding box center [389, 23] width 33 height 33
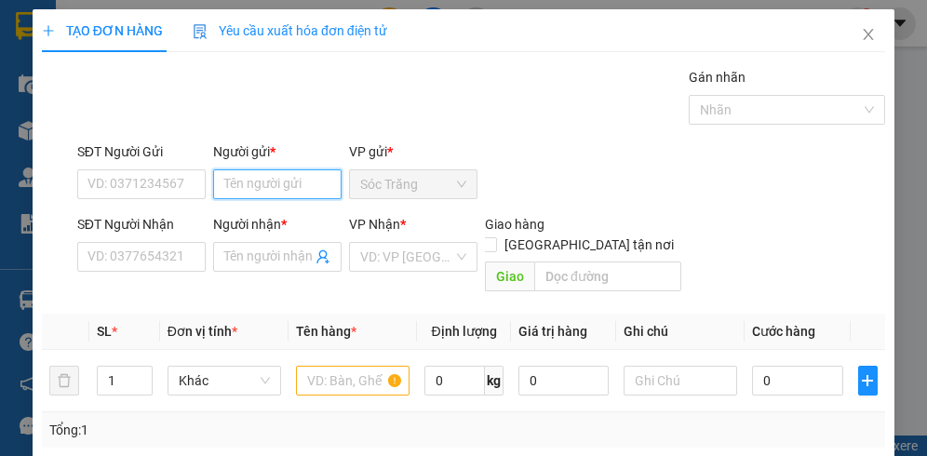
click at [309, 184] on input "Người gửi *" at bounding box center [277, 184] width 128 height 30
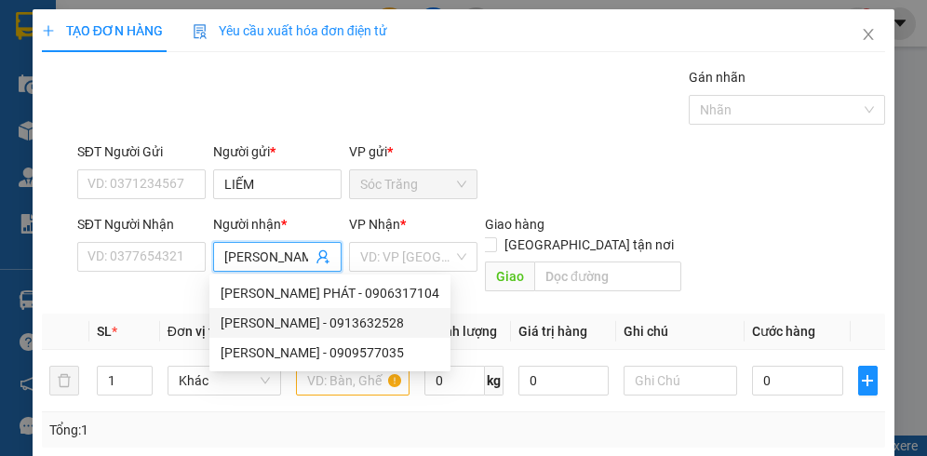
click at [320, 323] on div "[PERSON_NAME] - 0913632528" at bounding box center [329, 323] width 219 height 20
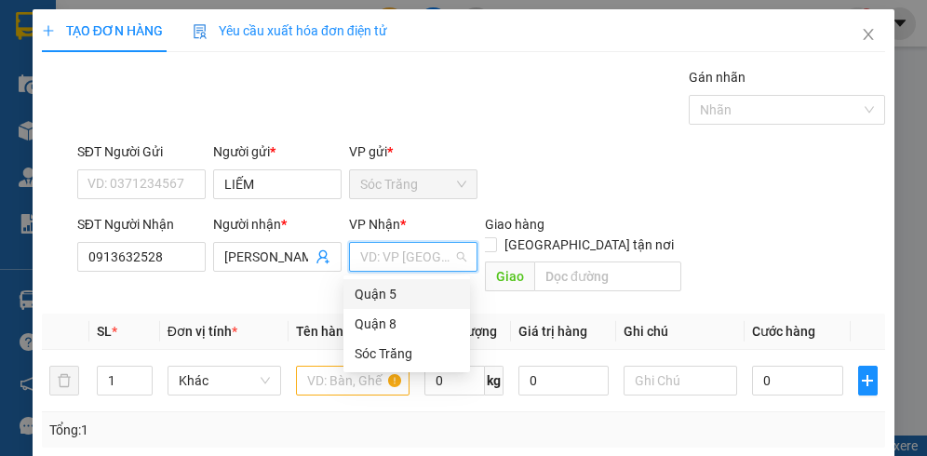
click at [397, 247] on input "search" at bounding box center [406, 257] width 93 height 28
click at [407, 326] on div "Quận 8" at bounding box center [406, 323] width 104 height 20
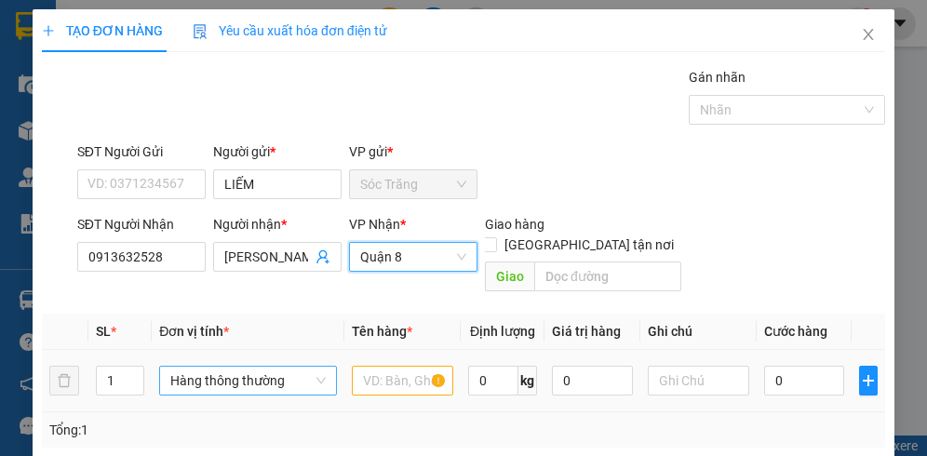
click at [289, 367] on span "Hàng thông thường" at bounding box center [247, 381] width 154 height 28
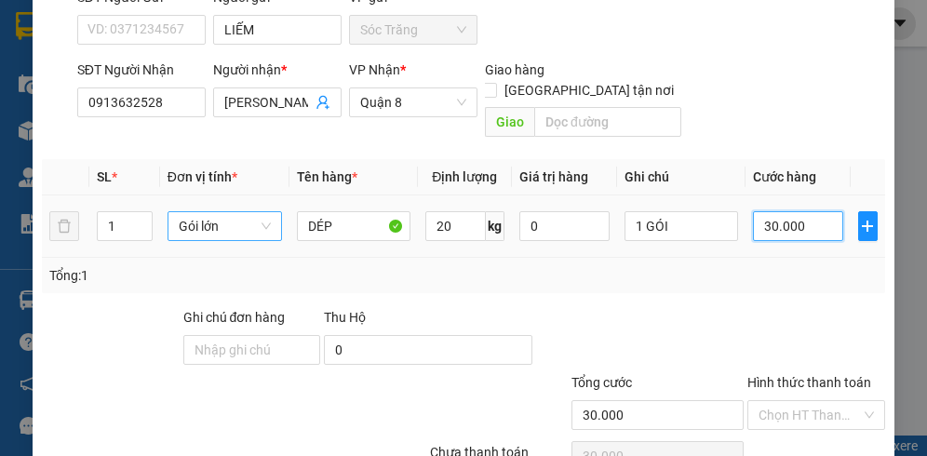
scroll to position [231, 0]
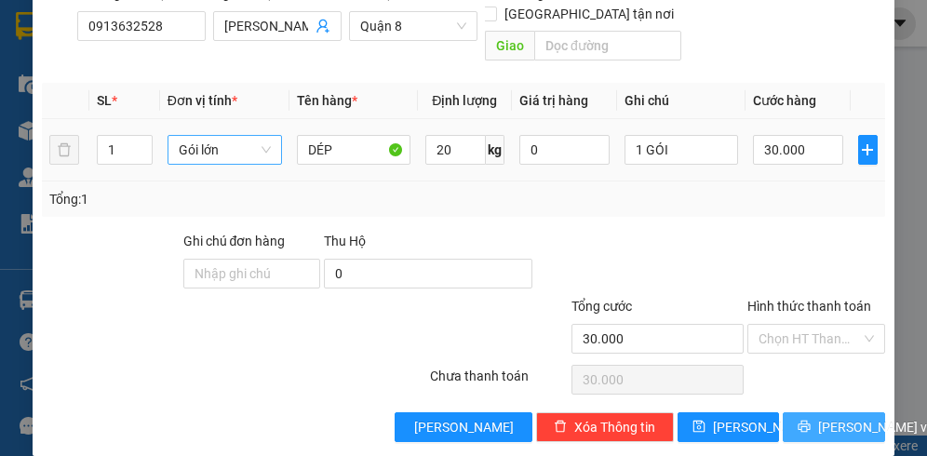
click at [826, 412] on button "[PERSON_NAME] và In" at bounding box center [833, 427] width 102 height 30
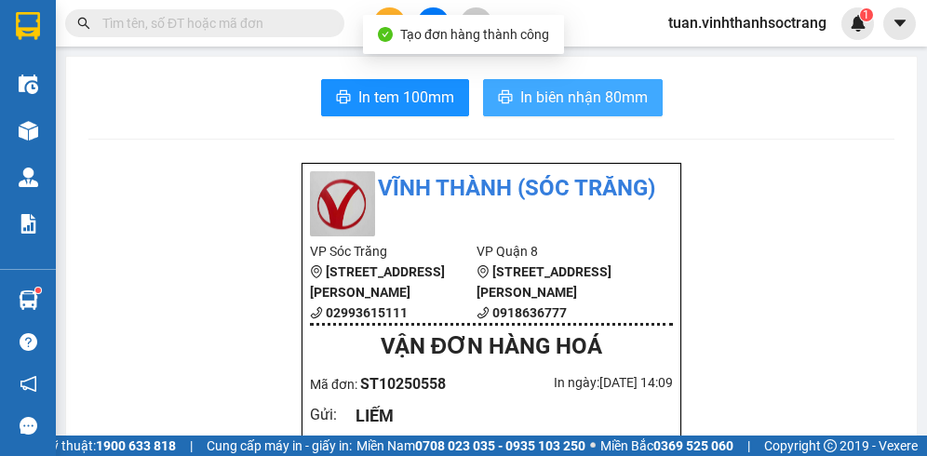
click at [543, 102] on span "In biên nhận 80mm" at bounding box center [583, 97] width 127 height 23
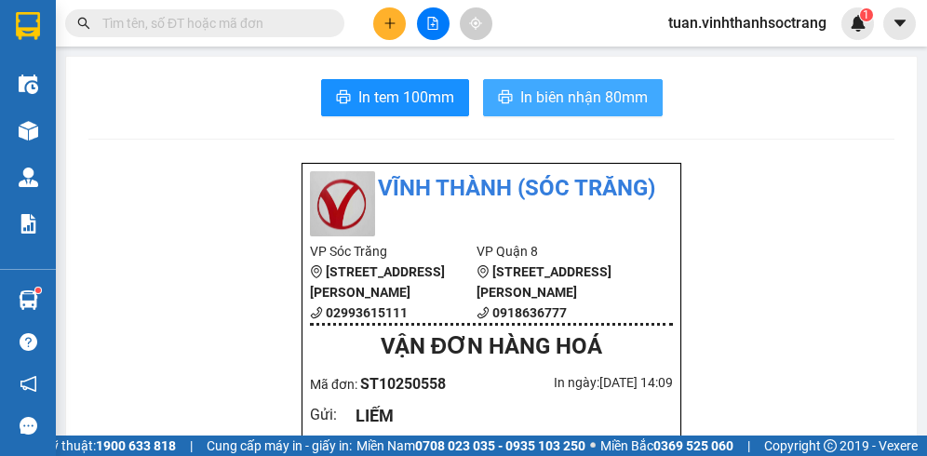
click at [556, 95] on span "In biên nhận 80mm" at bounding box center [583, 97] width 127 height 23
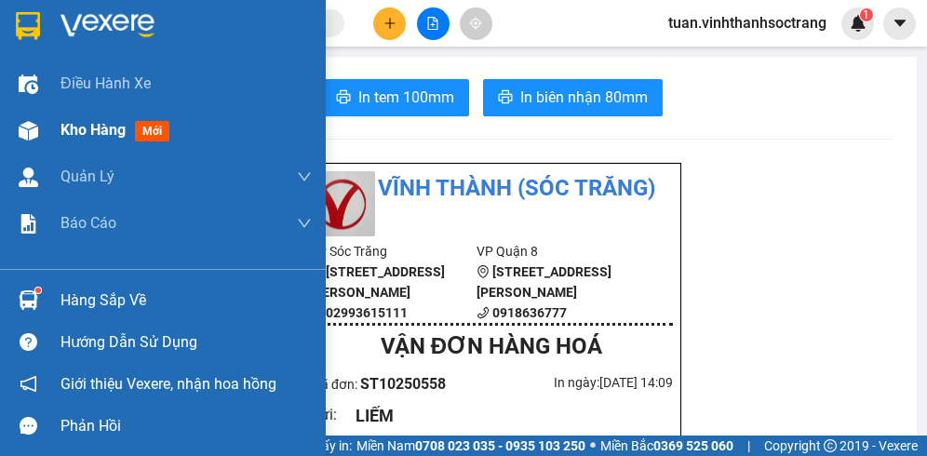
click at [71, 125] on span "Kho hàng" at bounding box center [92, 130] width 65 height 18
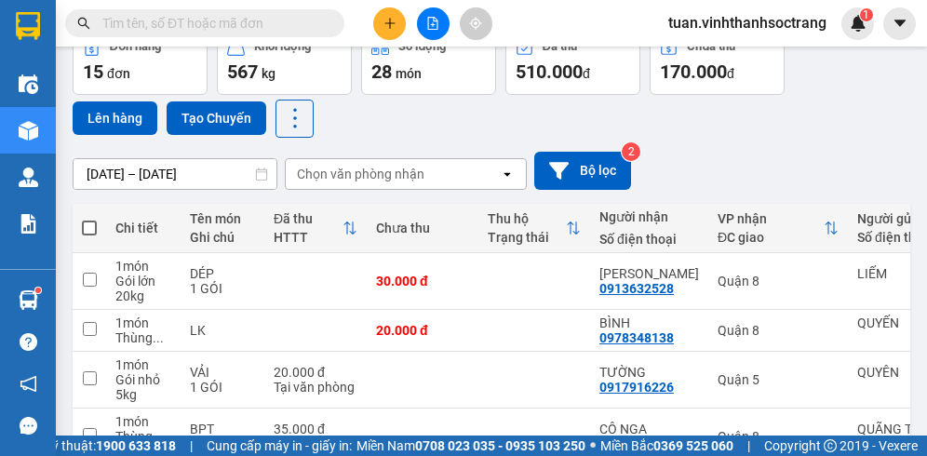
scroll to position [558, 0]
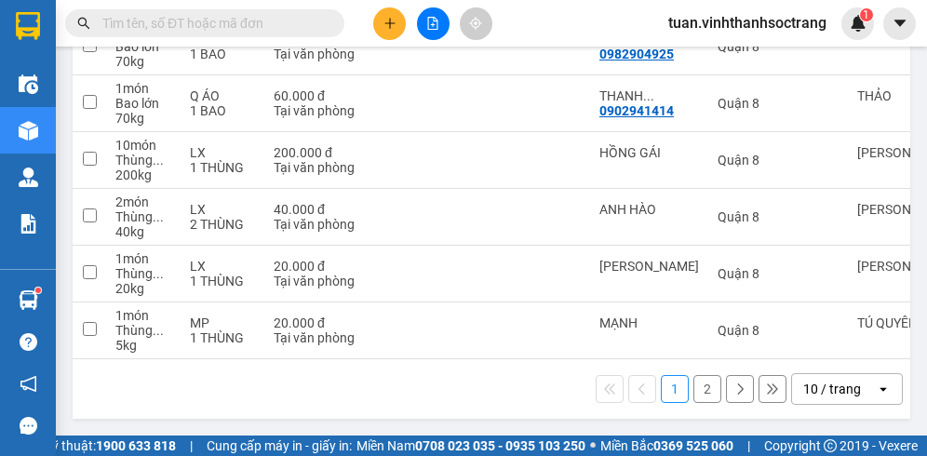
click at [842, 389] on div "10 / trang" at bounding box center [832, 389] width 58 height 19
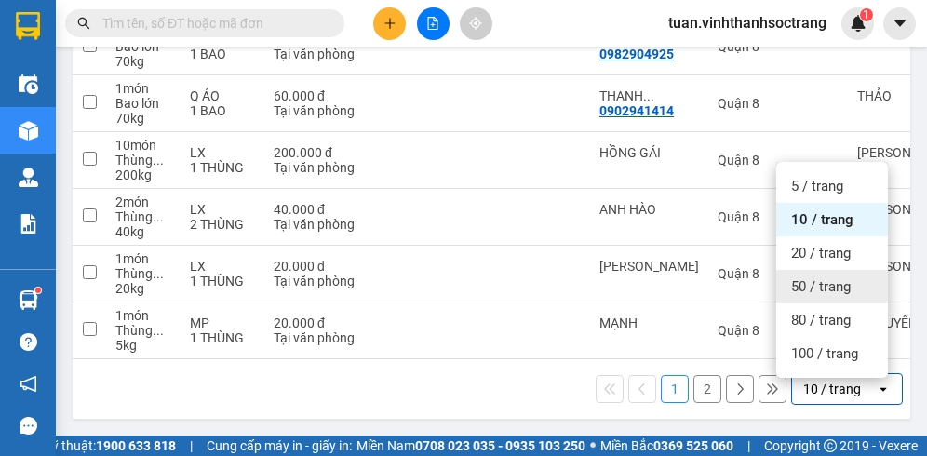
click at [828, 280] on span "50 / trang" at bounding box center [821, 286] width 60 height 19
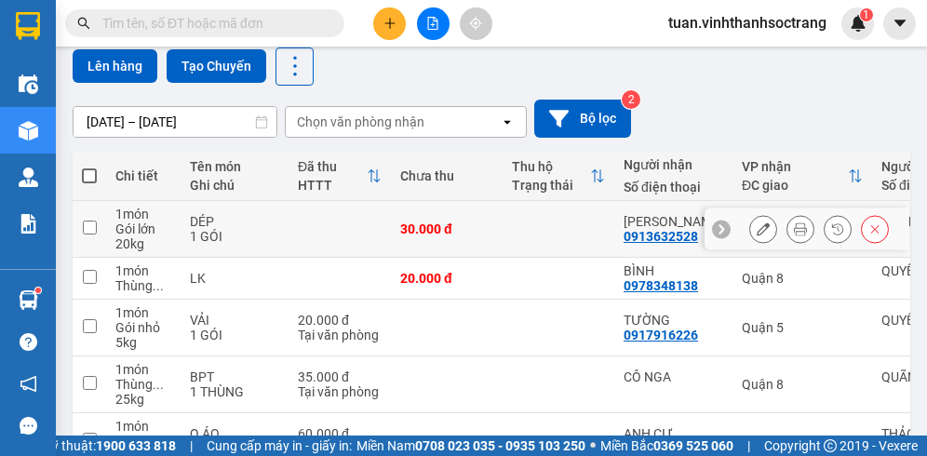
scroll to position [186, 0]
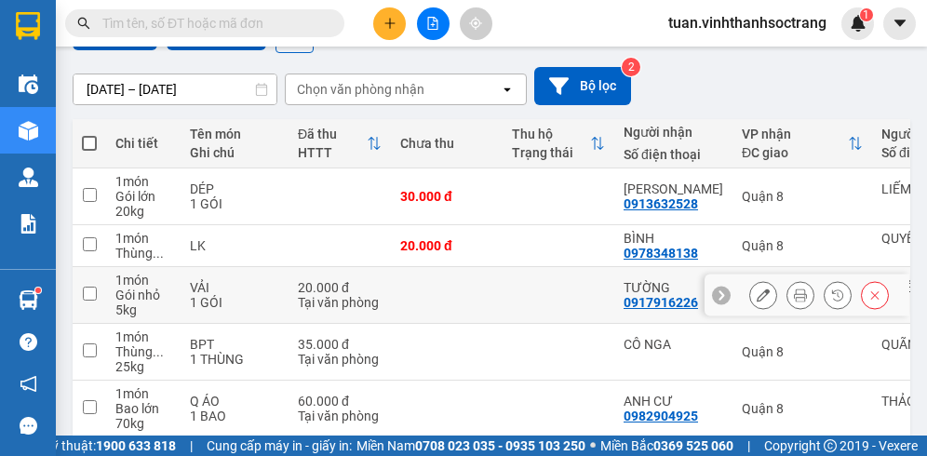
click at [756, 297] on icon at bounding box center [762, 294] width 13 height 13
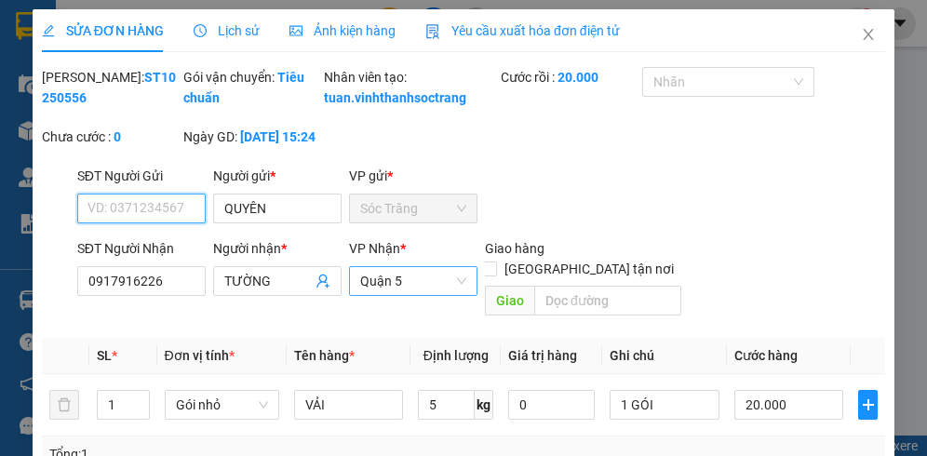
click at [415, 295] on span "Quận 5" at bounding box center [413, 281] width 106 height 28
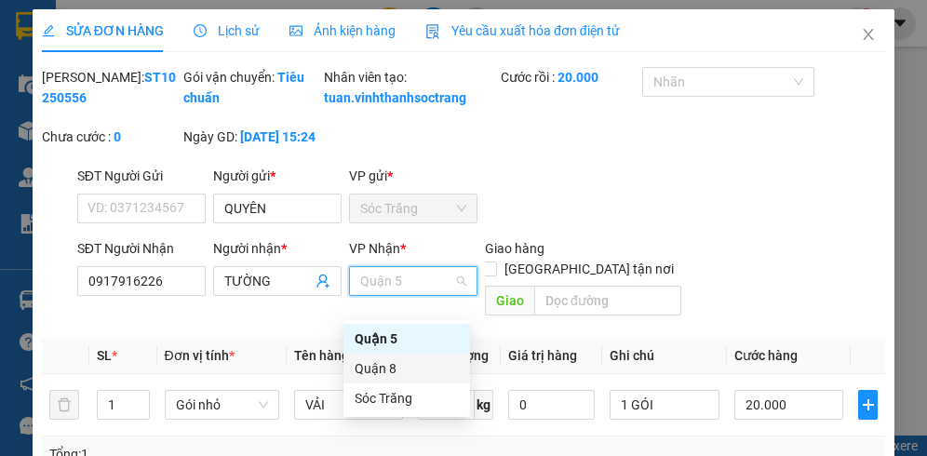
click at [389, 370] on div "Quận 8" at bounding box center [406, 368] width 104 height 20
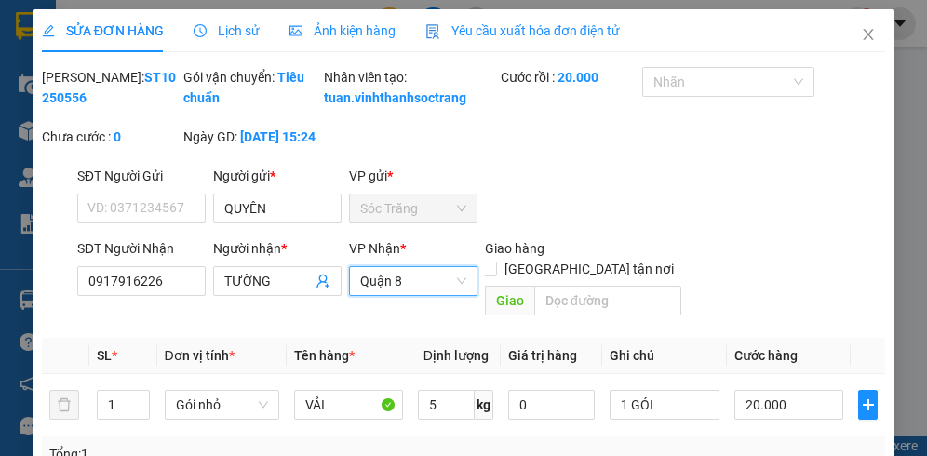
scroll to position [276, 0]
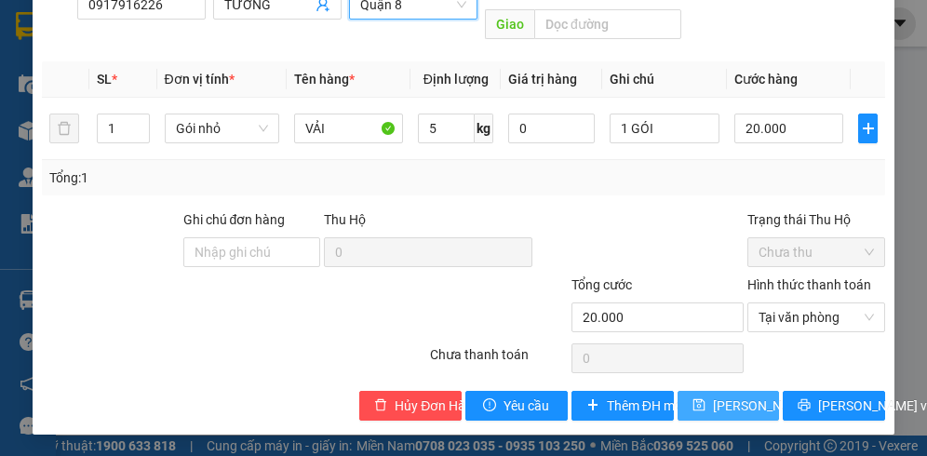
click at [723, 407] on span "[PERSON_NAME] thay đổi" at bounding box center [787, 405] width 149 height 20
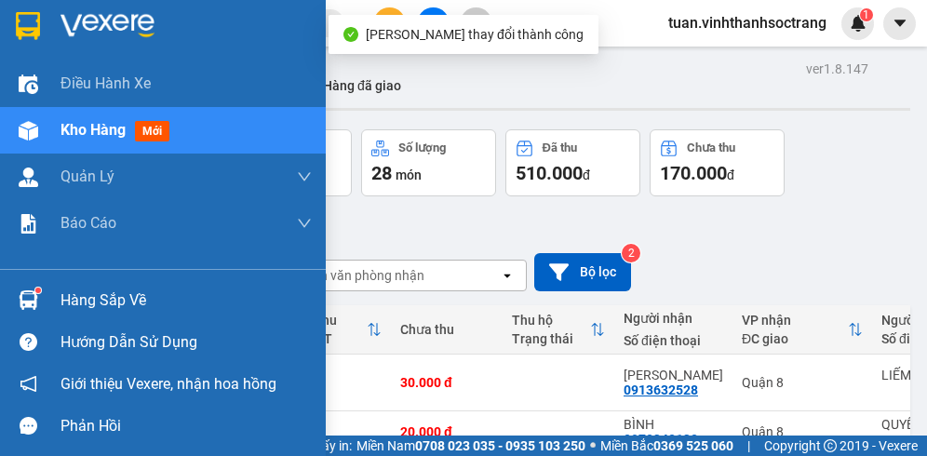
click at [70, 132] on span "Kho hàng" at bounding box center [92, 130] width 65 height 18
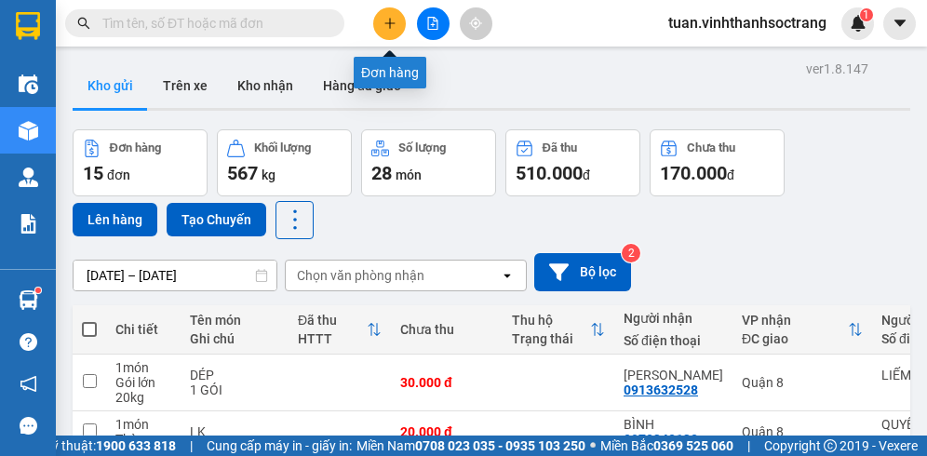
click at [387, 17] on icon "plus" at bounding box center [389, 23] width 13 height 13
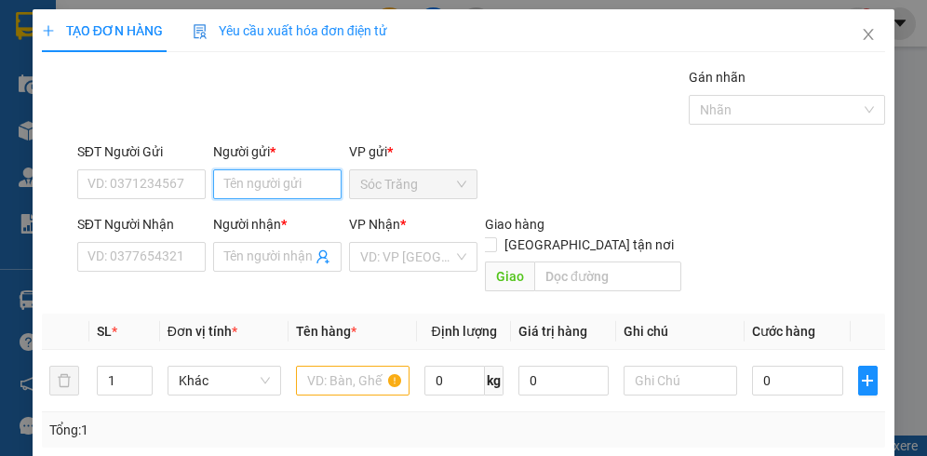
click at [238, 190] on input "Người gửi *" at bounding box center [277, 184] width 128 height 30
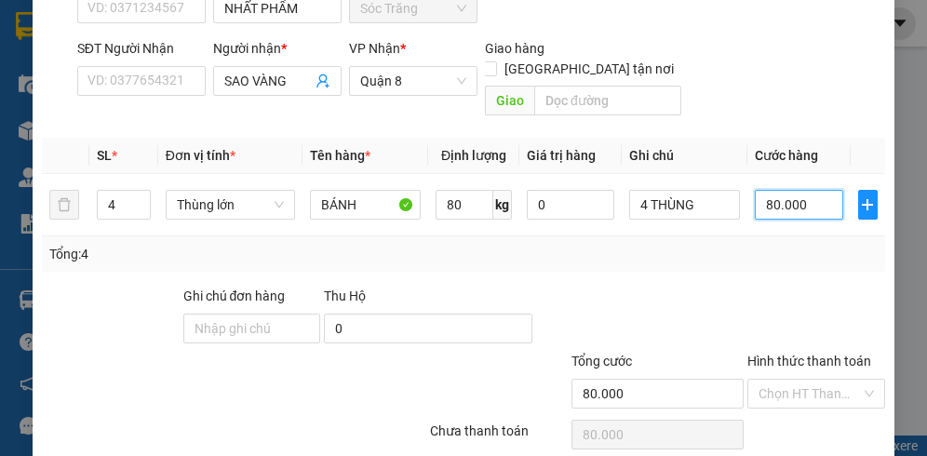
scroll to position [231, 0]
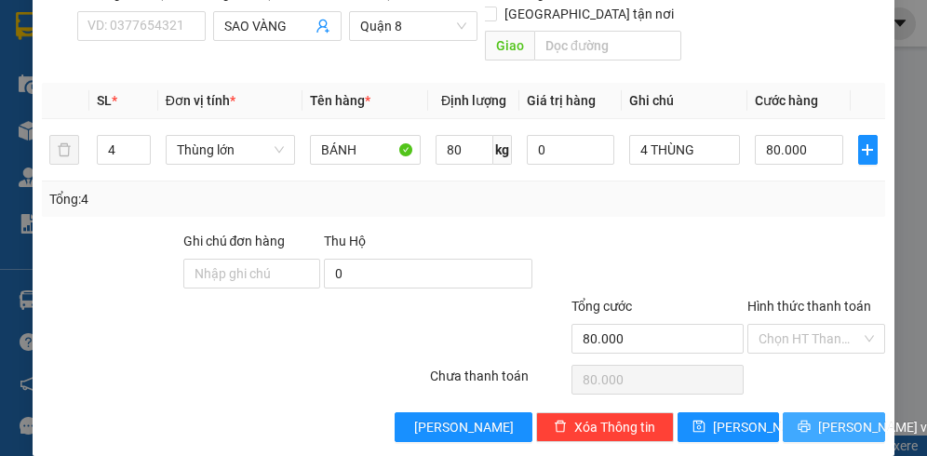
click at [822, 417] on span "[PERSON_NAME] và In" at bounding box center [883, 427] width 130 height 20
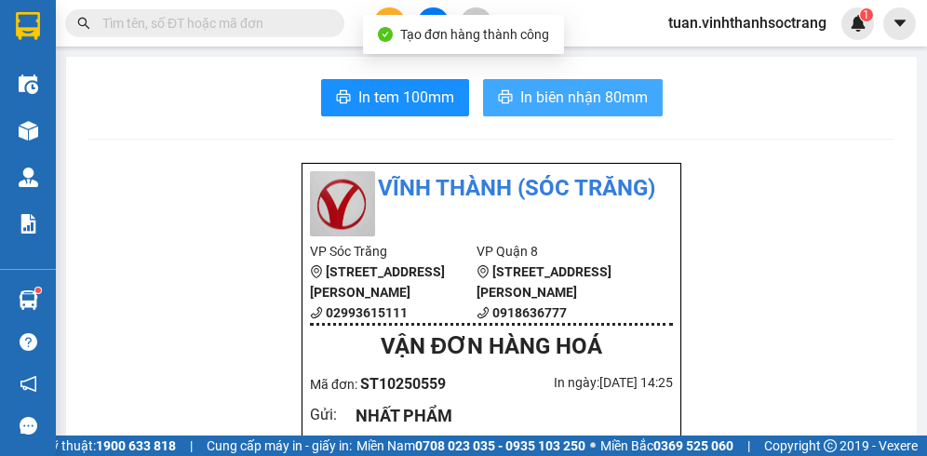
click at [593, 94] on span "In biên nhận 80mm" at bounding box center [583, 97] width 127 height 23
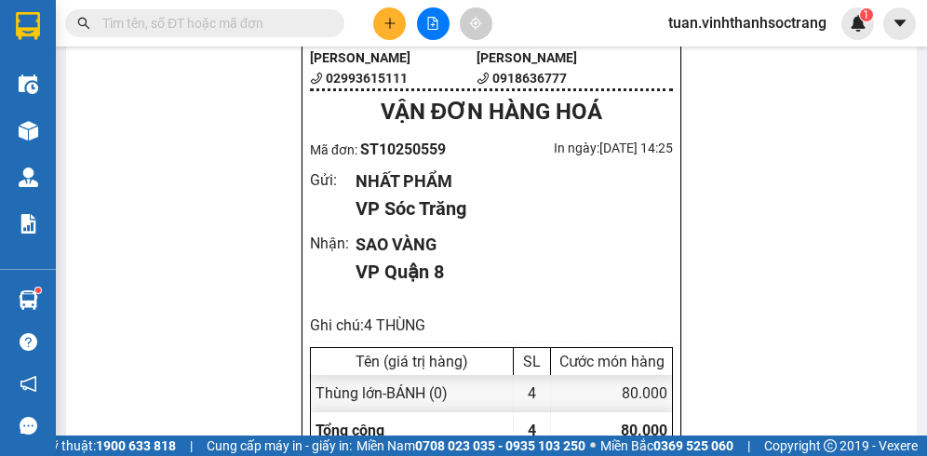
scroll to position [279, 0]
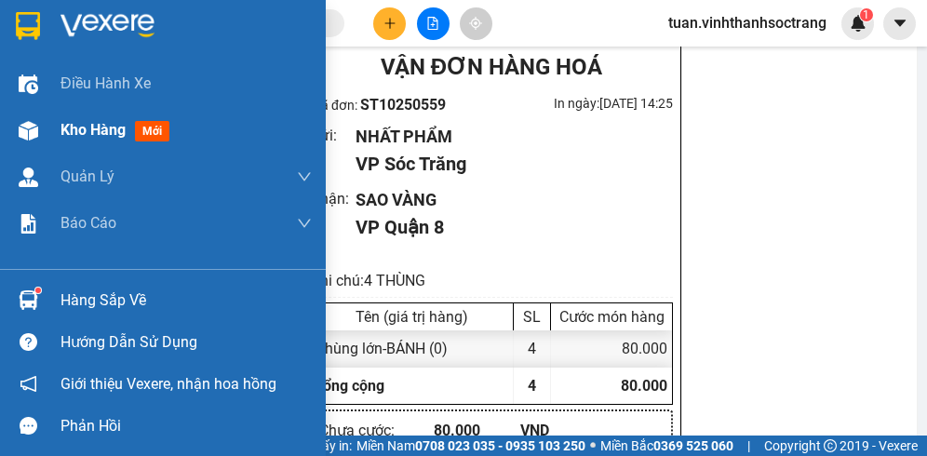
click at [92, 122] on span "Kho hàng" at bounding box center [92, 130] width 65 height 18
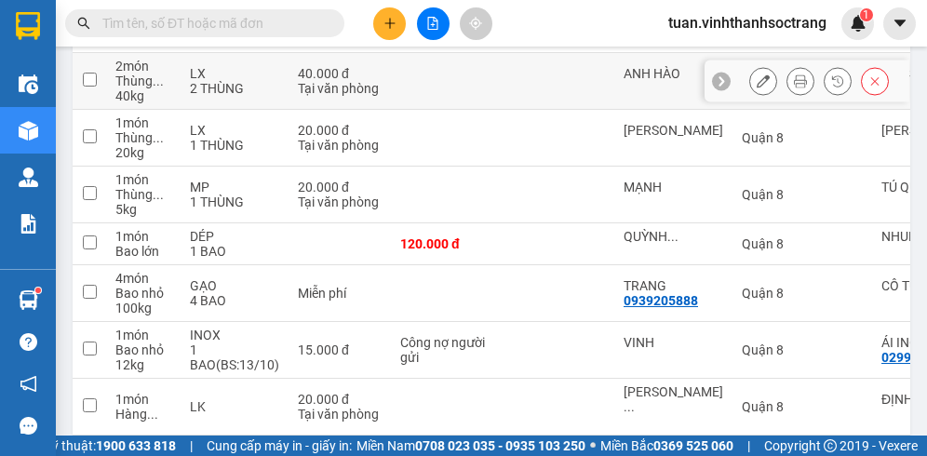
scroll to position [744, 0]
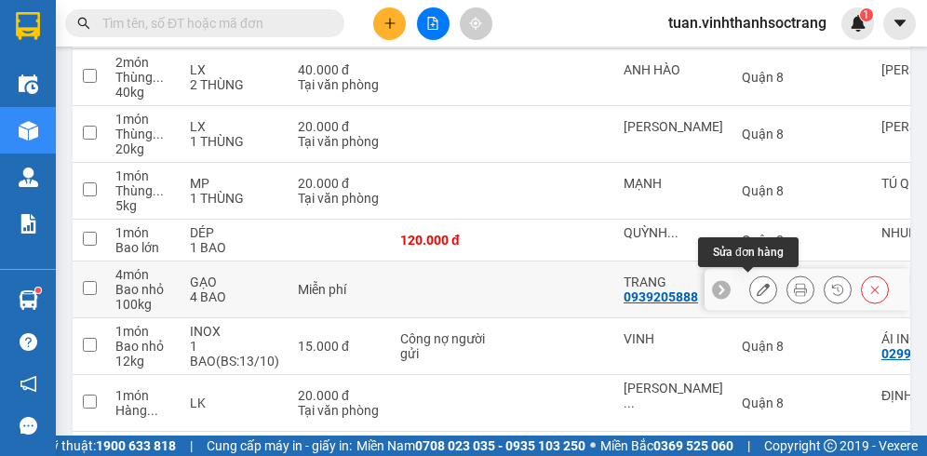
click at [756, 283] on icon at bounding box center [762, 289] width 13 height 13
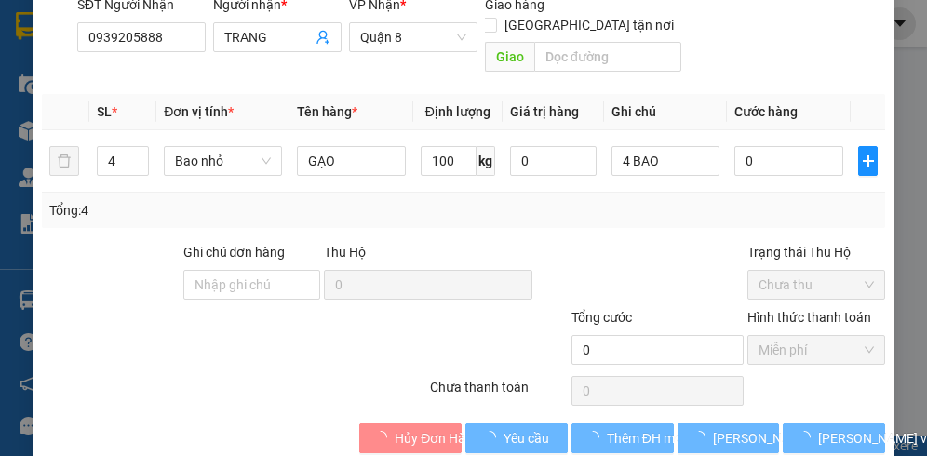
scroll to position [276, 0]
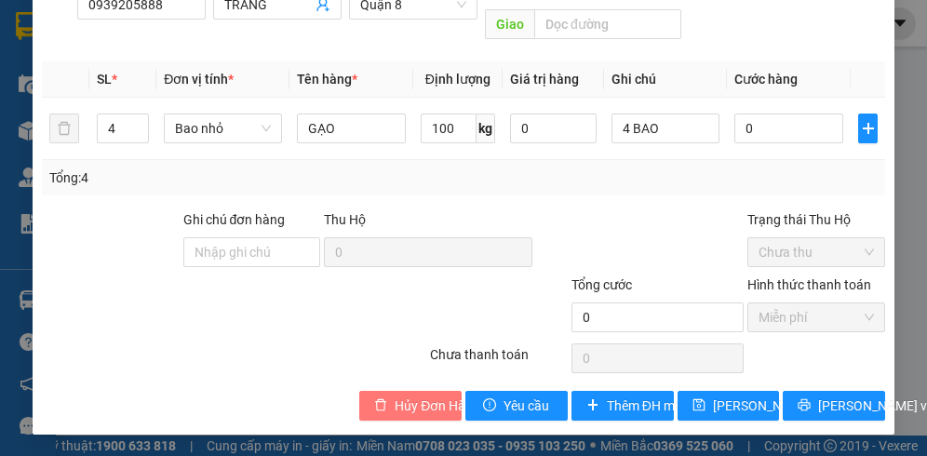
click at [432, 411] on span "Hủy Đơn Hàng" at bounding box center [437, 405] width 86 height 20
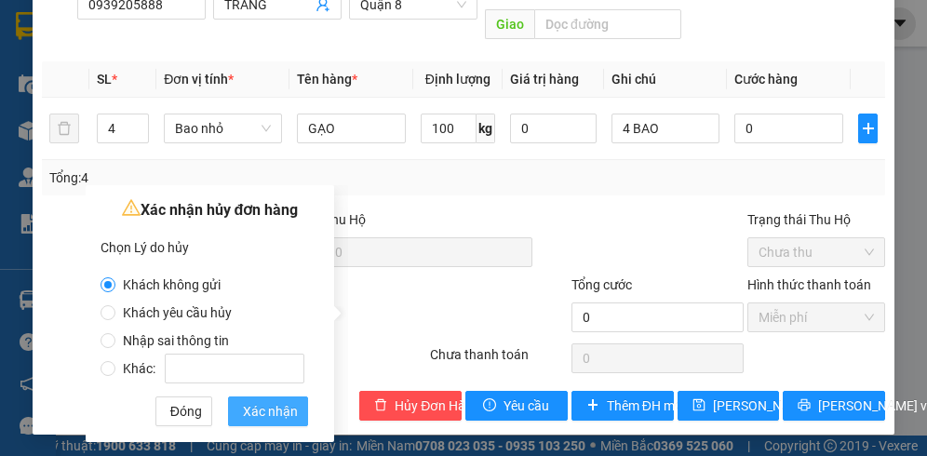
click at [249, 402] on span "Xác nhận" at bounding box center [270, 411] width 55 height 20
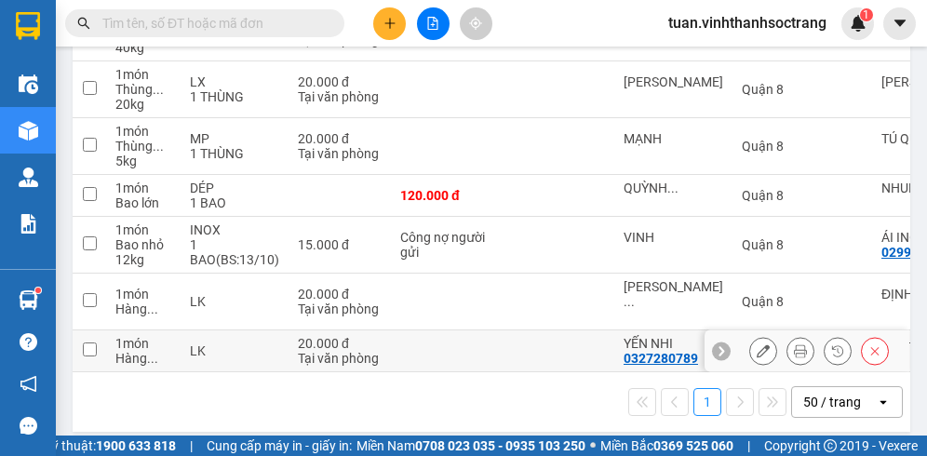
scroll to position [811, 0]
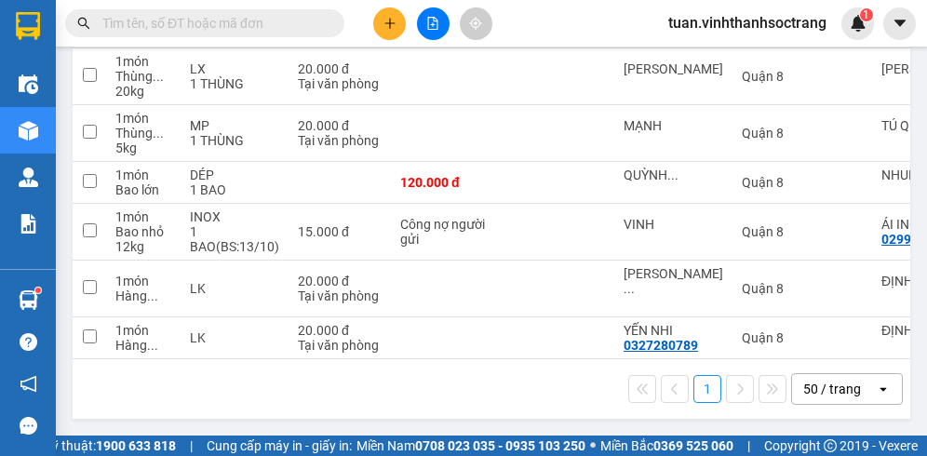
click at [825, 380] on div "50 / trang" at bounding box center [832, 389] width 58 height 19
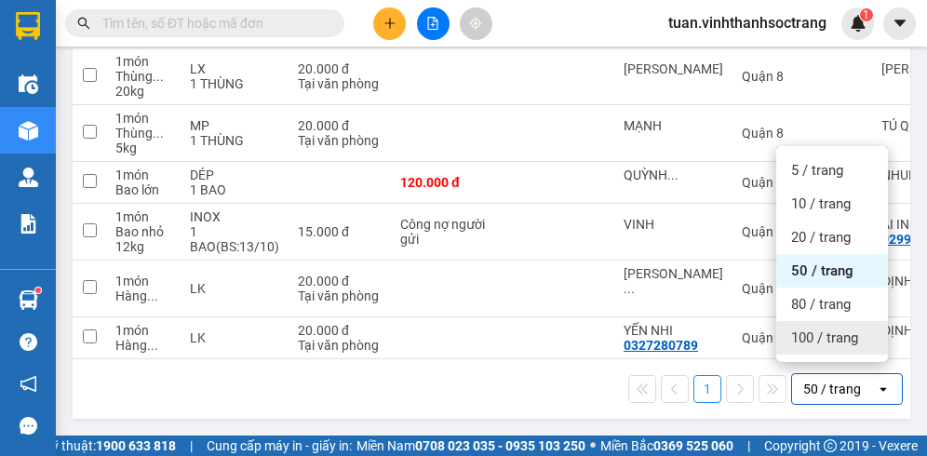
click at [825, 328] on span "100 / trang" at bounding box center [824, 337] width 67 height 19
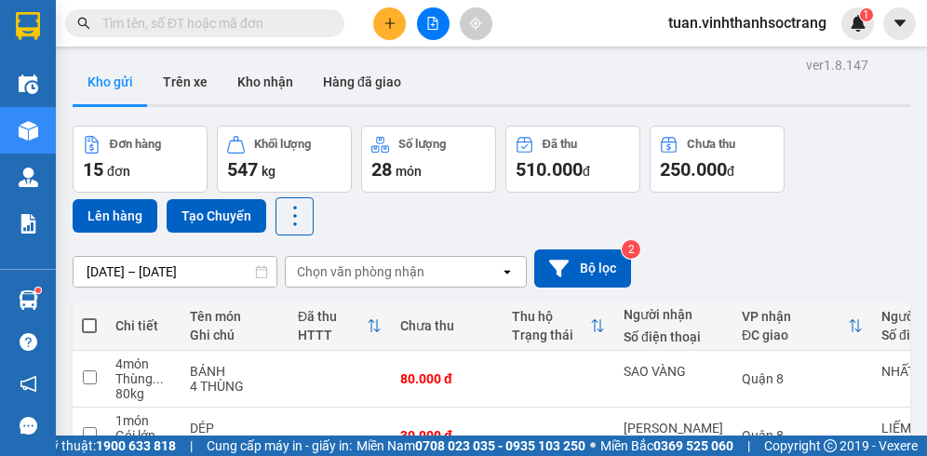
scroll to position [0, 0]
